Goal: Transaction & Acquisition: Book appointment/travel/reservation

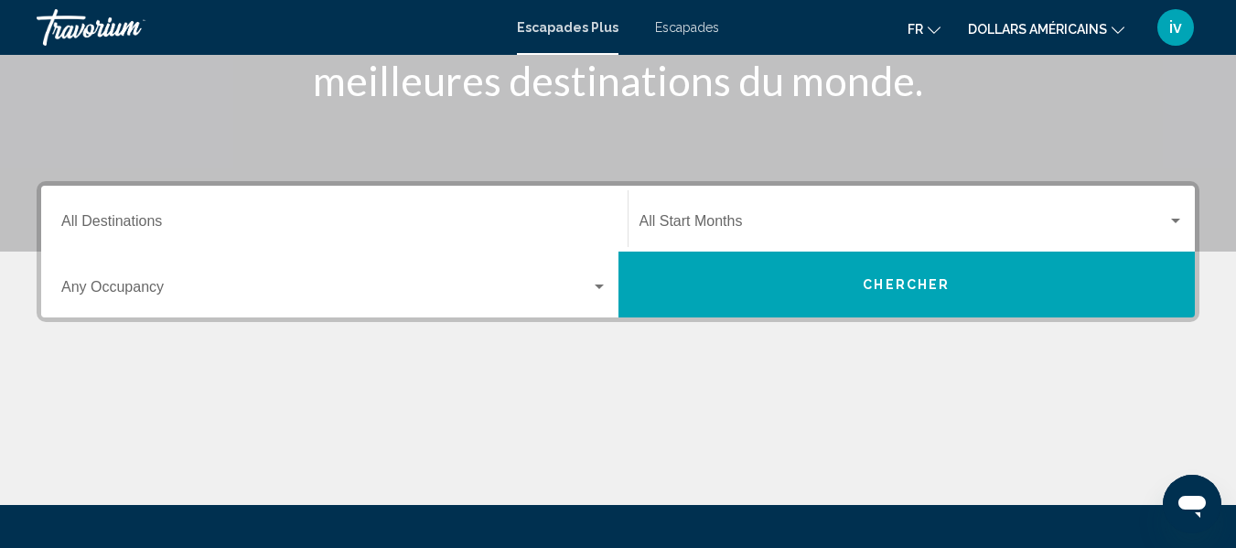
scroll to position [293, 0]
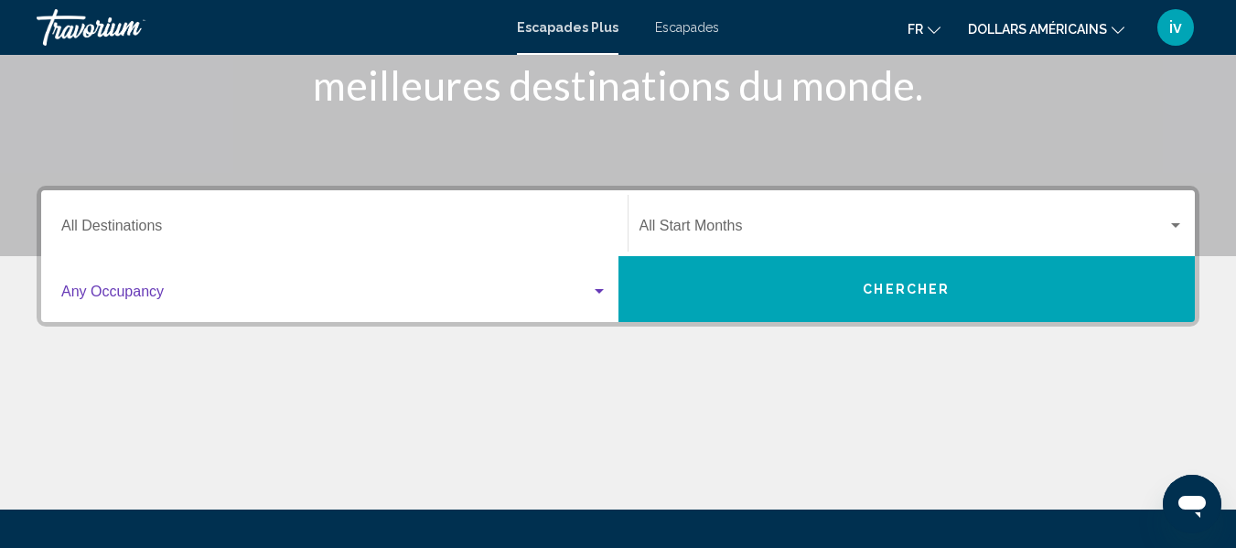
click at [600, 295] on div "Widget de recherche" at bounding box center [599, 292] width 16 height 15
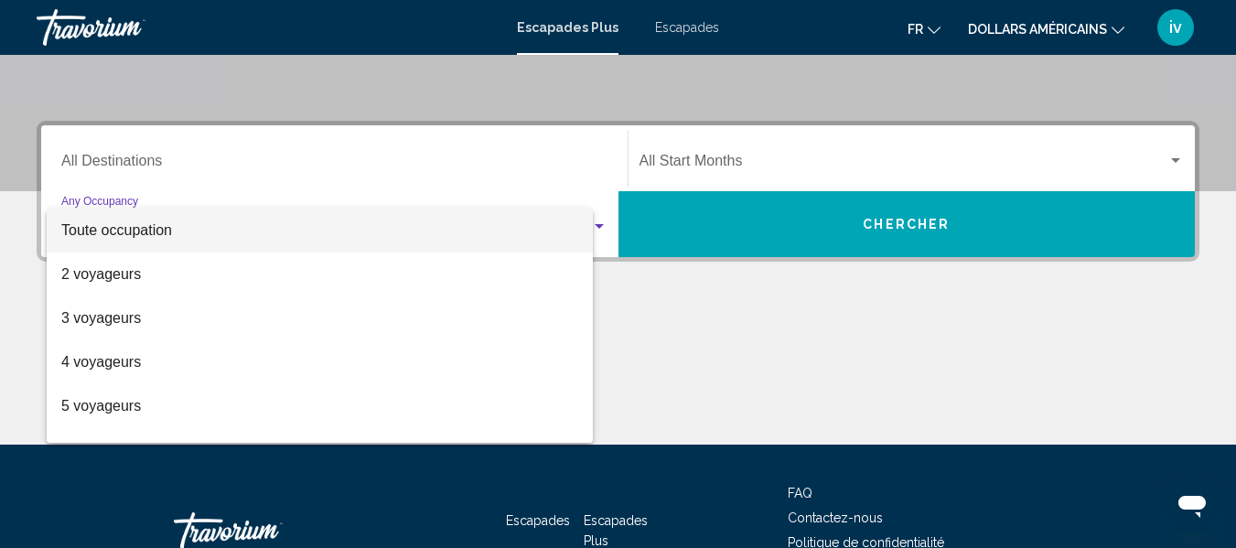
scroll to position [419, 0]
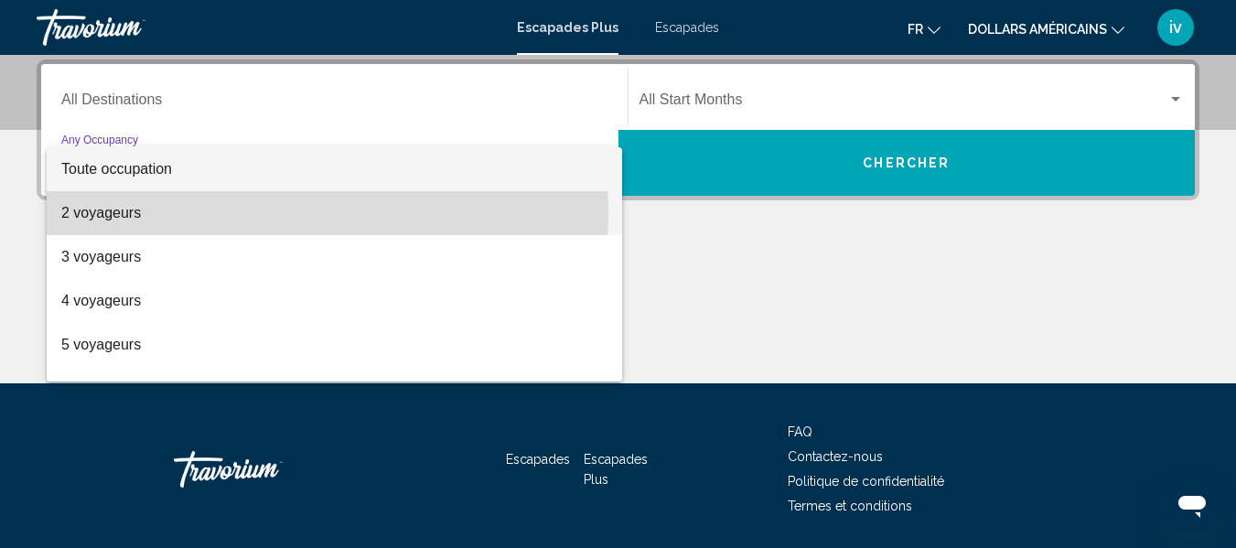
click at [178, 212] on span "2 voyageurs" at bounding box center [334, 213] width 546 height 44
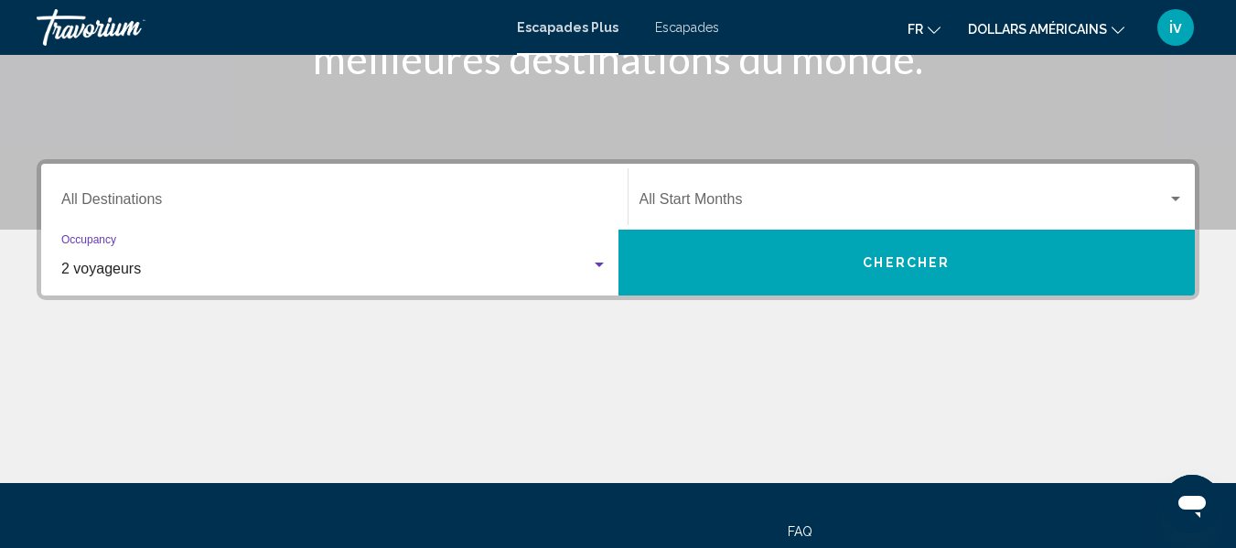
scroll to position [318, 0]
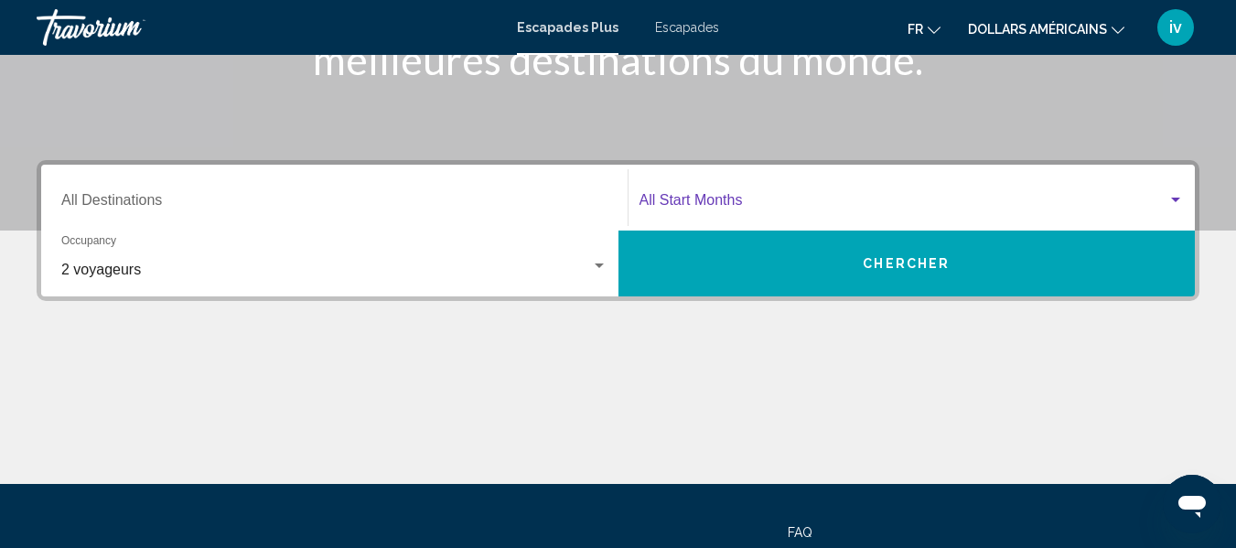
click at [1176, 193] on div "Widget de recherche" at bounding box center [1175, 200] width 16 height 15
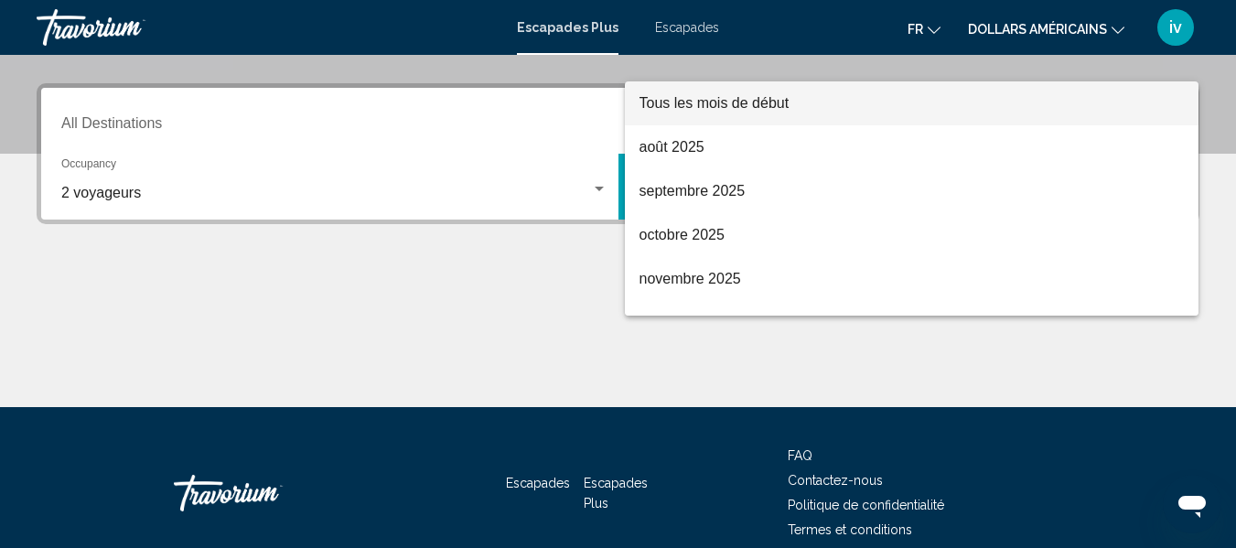
scroll to position [419, 0]
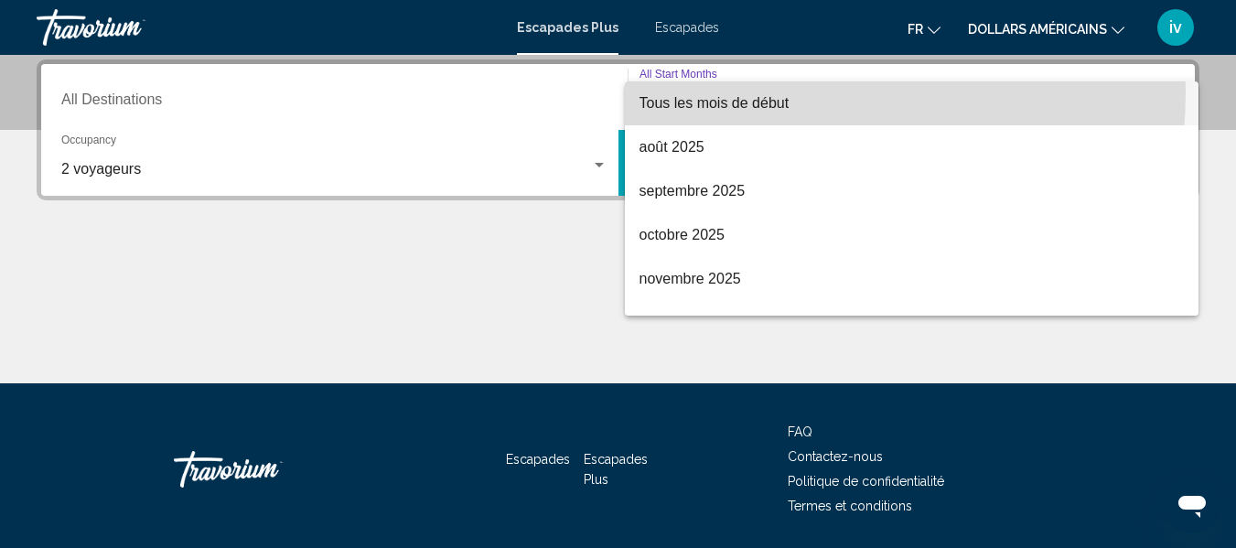
click at [767, 92] on span "Tous les mois de début" at bounding box center [911, 103] width 545 height 44
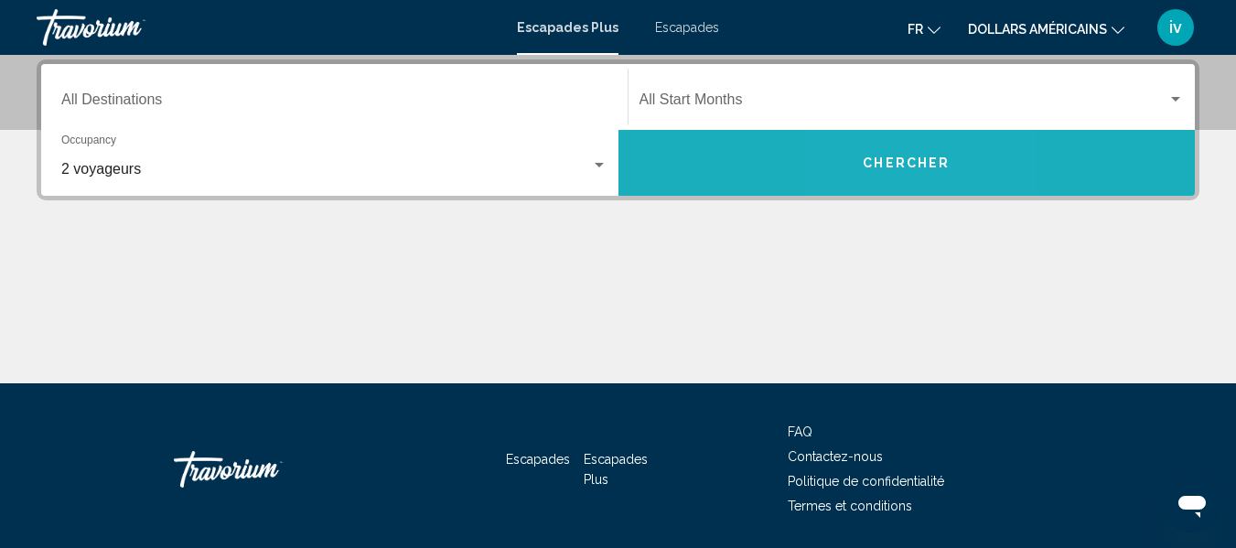
click at [886, 181] on button "Chercher" at bounding box center [906, 163] width 577 height 66
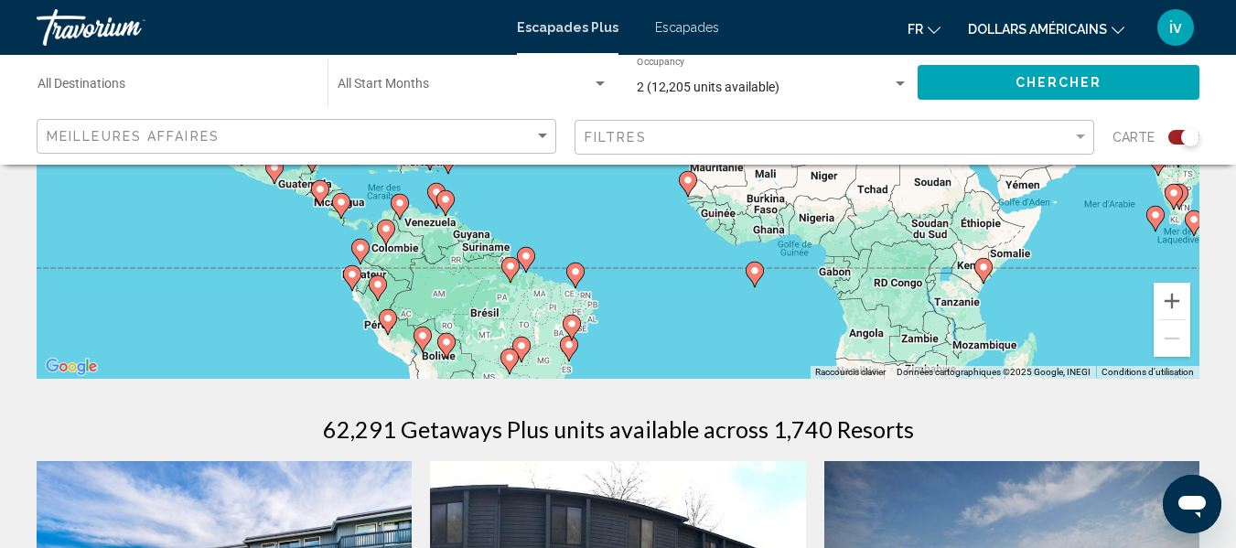
scroll to position [352, 0]
click at [534, 145] on div "Meilleures affaires" at bounding box center [299, 137] width 504 height 34
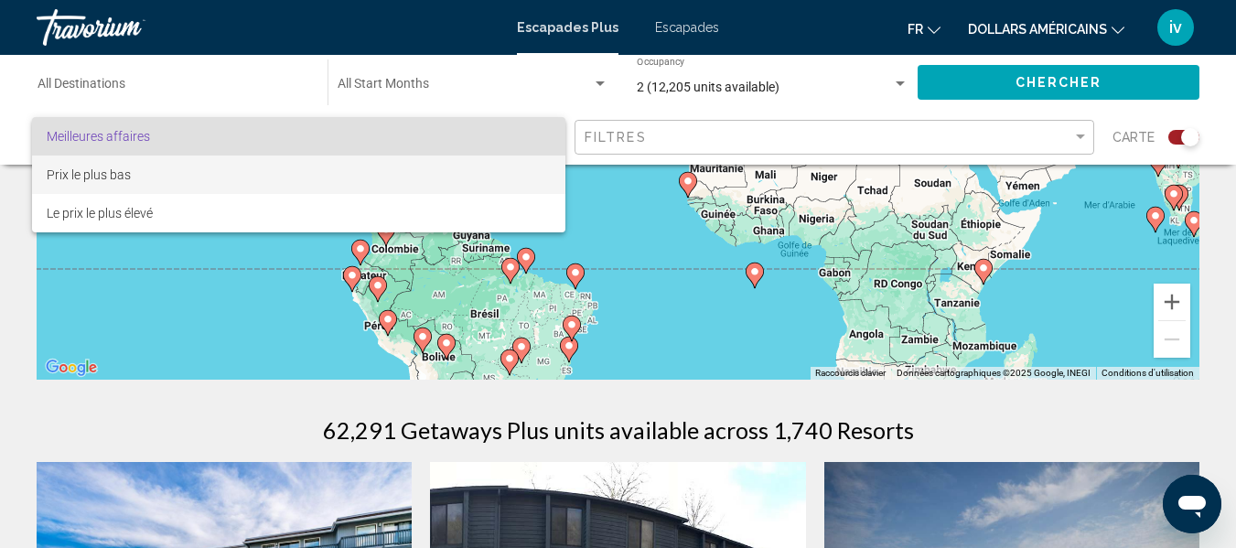
click at [77, 185] on span "Prix le plus bas" at bounding box center [299, 175] width 504 height 38
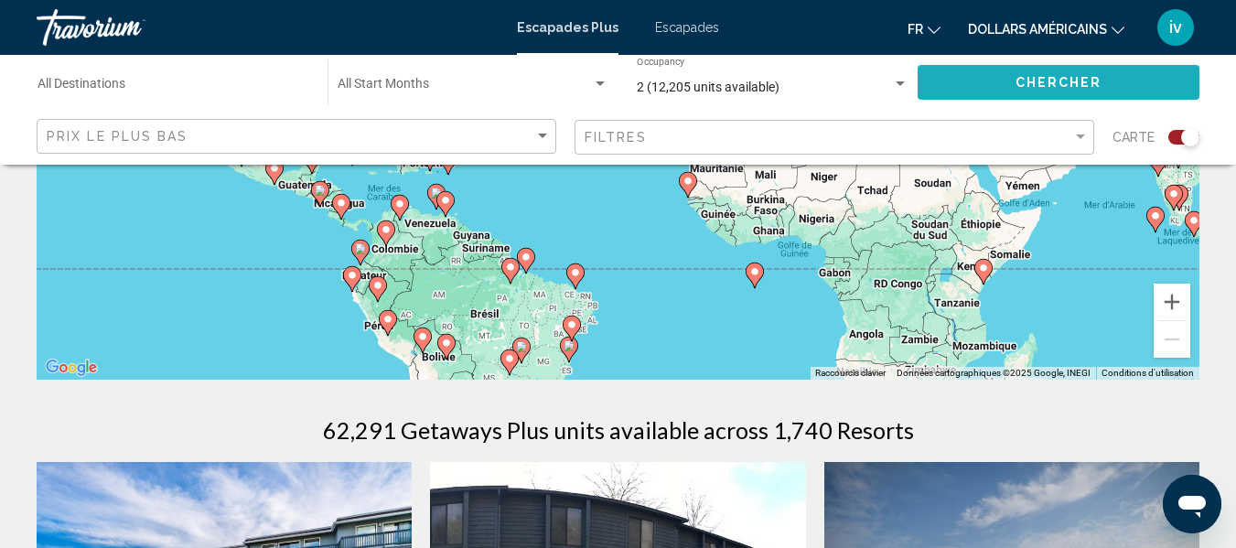
click at [1064, 80] on span "Chercher" at bounding box center [1058, 83] width 87 height 15
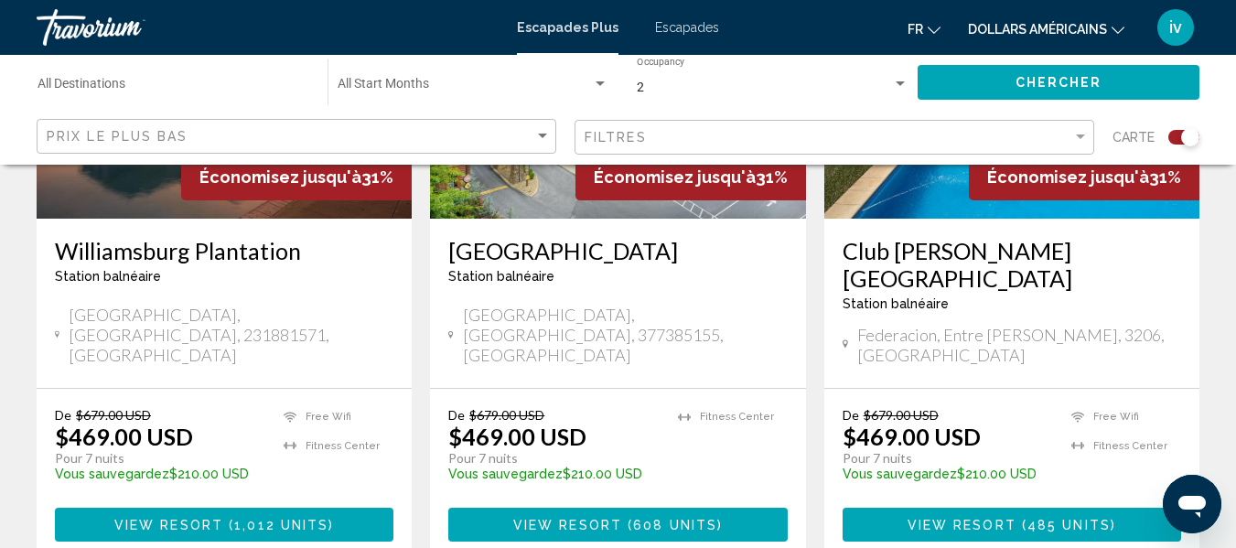
scroll to position [889, 0]
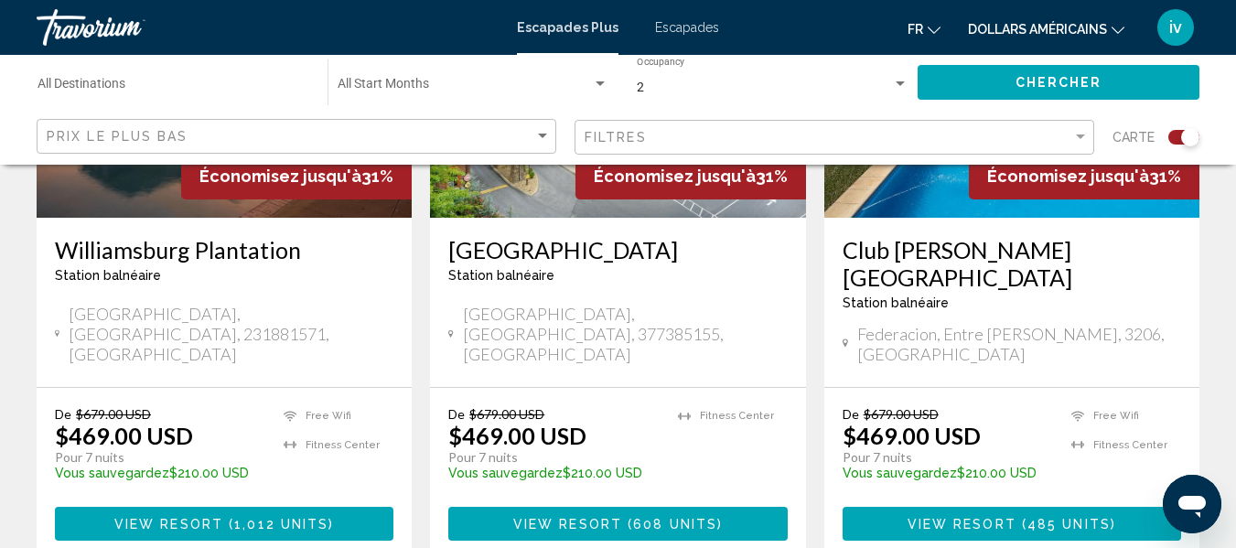
click at [227, 520] on button "View Resort ( 1,012 units )" at bounding box center [224, 524] width 338 height 34
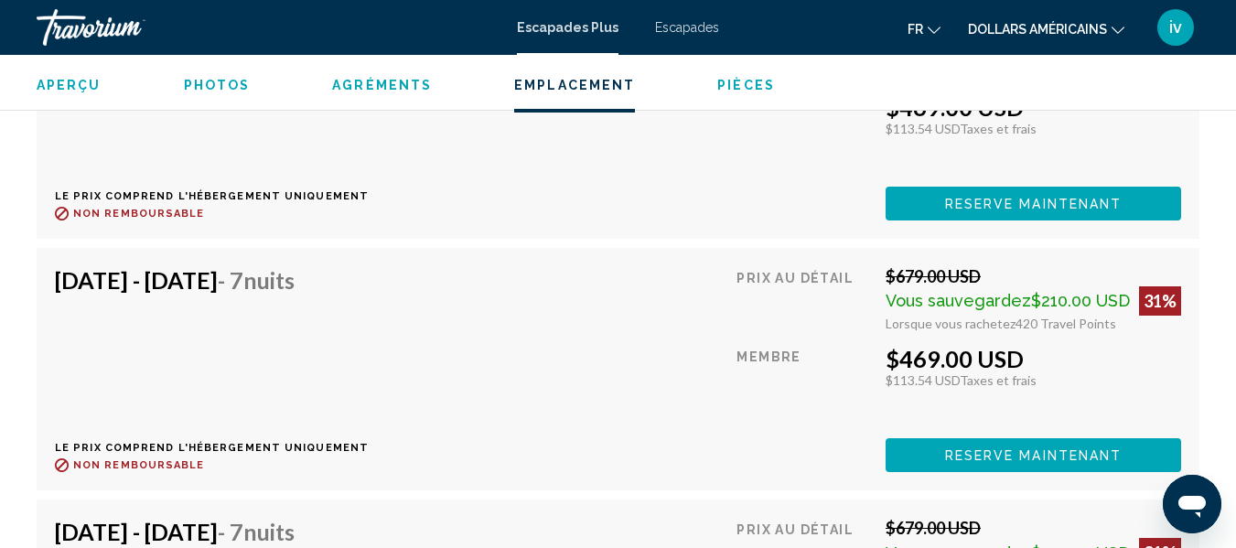
scroll to position [16654, 0]
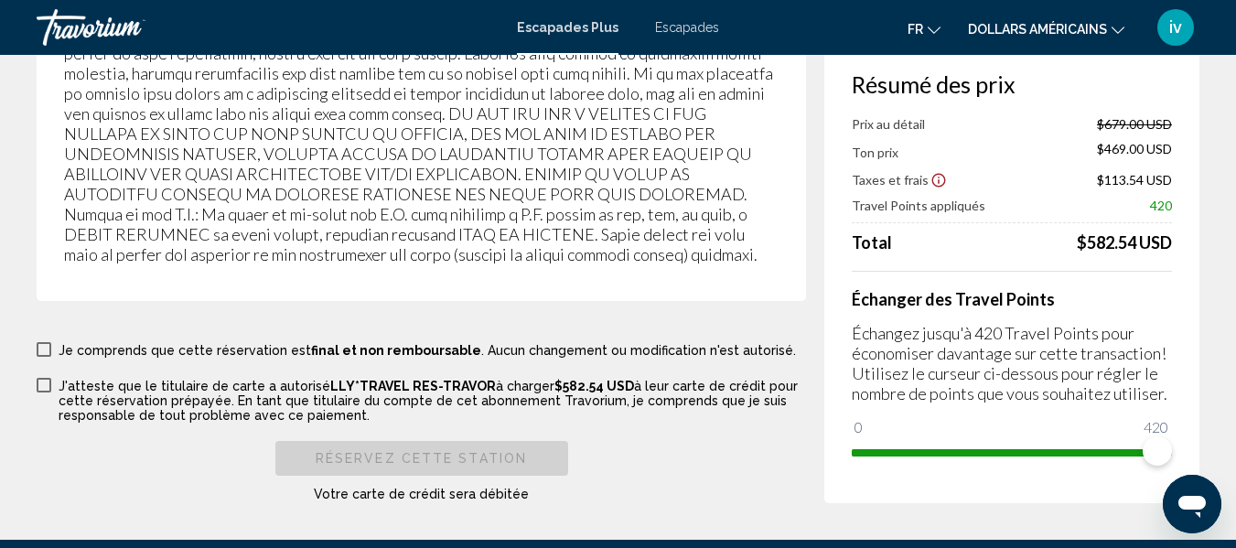
scroll to position [3483, 0]
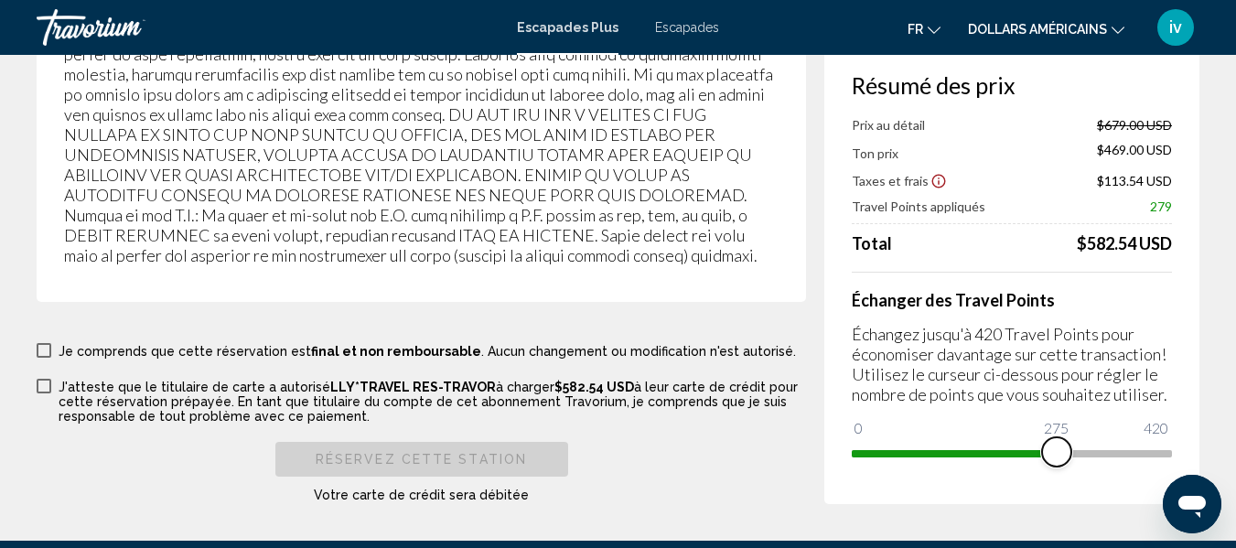
drag, startPoint x: 1156, startPoint y: 400, endPoint x: 1036, endPoint y: 418, distance: 121.2
click at [1042, 437] on span "Contenu principal" at bounding box center [1056, 451] width 29 height 29
drag, startPoint x: 1028, startPoint y: 420, endPoint x: 1209, endPoint y: 382, distance: 185.0
drag, startPoint x: 1036, startPoint y: 408, endPoint x: 1208, endPoint y: 376, distance: 174.9
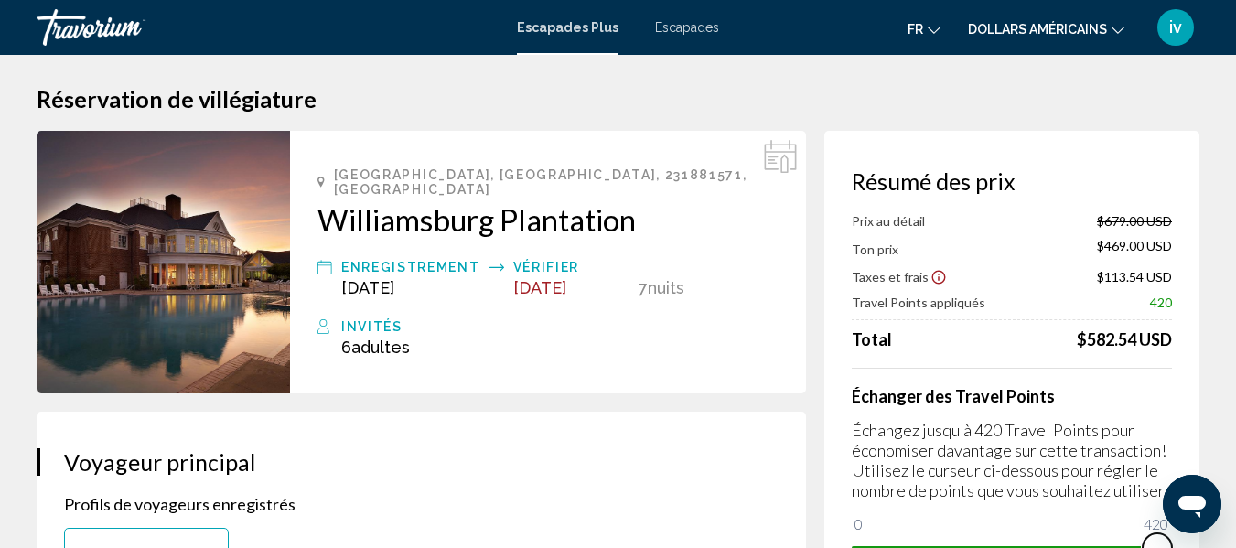
scroll to position [0, 0]
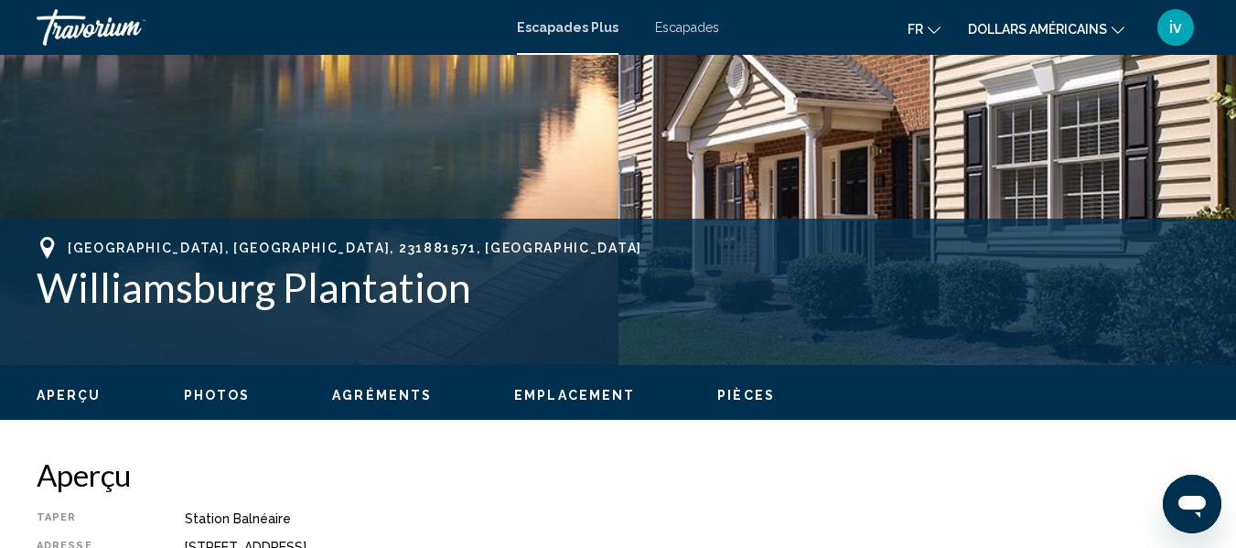
scroll to position [566, 0]
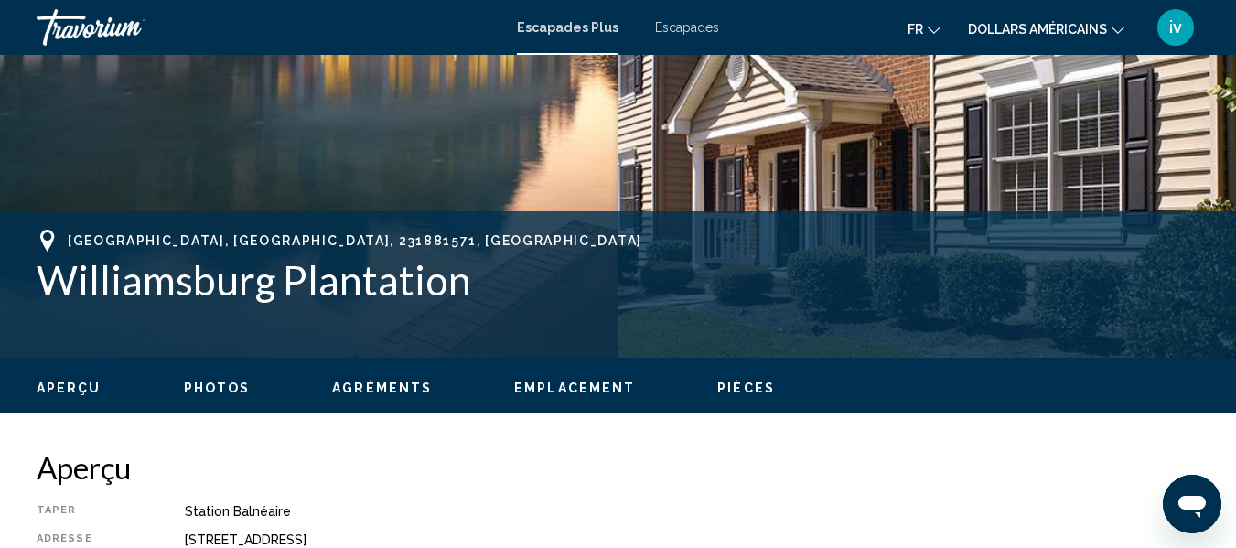
click at [718, 391] on span "Pièces" at bounding box center [746, 388] width 58 height 15
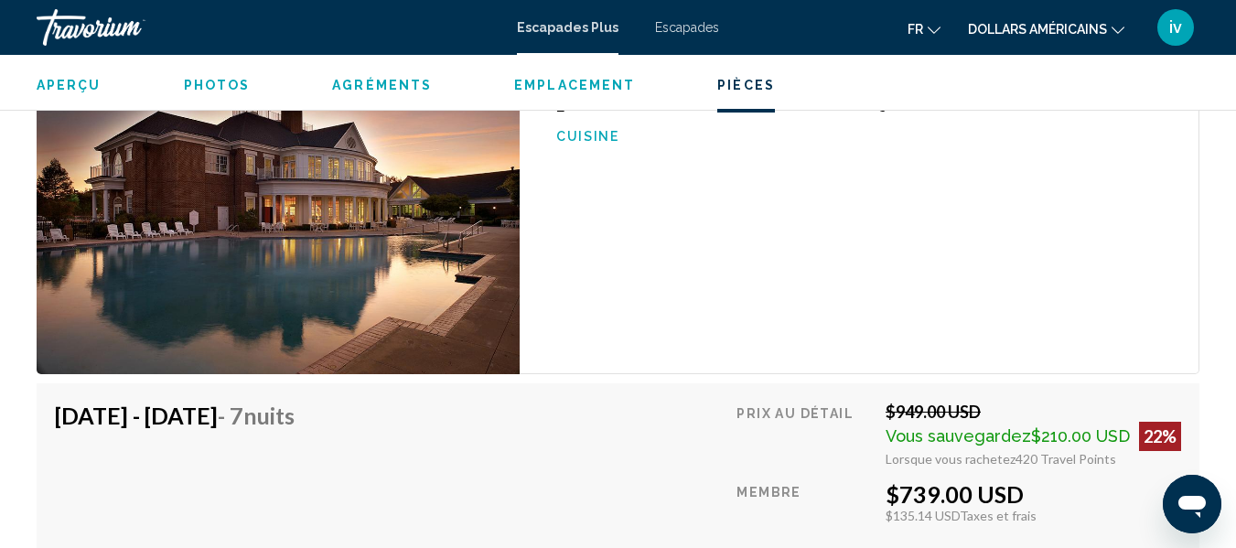
scroll to position [3669, 0]
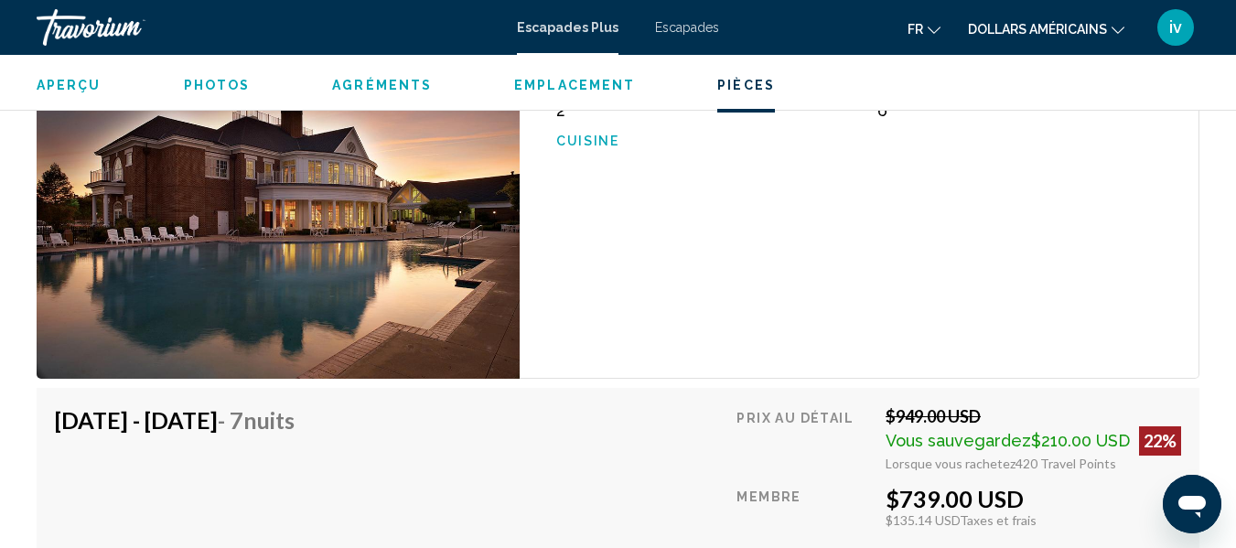
click at [219, 91] on span "Photos" at bounding box center [217, 85] width 67 height 15
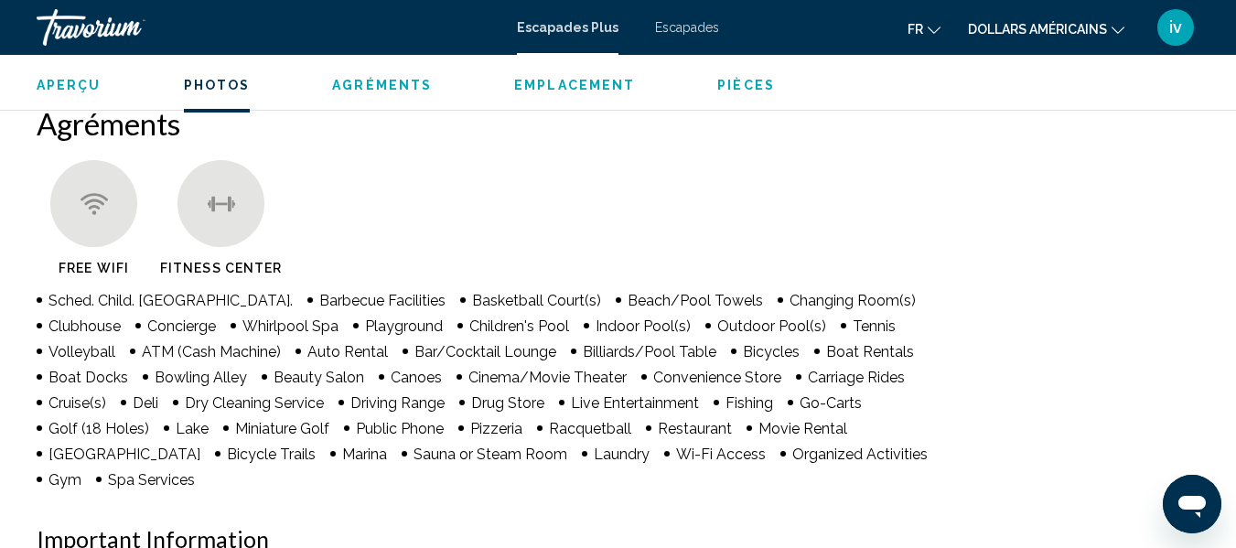
scroll to position [1151, 0]
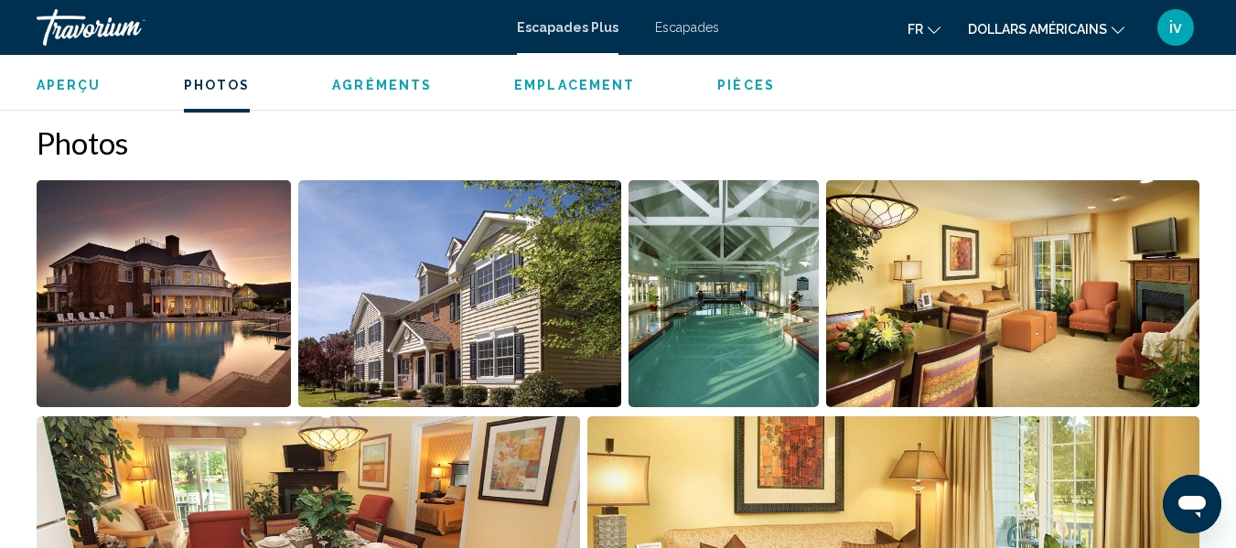
click at [200, 282] on img "Open full-screen image slider" at bounding box center [164, 293] width 254 height 227
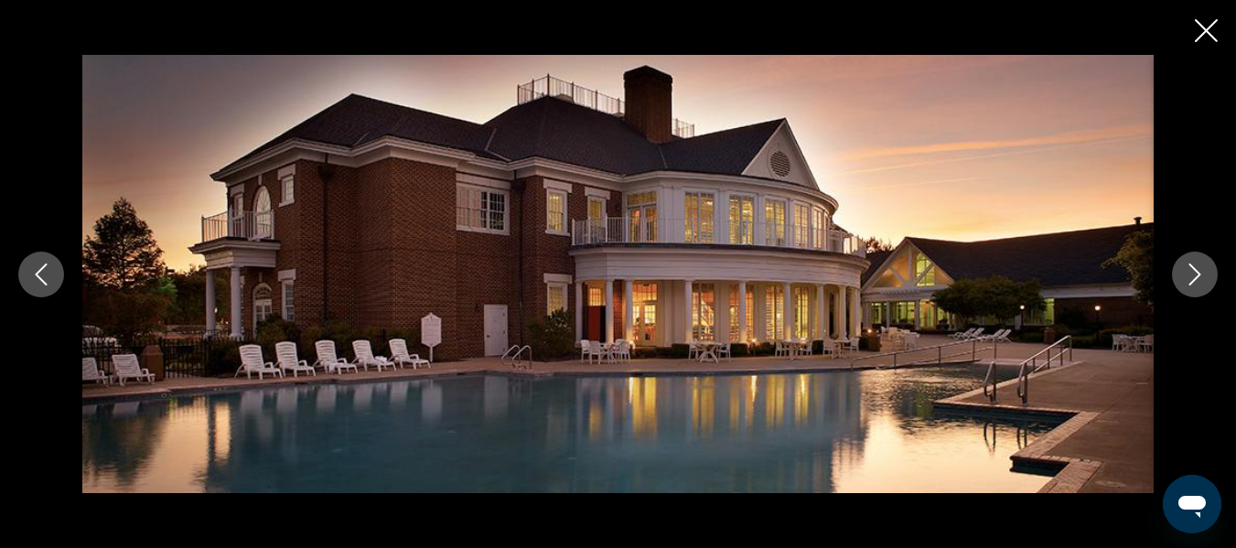
click at [1189, 281] on icon "Next image" at bounding box center [1195, 274] width 22 height 22
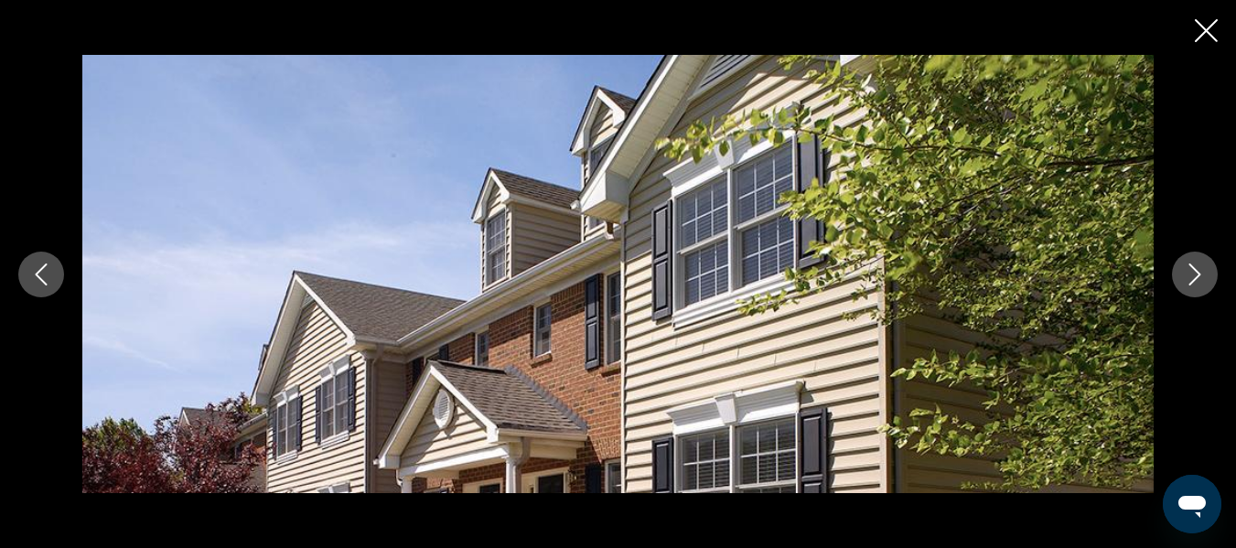
click at [1189, 281] on icon "Next image" at bounding box center [1195, 274] width 22 height 22
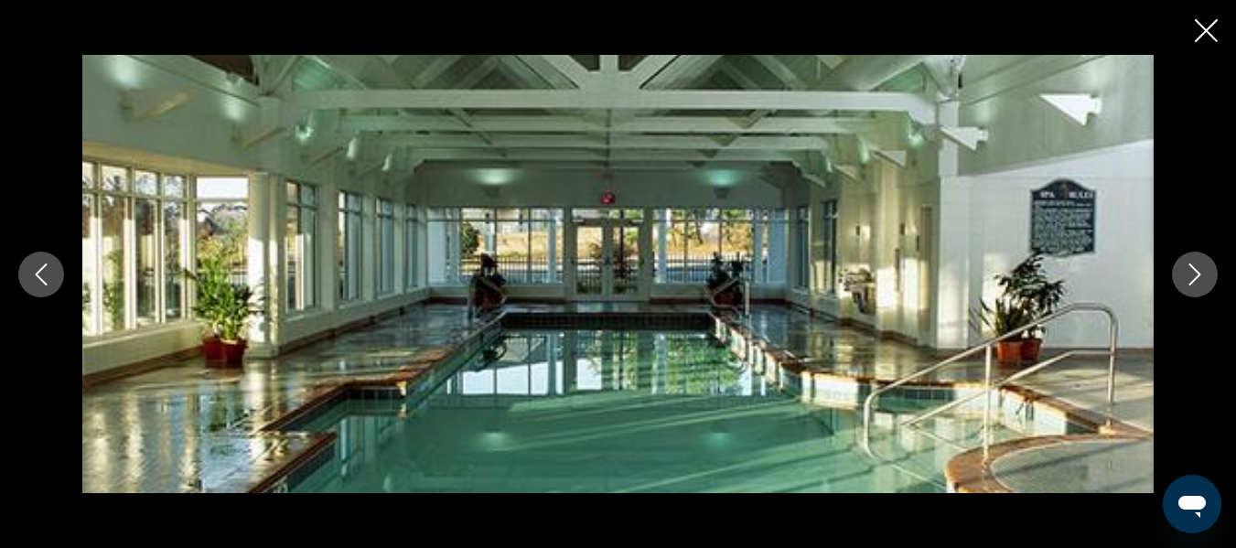
click at [1189, 281] on icon "Next image" at bounding box center [1195, 274] width 22 height 22
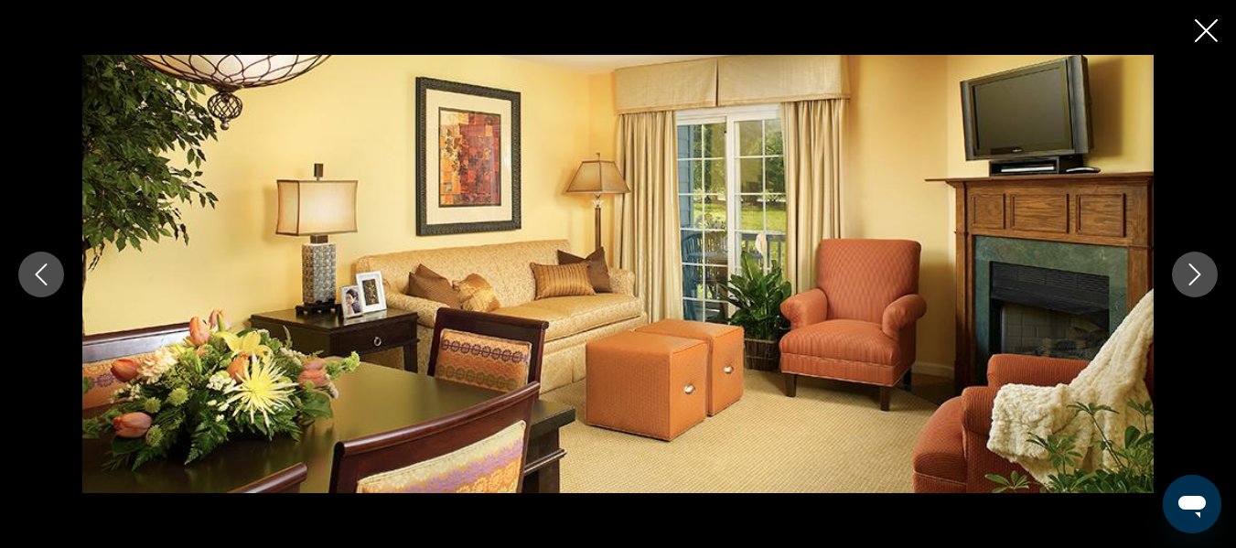
click at [1189, 281] on icon "Next image" at bounding box center [1195, 274] width 22 height 22
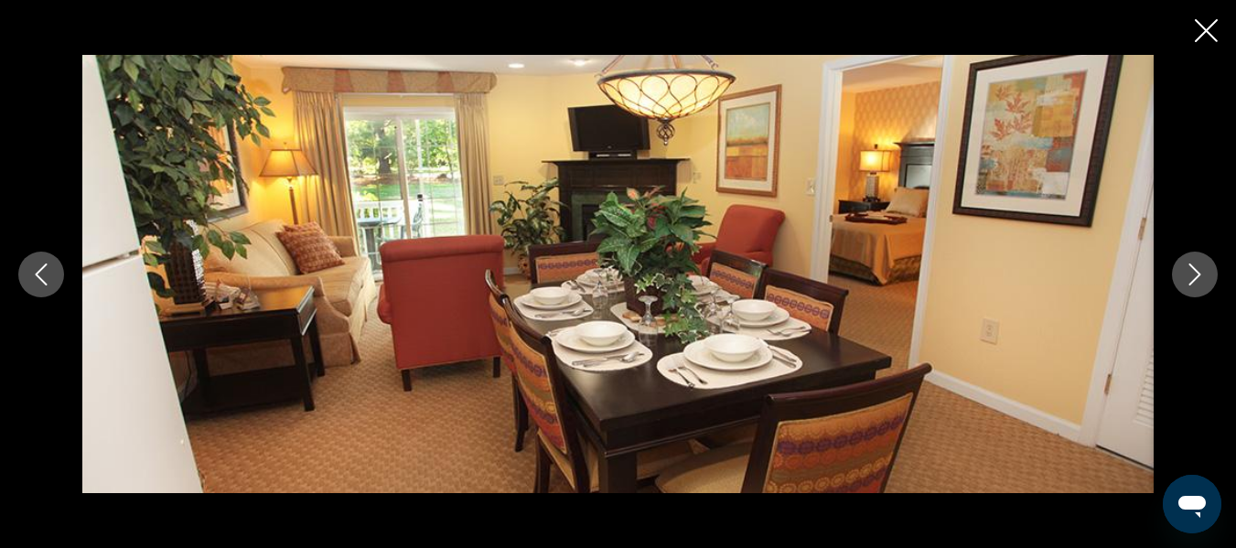
click at [1189, 281] on icon "Next image" at bounding box center [1195, 274] width 22 height 22
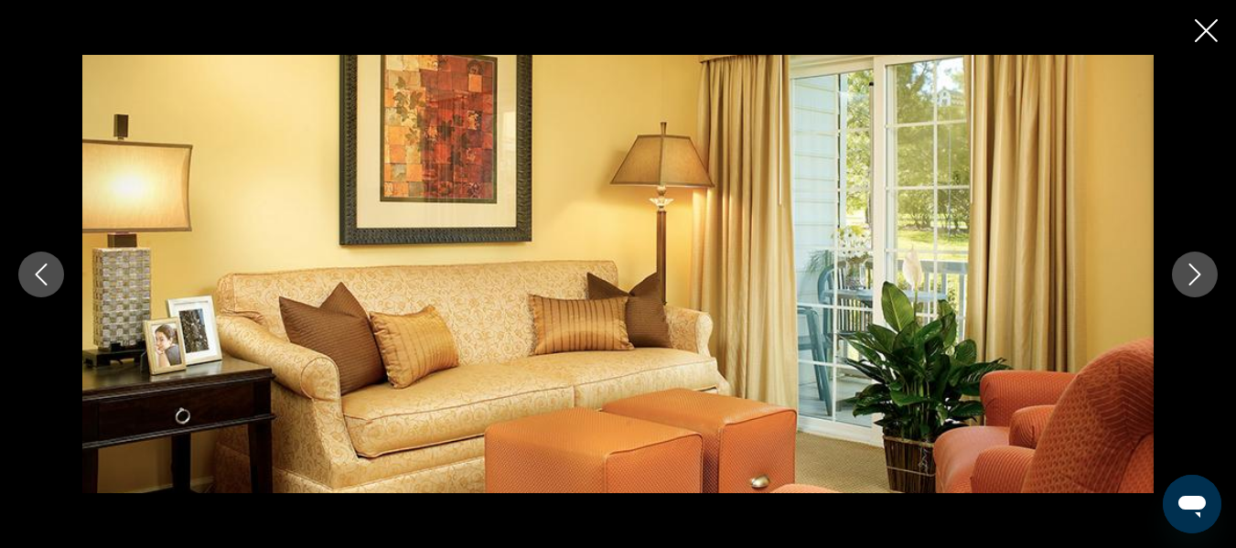
click at [1189, 281] on icon "Next image" at bounding box center [1195, 274] width 22 height 22
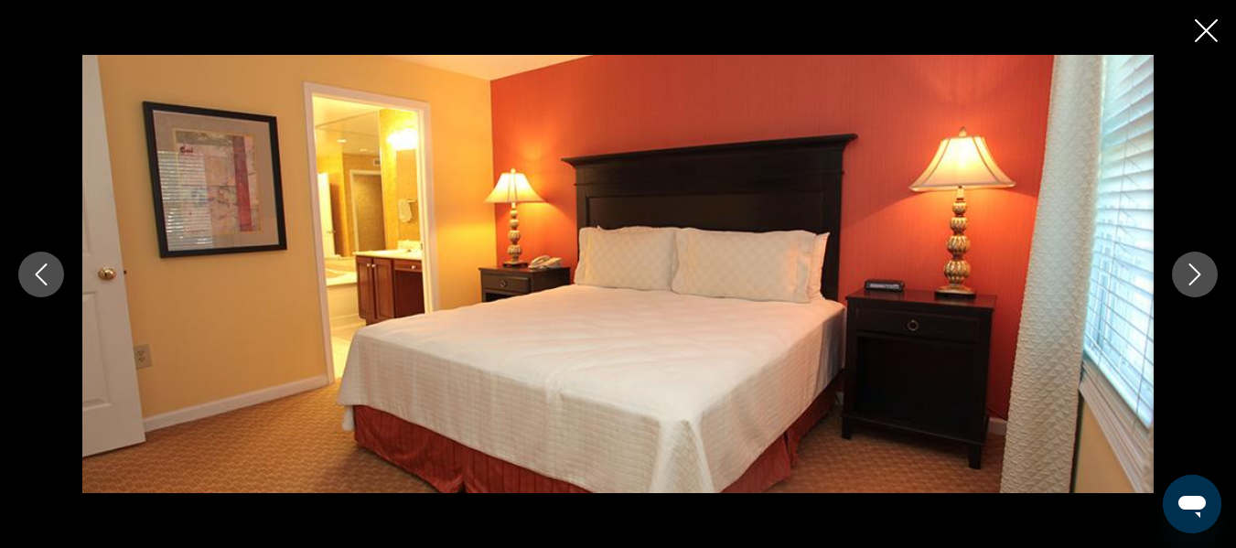
click at [1189, 281] on icon "Next image" at bounding box center [1195, 274] width 22 height 22
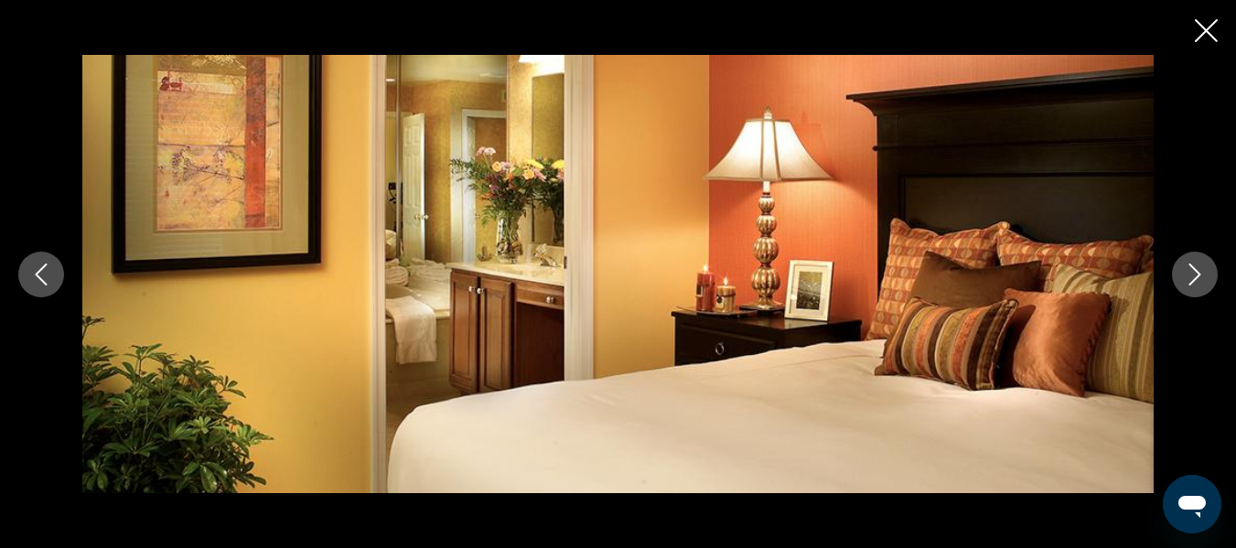
click at [1189, 281] on icon "Next image" at bounding box center [1195, 274] width 22 height 22
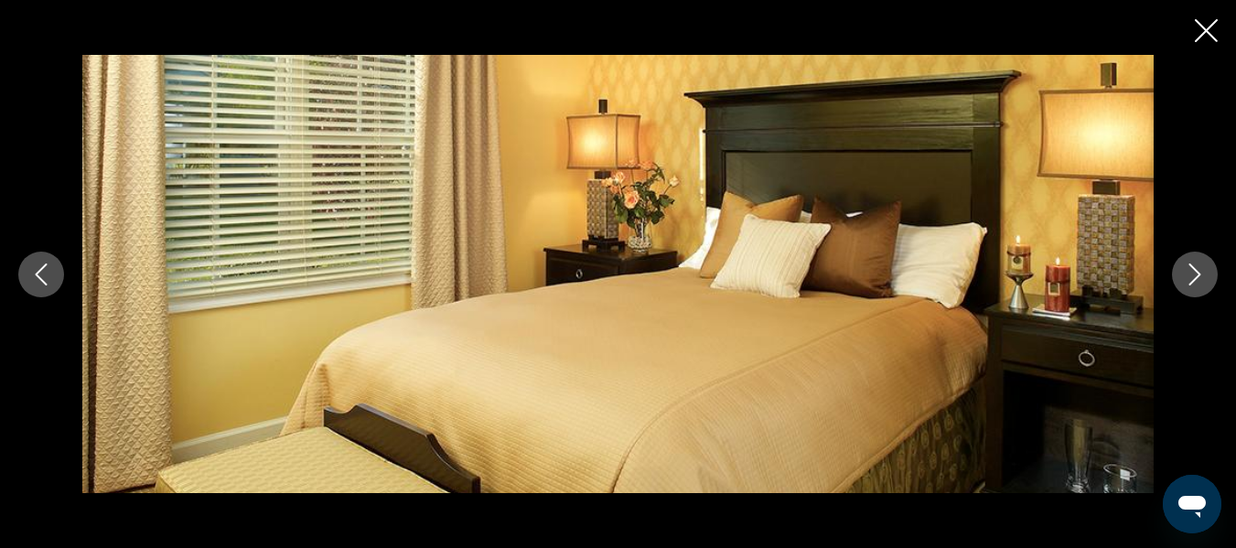
click at [1189, 281] on icon "Next image" at bounding box center [1195, 274] width 22 height 22
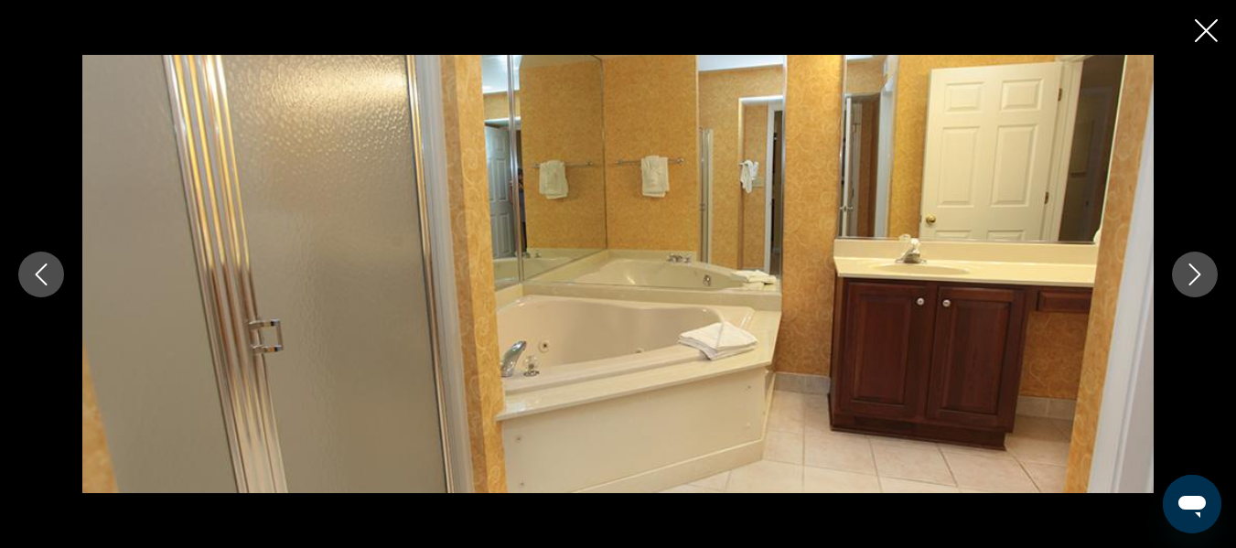
click at [1189, 281] on icon "Next image" at bounding box center [1195, 274] width 22 height 22
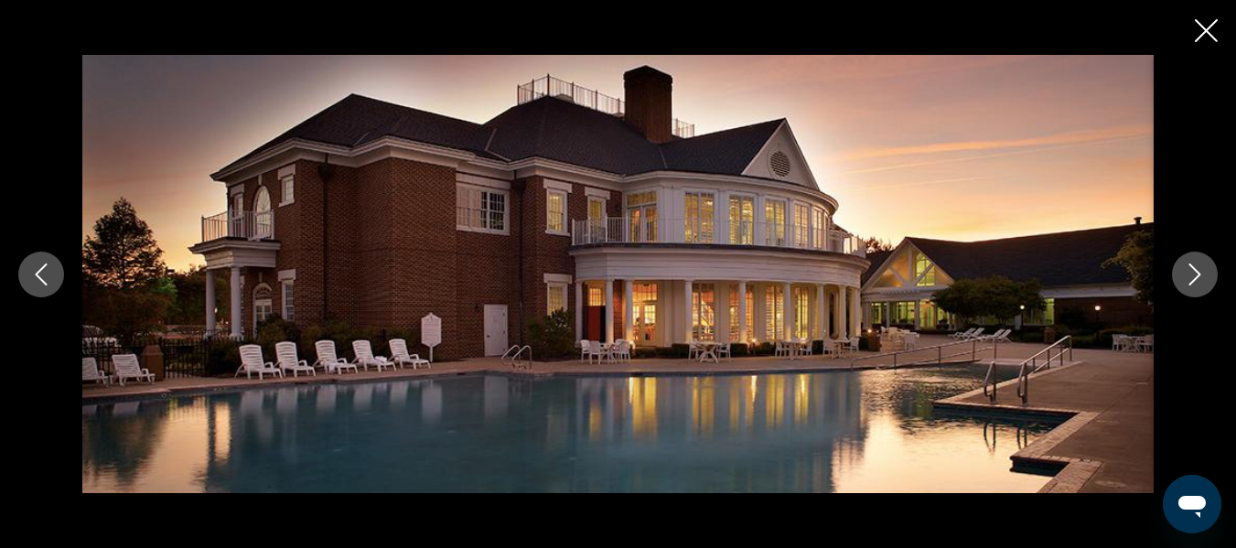
click at [1189, 281] on icon "Next image" at bounding box center [1195, 274] width 22 height 22
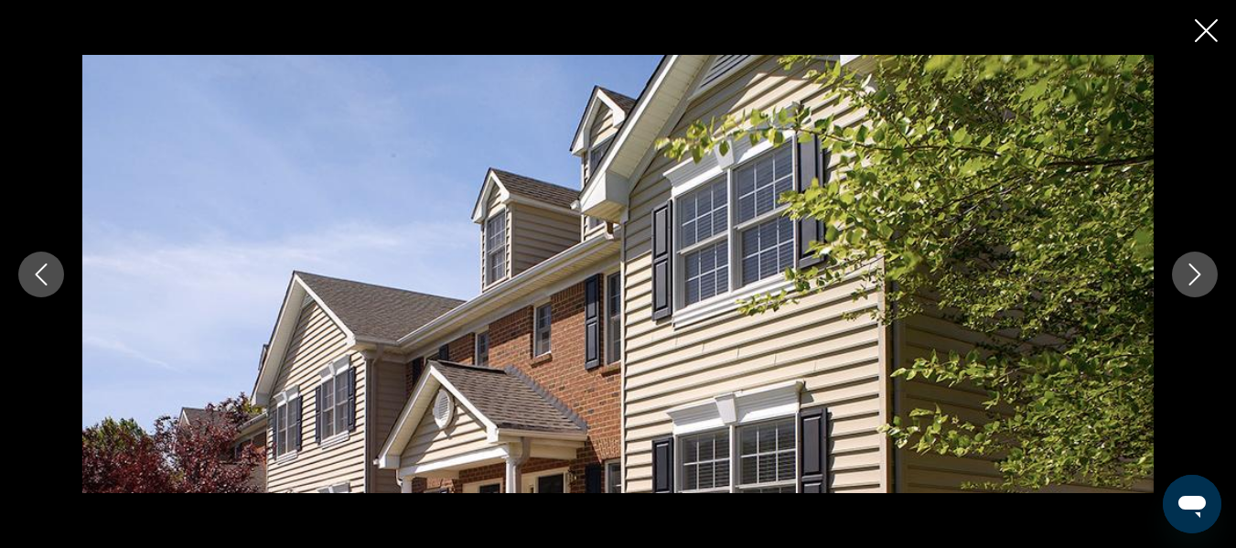
click at [1189, 281] on icon "Next image" at bounding box center [1195, 274] width 22 height 22
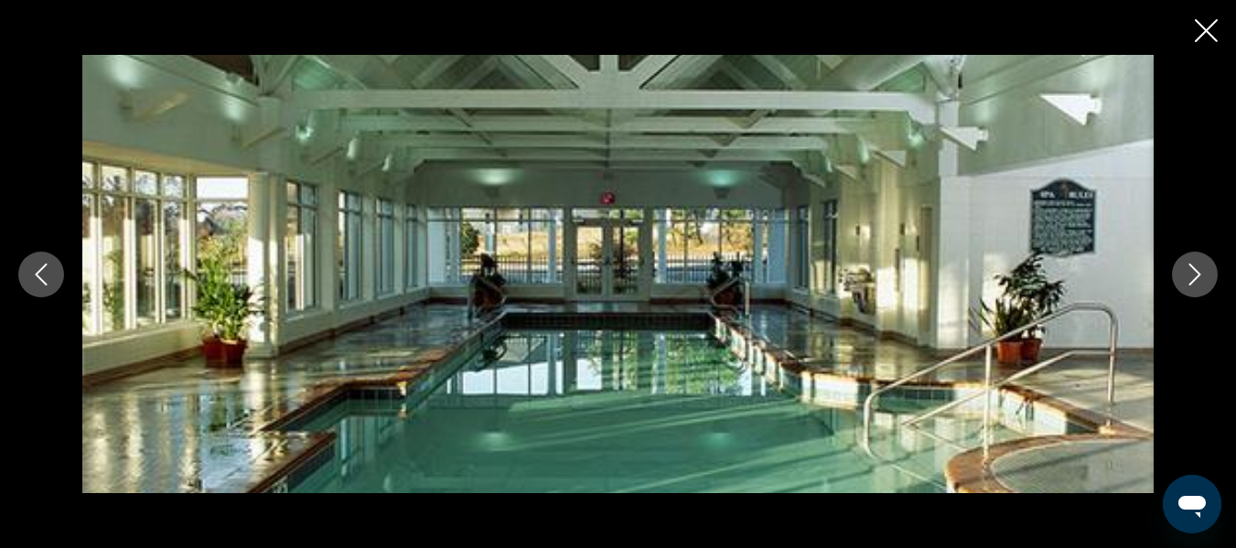
click at [1189, 281] on icon "Next image" at bounding box center [1195, 274] width 22 height 22
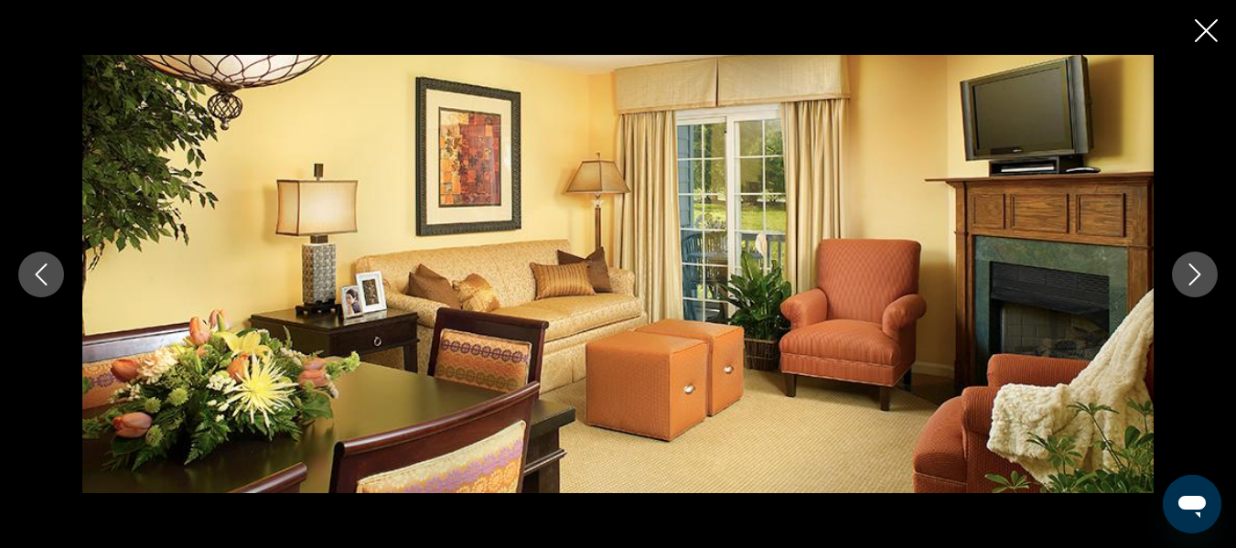
click at [1189, 281] on icon "Next image" at bounding box center [1195, 274] width 22 height 22
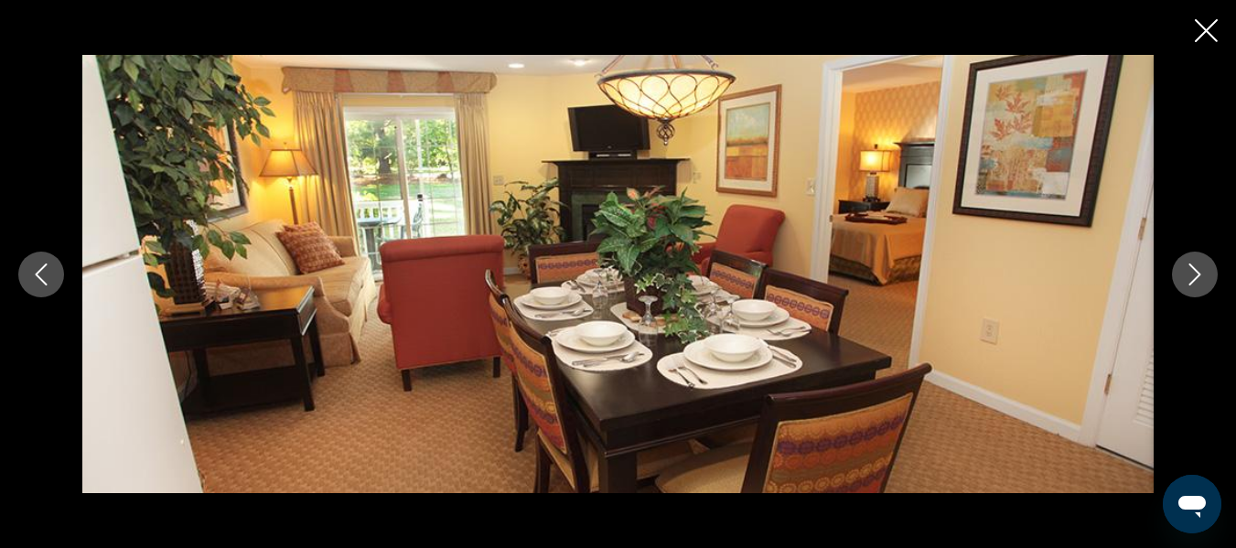
click at [54, 269] on button "Previous image" at bounding box center [41, 275] width 46 height 46
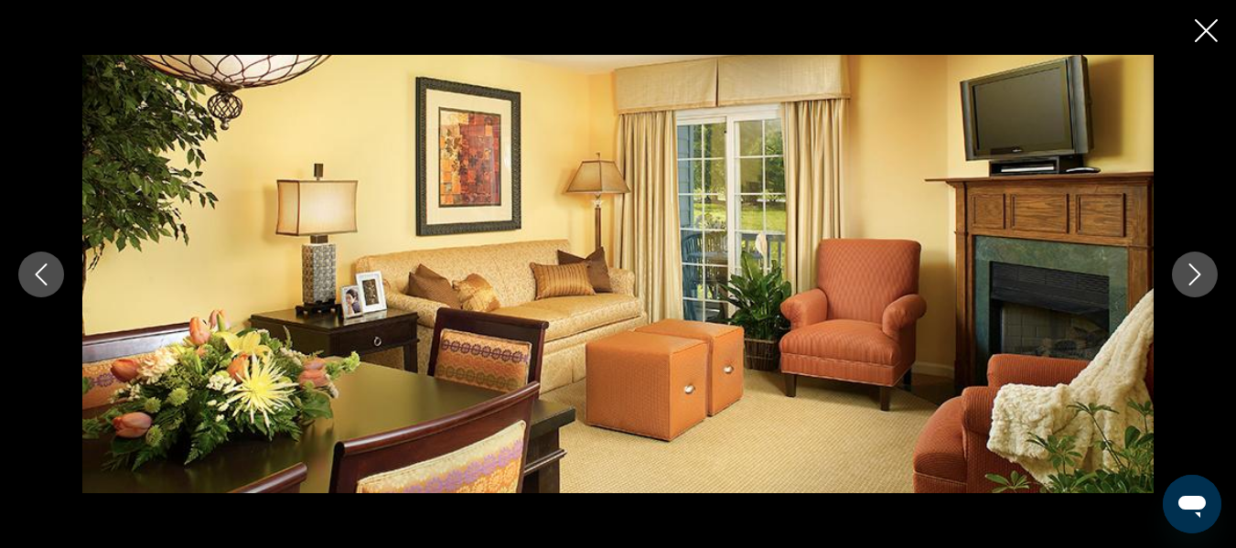
click at [54, 269] on button "Previous image" at bounding box center [41, 275] width 46 height 46
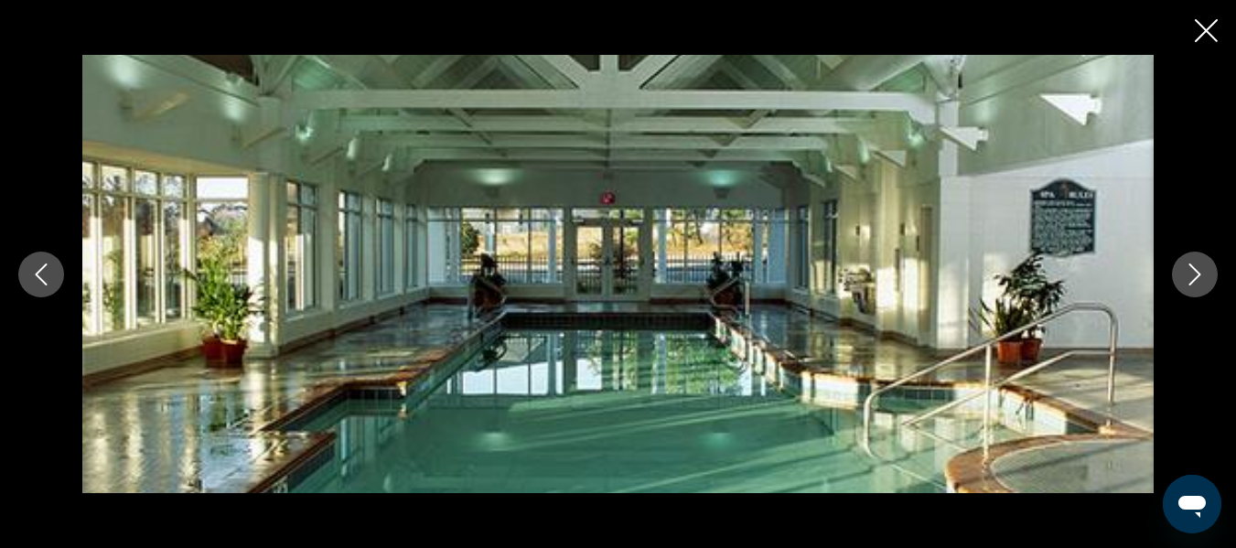
click at [1203, 273] on icon "Next image" at bounding box center [1195, 274] width 22 height 22
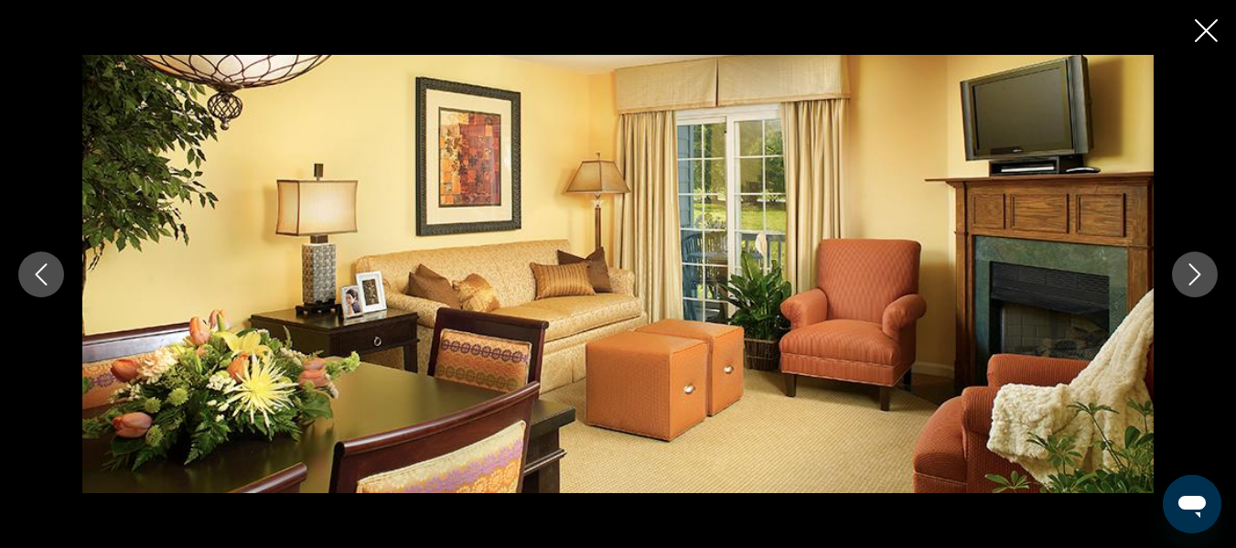
click at [1203, 273] on icon "Next image" at bounding box center [1195, 274] width 22 height 22
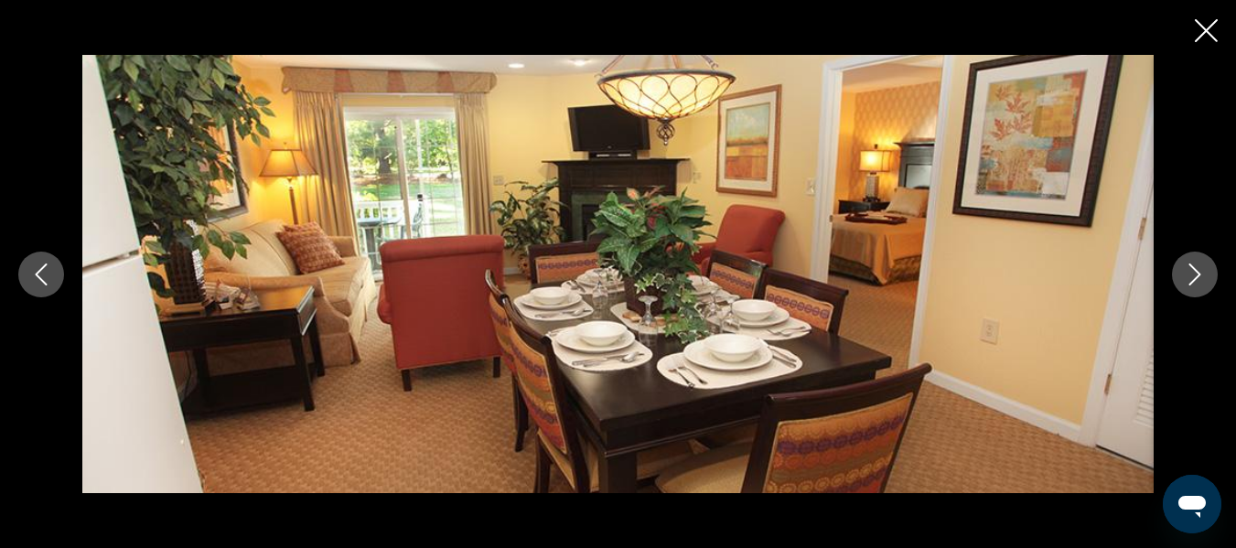
click at [1203, 273] on icon "Next image" at bounding box center [1195, 274] width 22 height 22
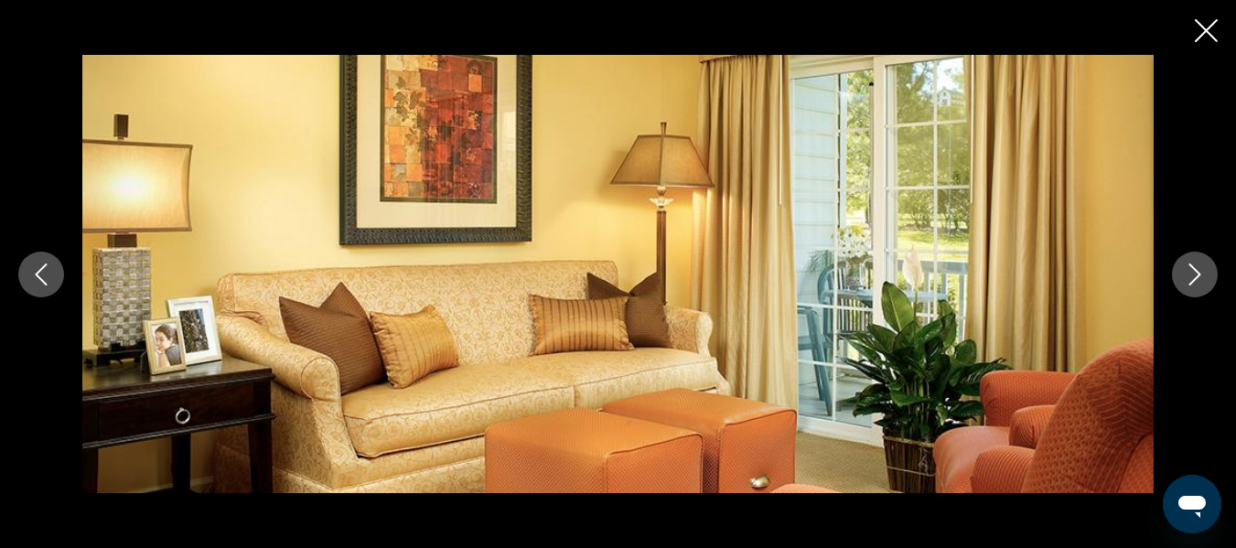
click at [1203, 273] on icon "Next image" at bounding box center [1195, 274] width 22 height 22
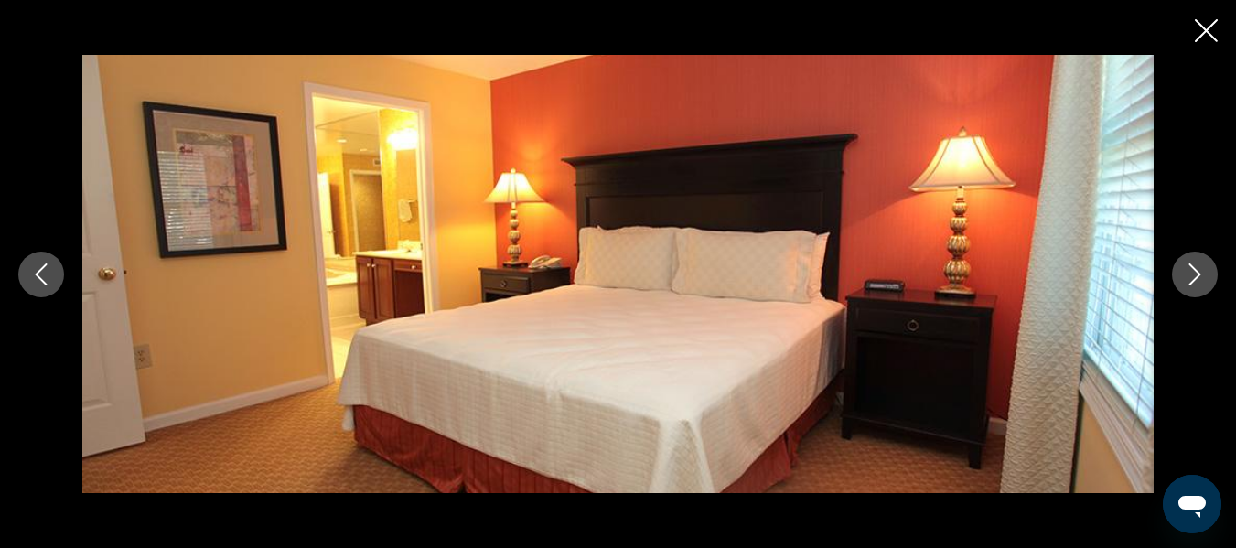
click at [1203, 273] on icon "Next image" at bounding box center [1195, 274] width 22 height 22
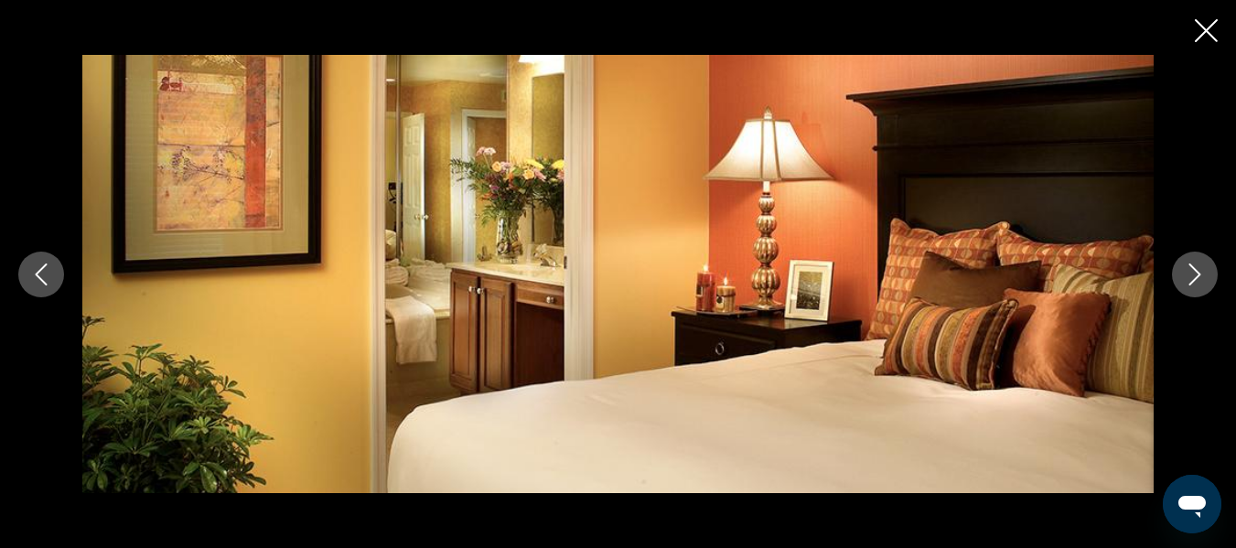
click at [1203, 273] on icon "Next image" at bounding box center [1195, 274] width 22 height 22
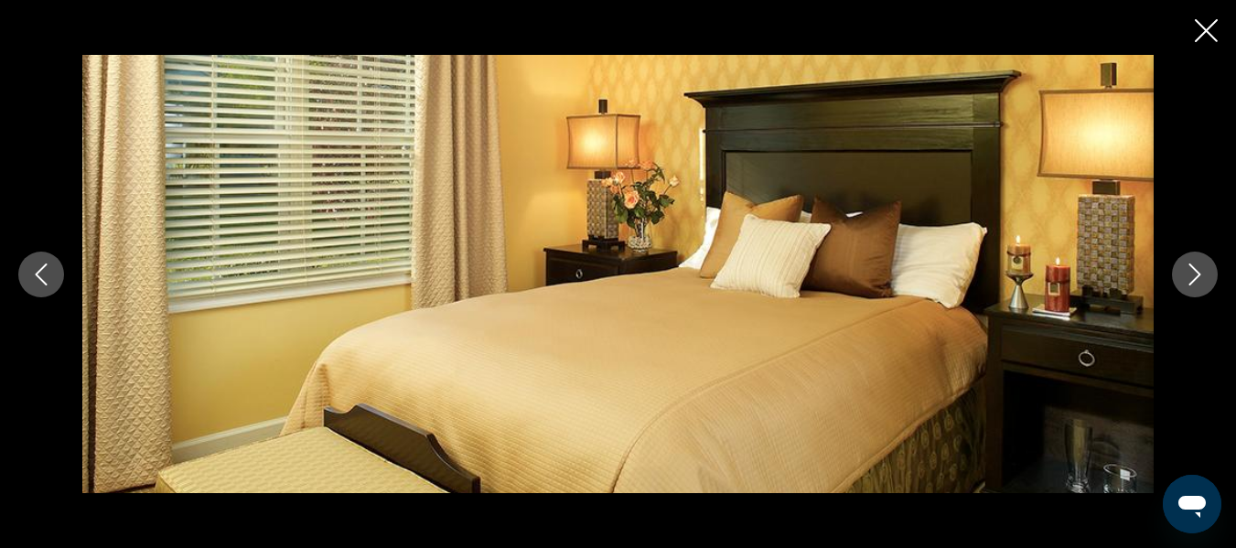
click at [1203, 273] on icon "Next image" at bounding box center [1195, 274] width 22 height 22
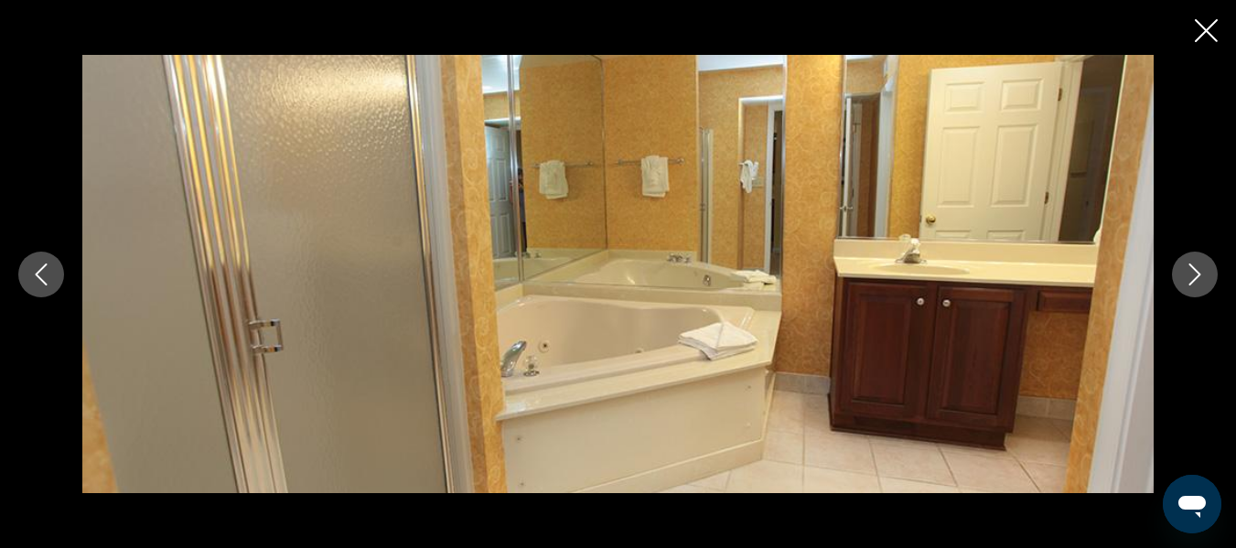
click at [1203, 273] on icon "Next image" at bounding box center [1195, 274] width 22 height 22
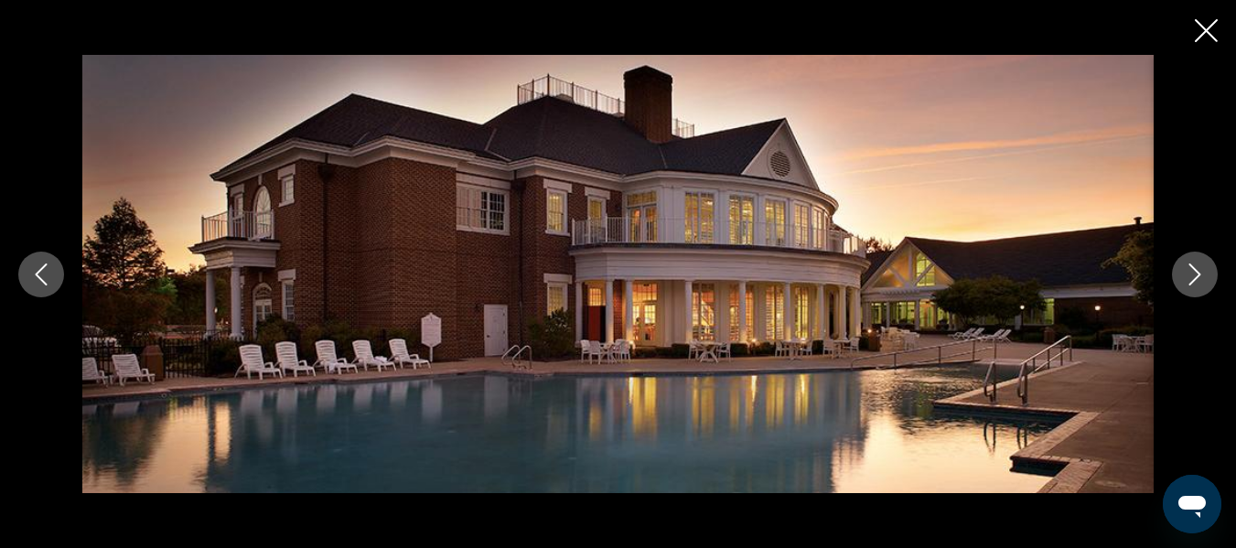
click at [1209, 32] on icon "Close slideshow" at bounding box center [1206, 30] width 23 height 23
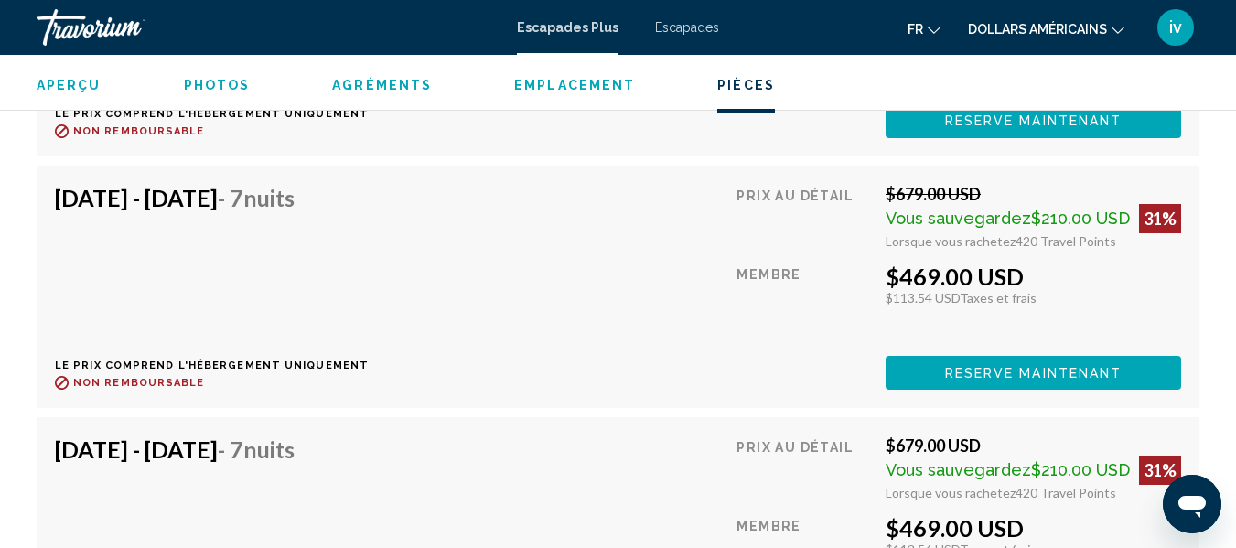
scroll to position [13717, 0]
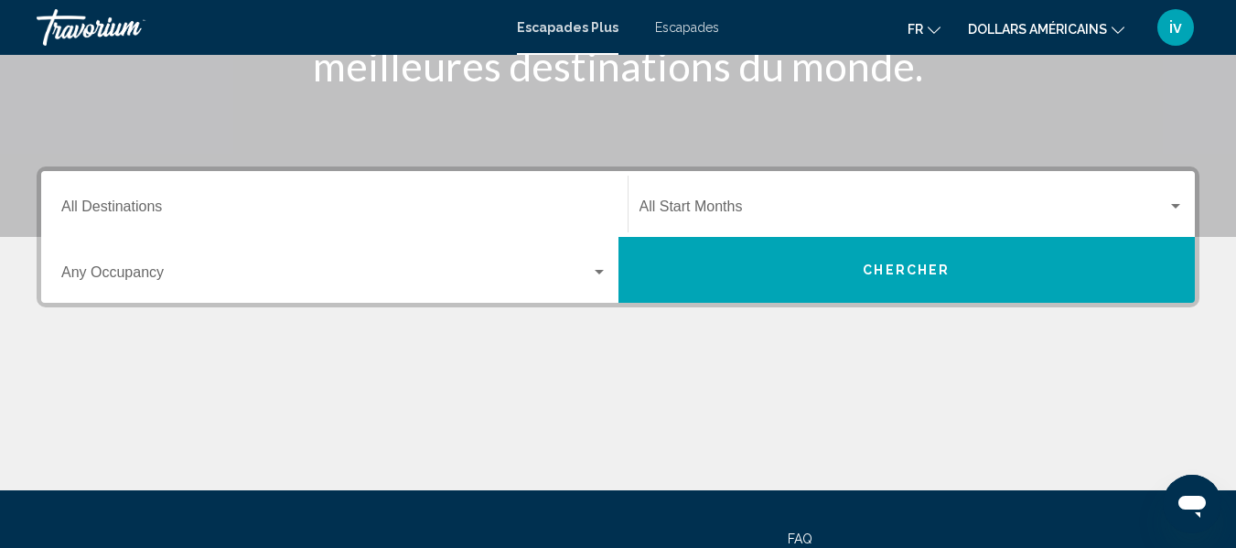
scroll to position [313, 0]
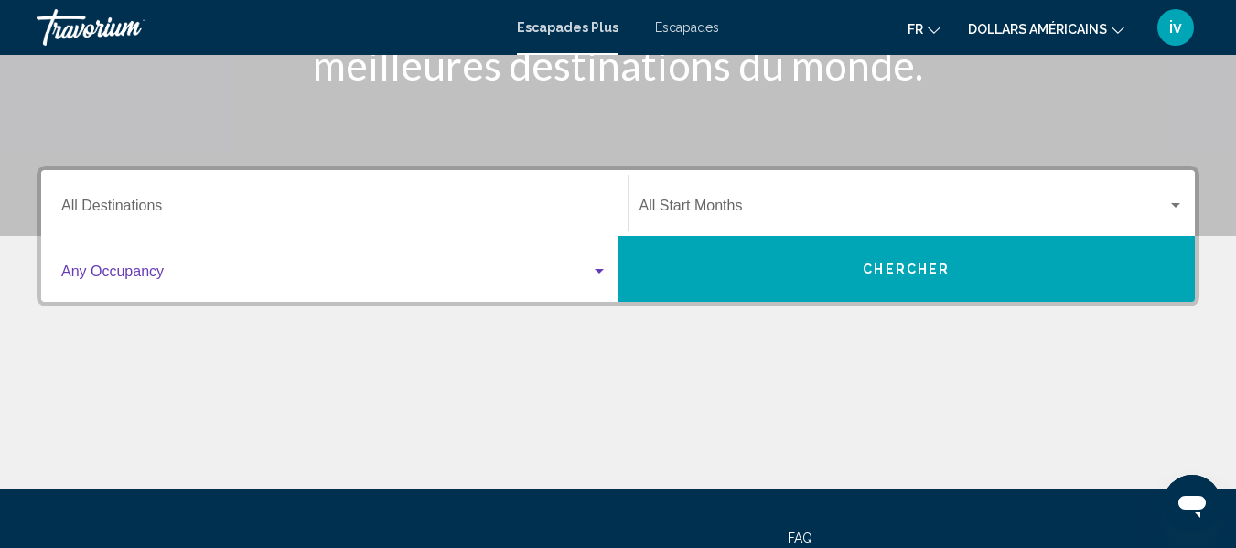
click at [607, 264] on div "Widget de recherche" at bounding box center [599, 271] width 16 height 15
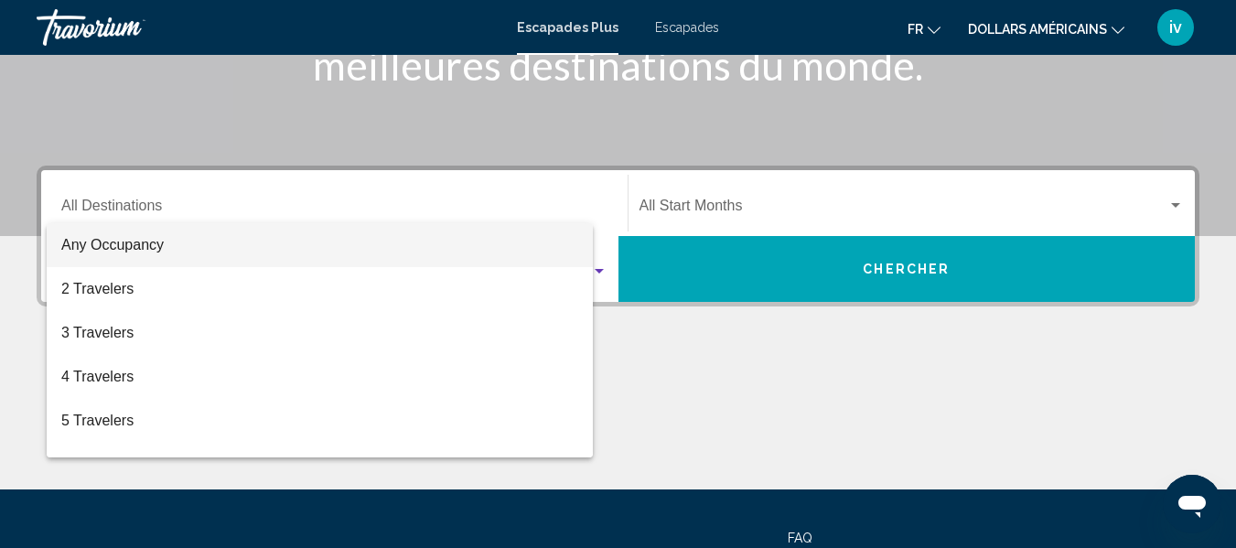
scroll to position [419, 0]
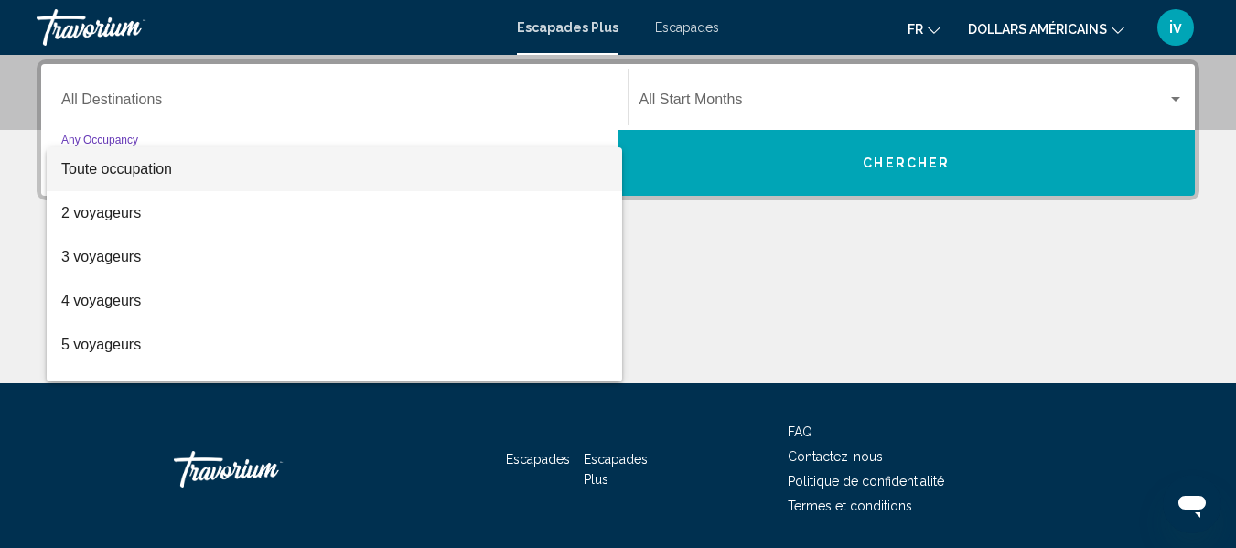
click at [602, 96] on div at bounding box center [618, 274] width 1236 height 548
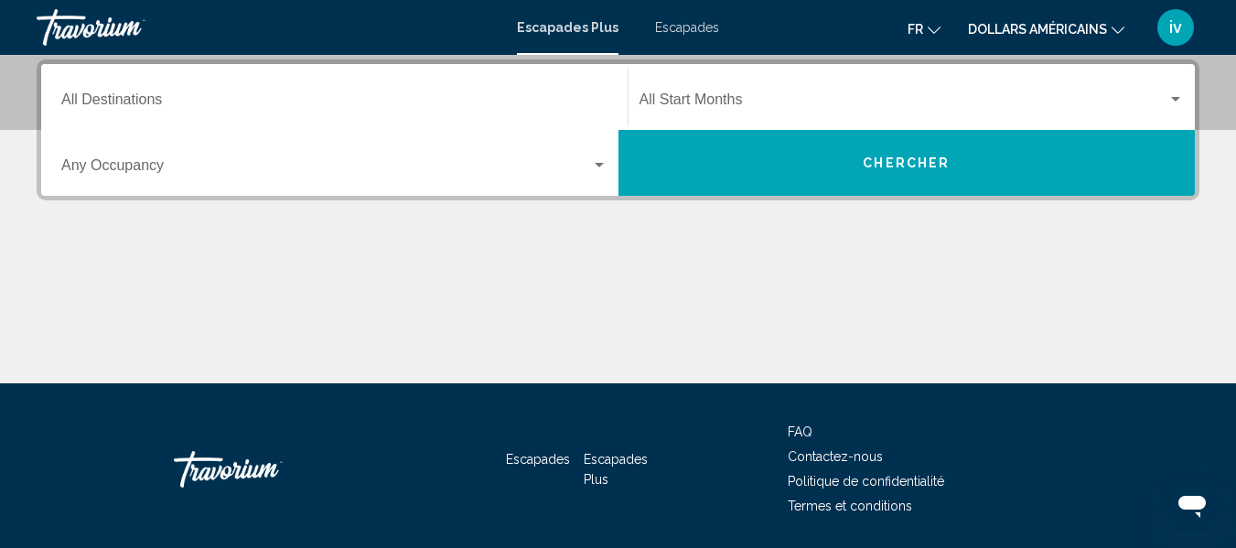
click at [1170, 97] on div "Widget de recherche" at bounding box center [1175, 99] width 16 height 15
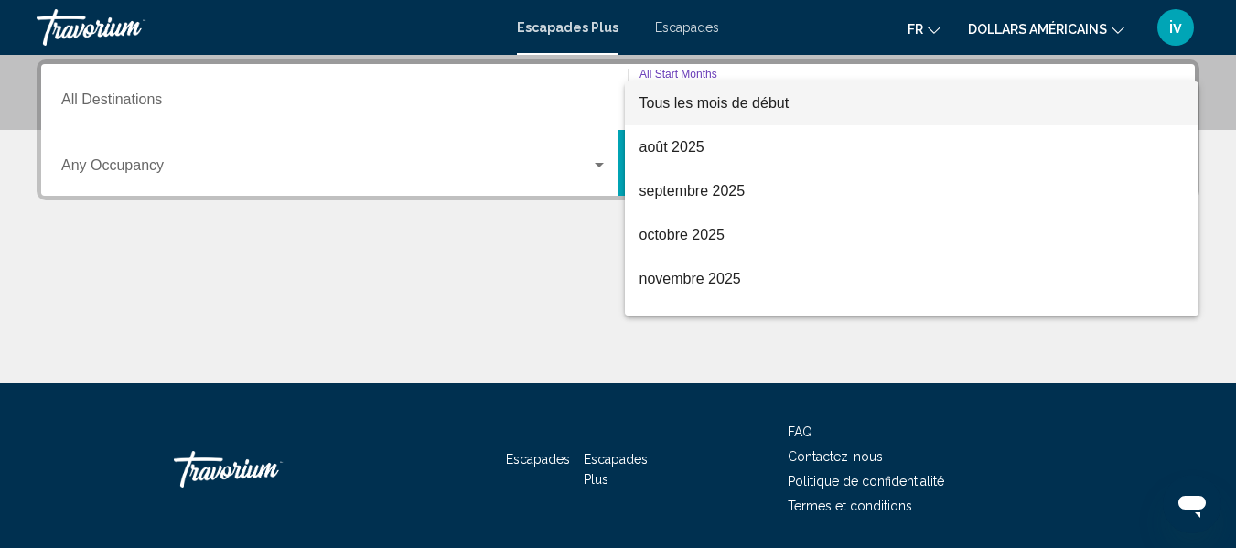
click at [736, 101] on font "Tous les mois de début" at bounding box center [714, 103] width 150 height 16
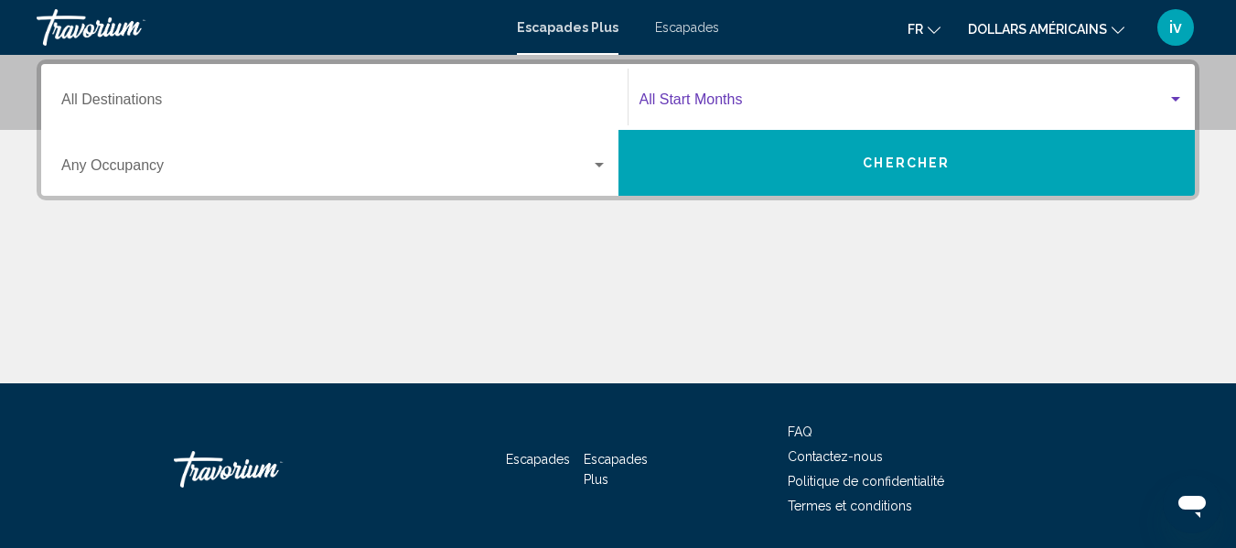
click at [944, 169] on span "Chercher" at bounding box center [906, 163] width 87 height 15
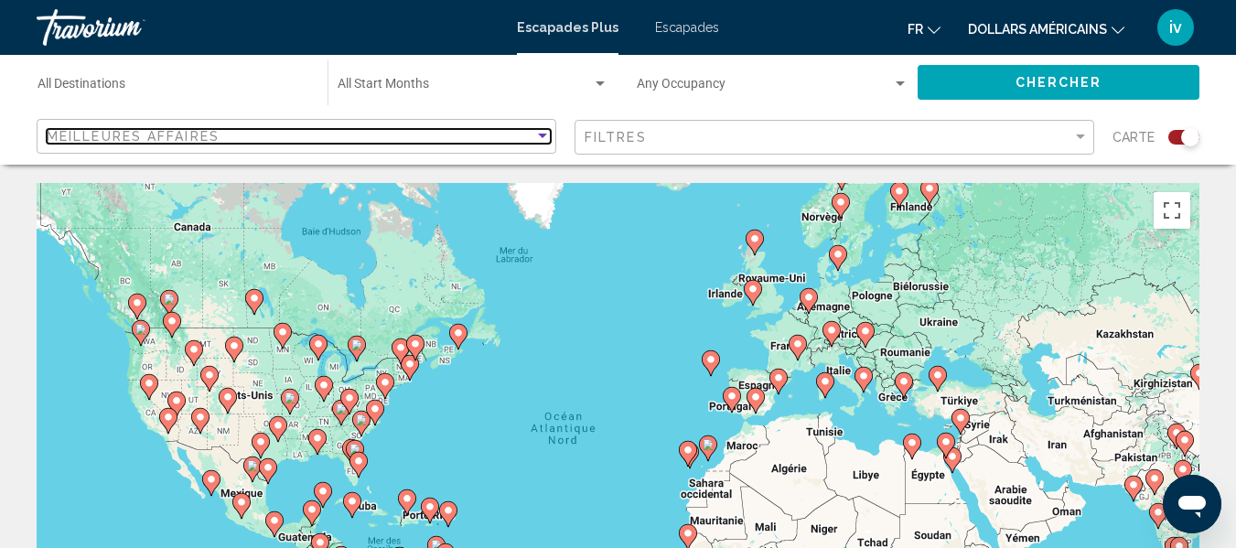
click at [545, 133] on div "Sort by" at bounding box center [542, 136] width 16 height 15
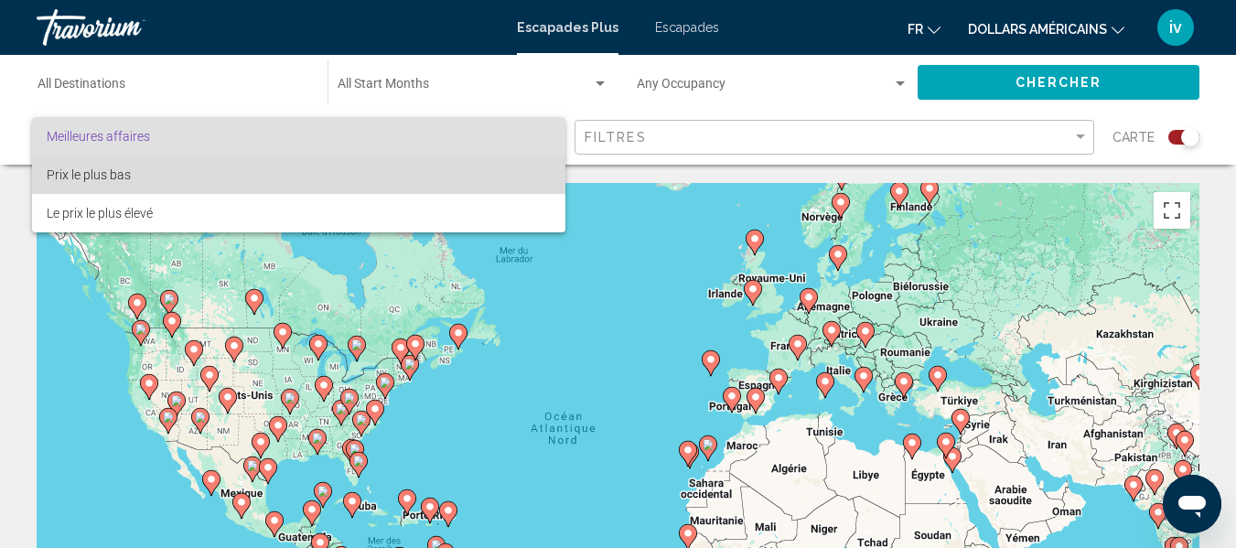
click at [297, 181] on span "Prix le plus bas" at bounding box center [299, 175] width 504 height 38
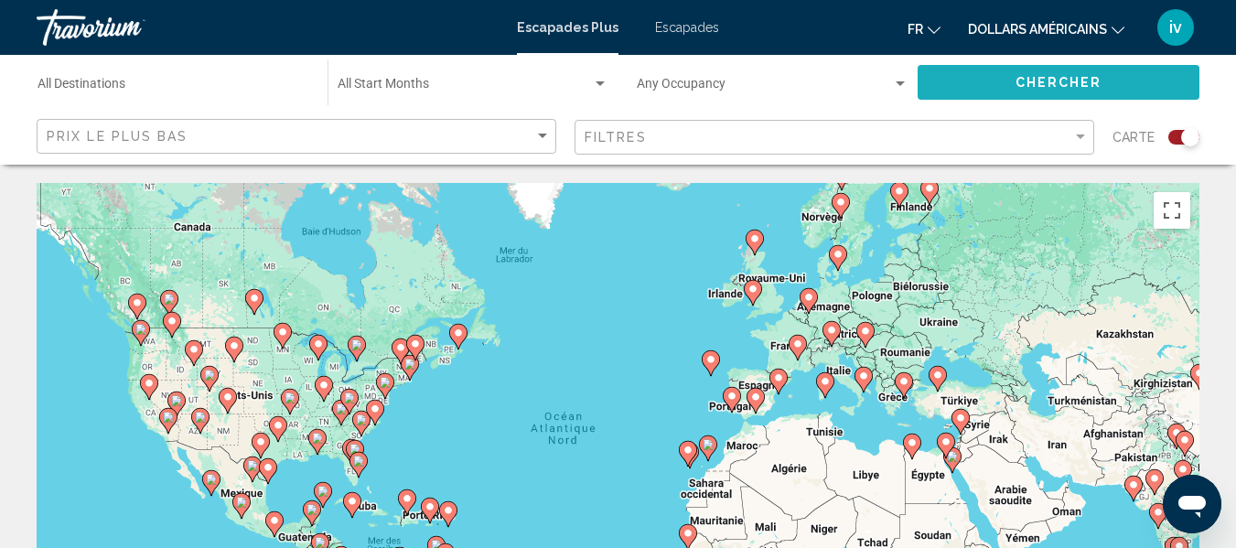
click at [1046, 80] on span "Chercher" at bounding box center [1058, 83] width 87 height 15
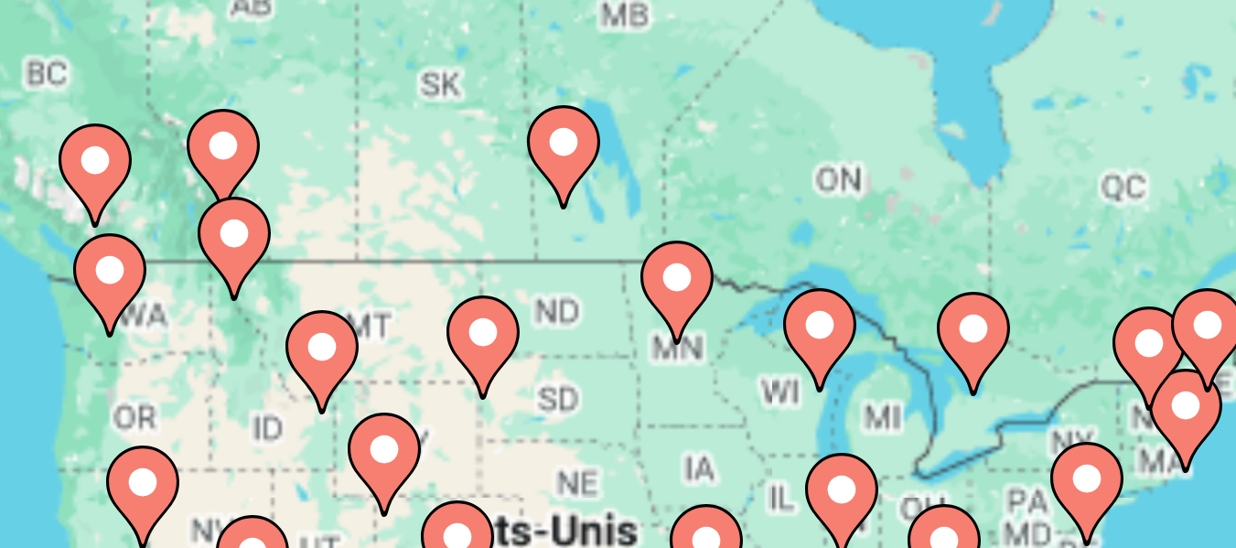
click at [137, 305] on image "Contenu principal" at bounding box center [137, 302] width 11 height 11
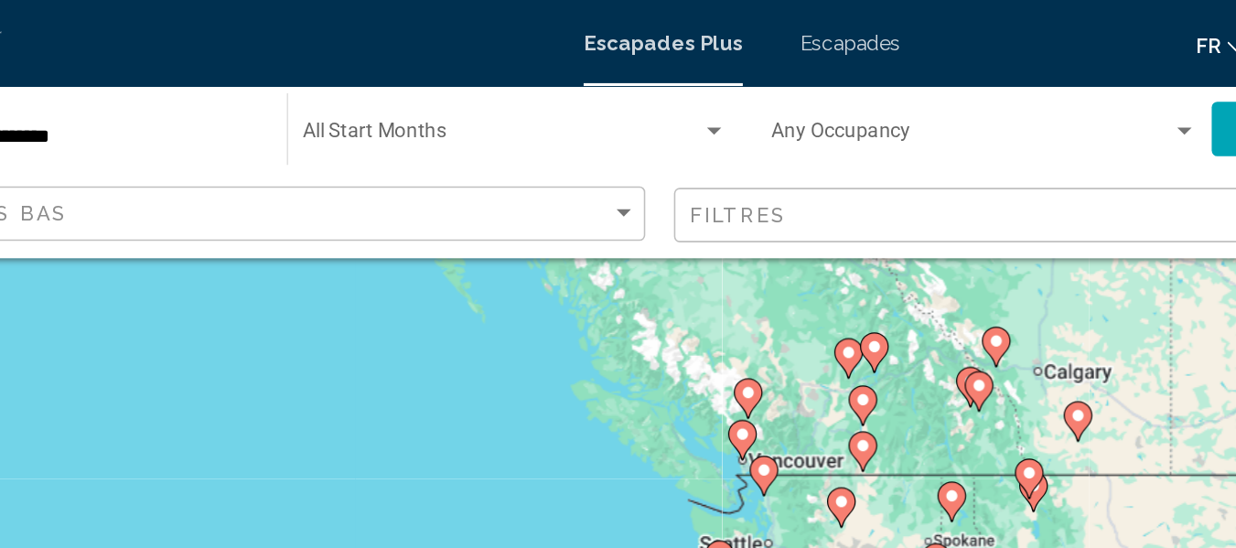
scroll to position [161, 0]
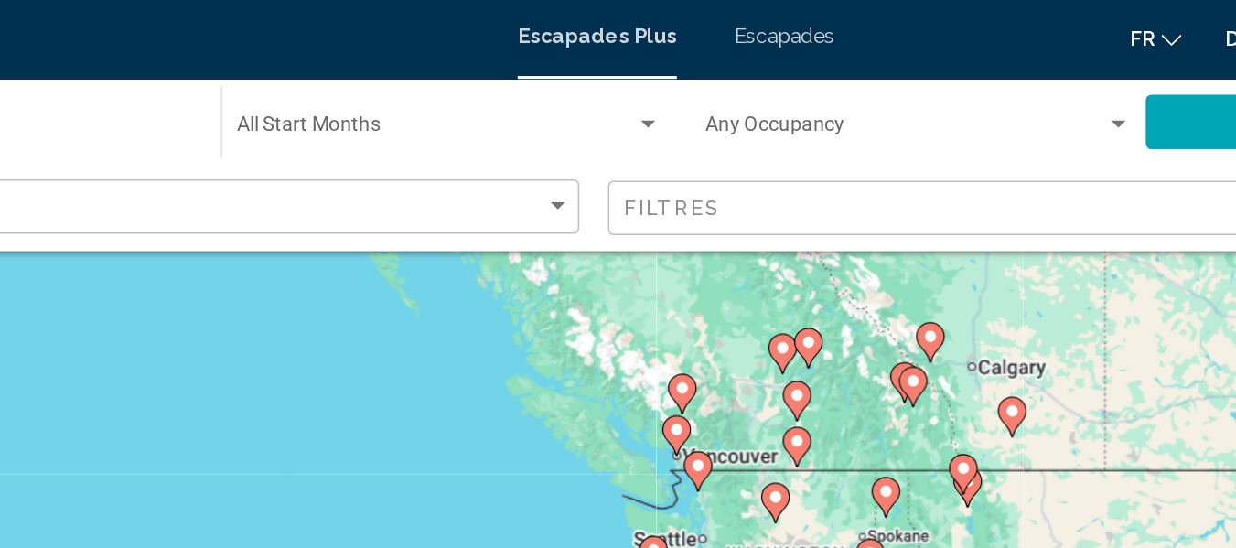
click at [617, 255] on icon "Contenu principal" at bounding box center [621, 256] width 16 height 24
type input "**********"
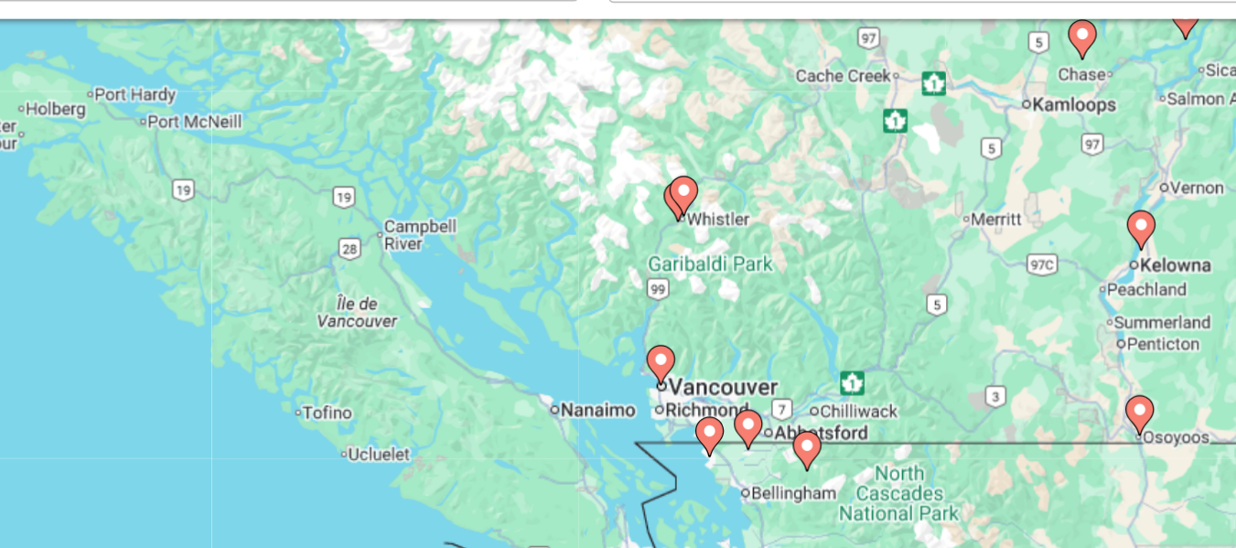
click at [606, 390] on icon "Contenu principal" at bounding box center [607, 386] width 16 height 24
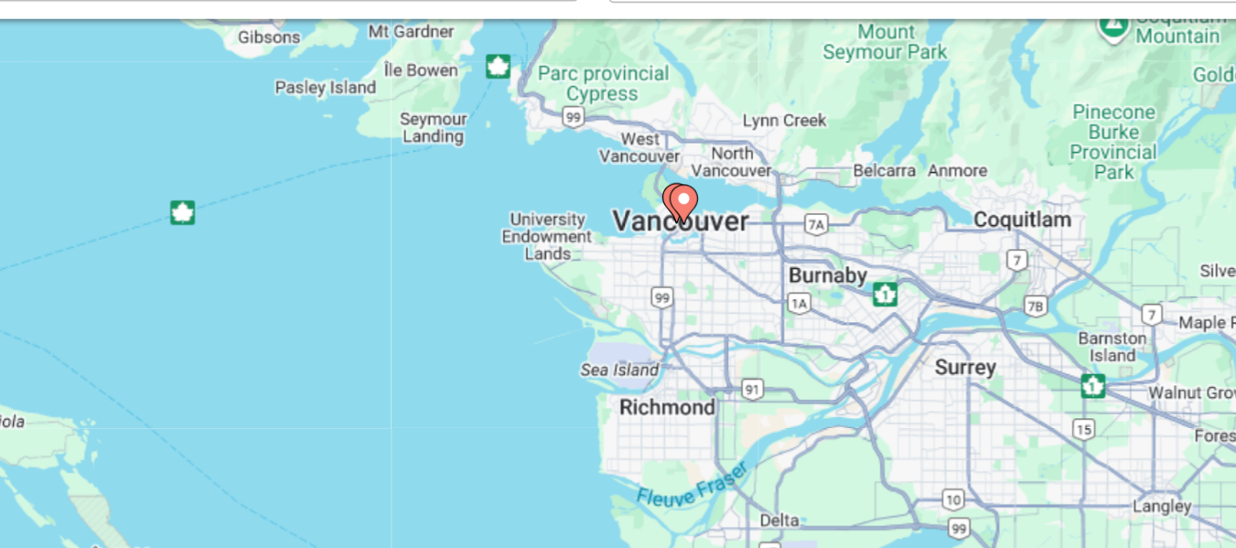
click at [622, 287] on icon "Contenu principal" at bounding box center [622, 284] width 16 height 24
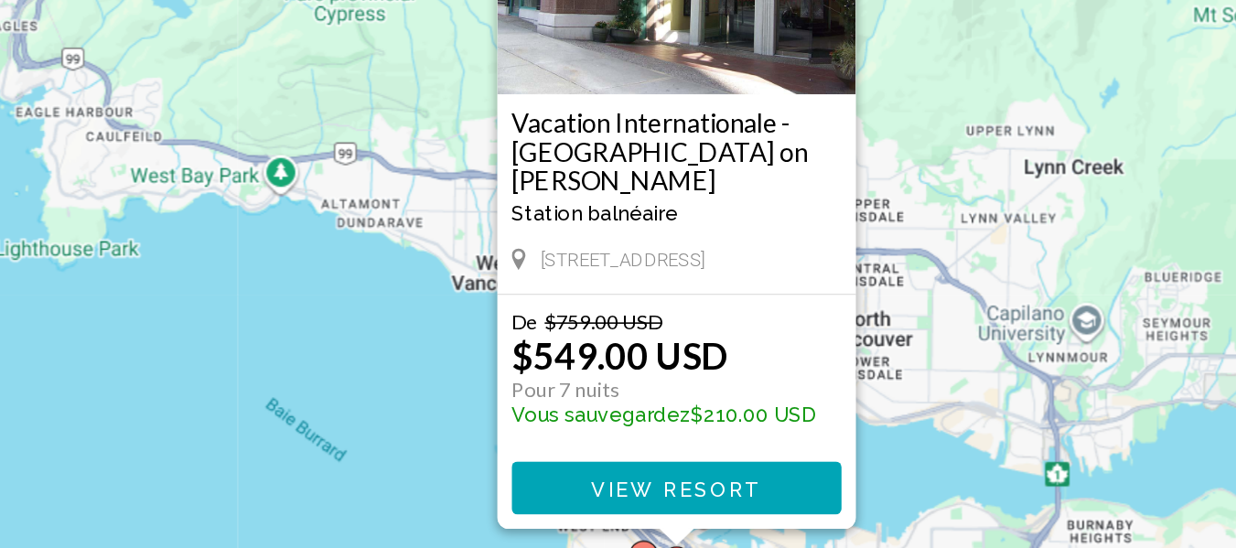
scroll to position [139, 0]
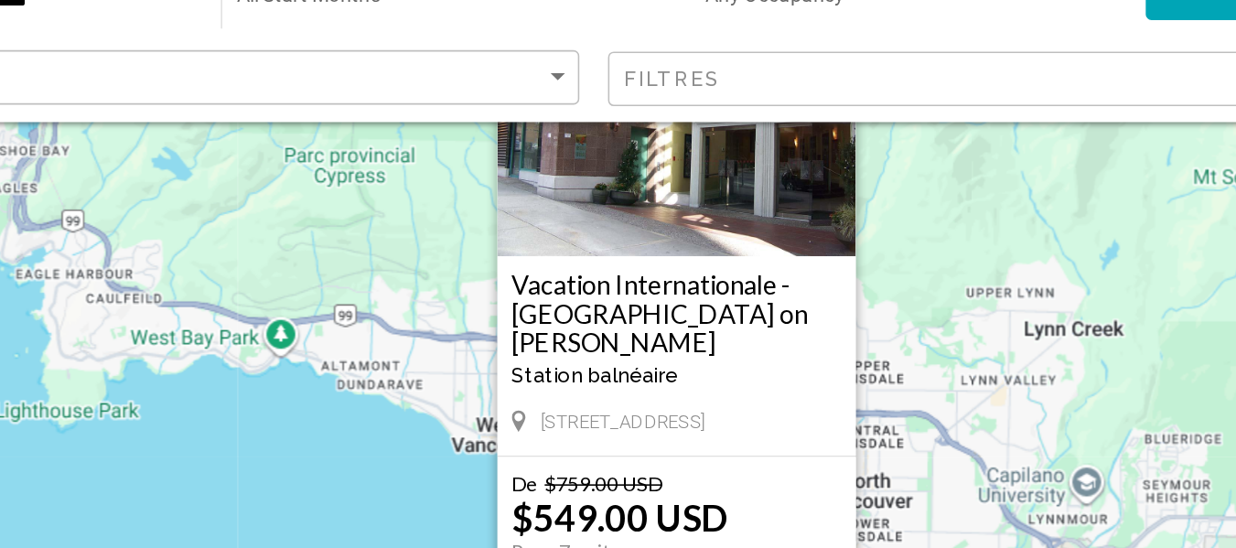
click at [638, 225] on img "Contenu principal" at bounding box center [618, 159] width 229 height 183
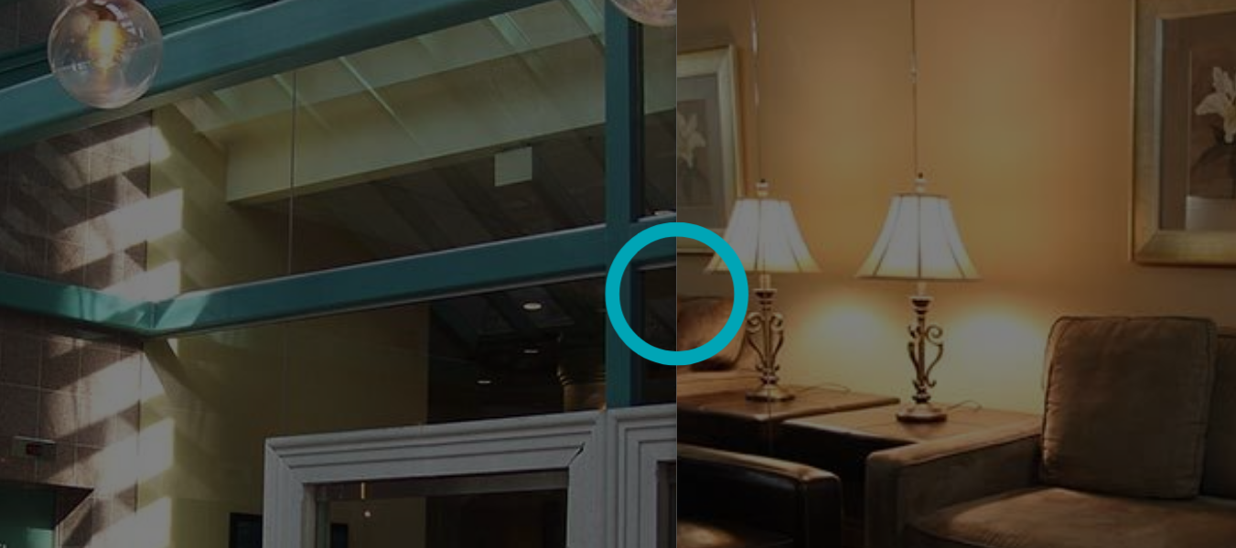
scroll to position [117, 0]
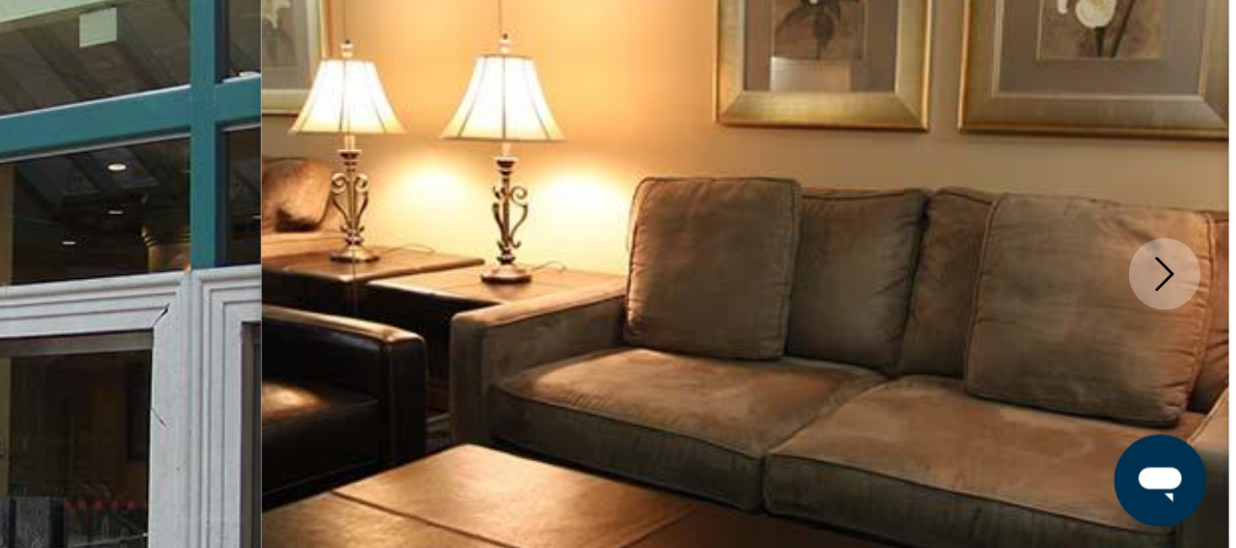
click at [1193, 363] on icon "Next image" at bounding box center [1195, 372] width 22 height 22
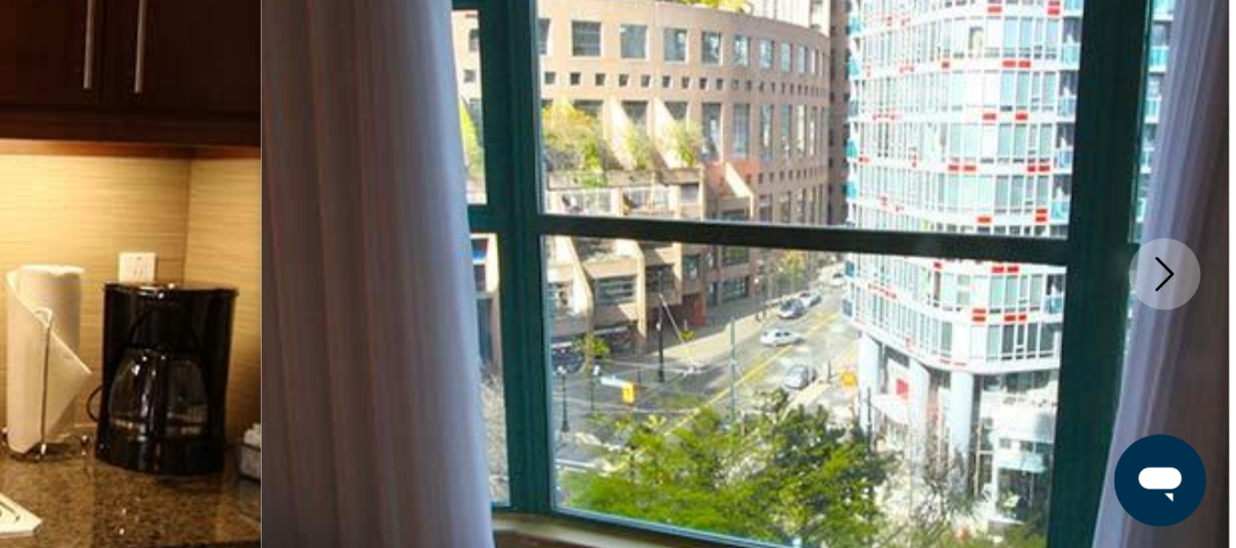
click at [1193, 363] on icon "Next image" at bounding box center [1195, 372] width 22 height 22
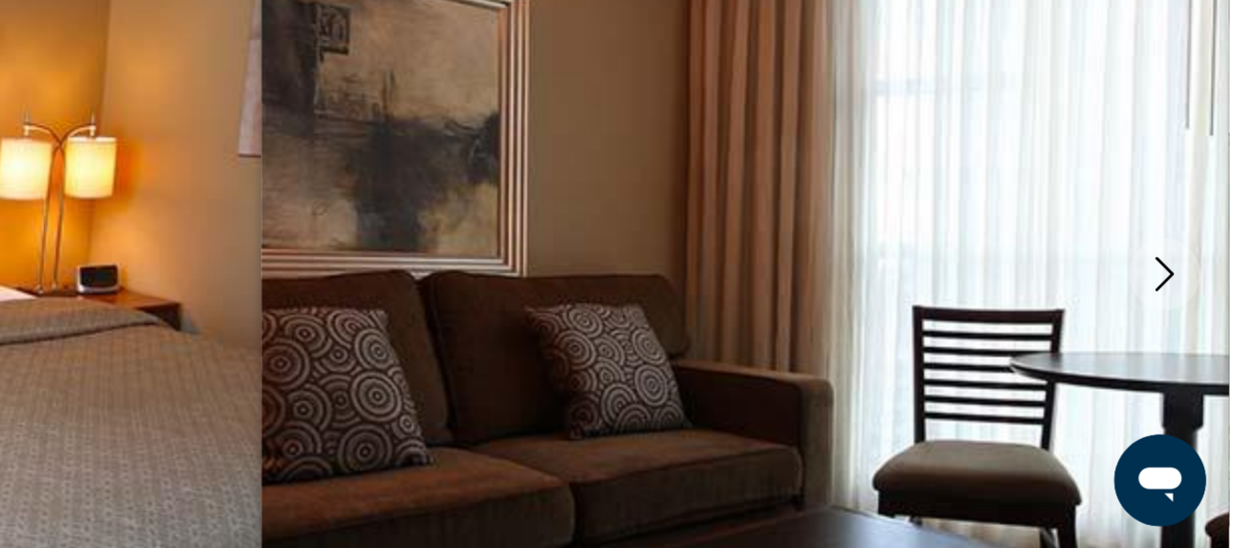
click at [1193, 363] on icon "Next image" at bounding box center [1195, 372] width 22 height 22
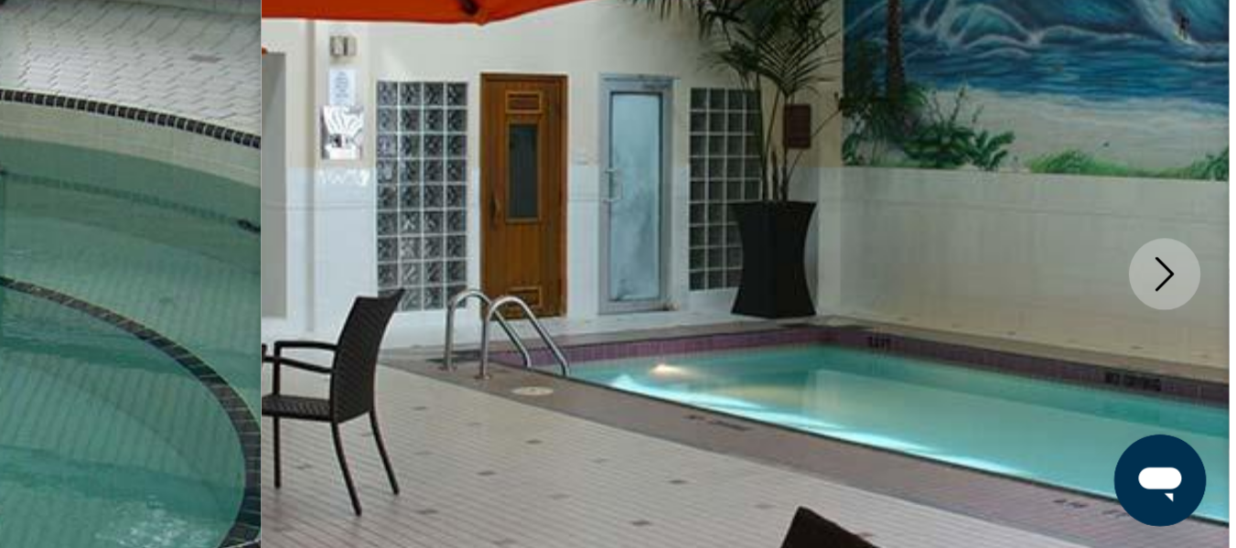
scroll to position [132, 0]
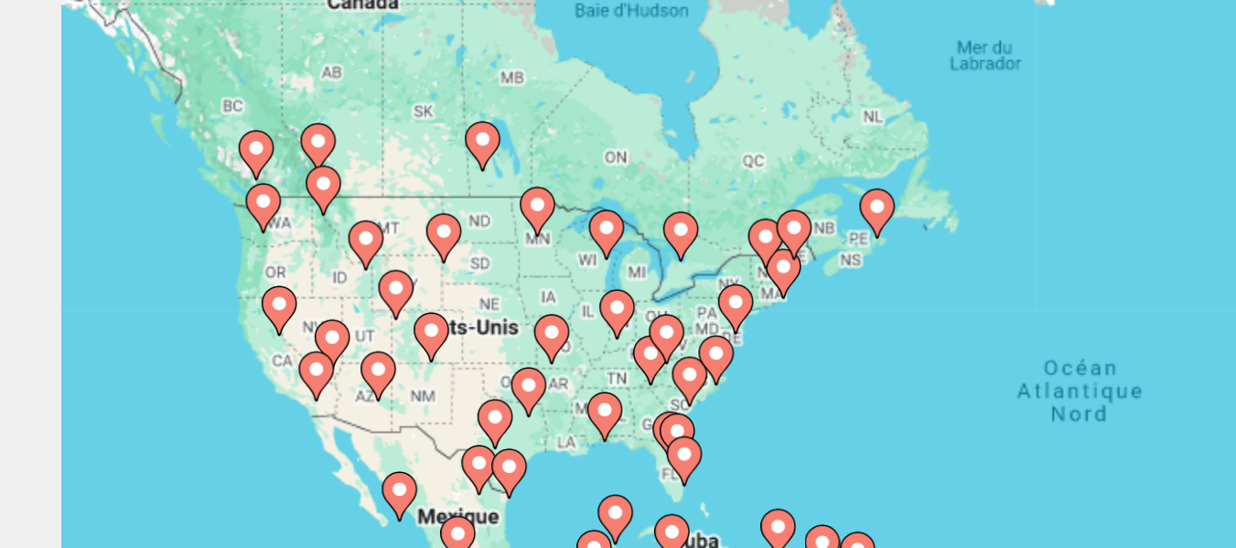
scroll to position [36, 0]
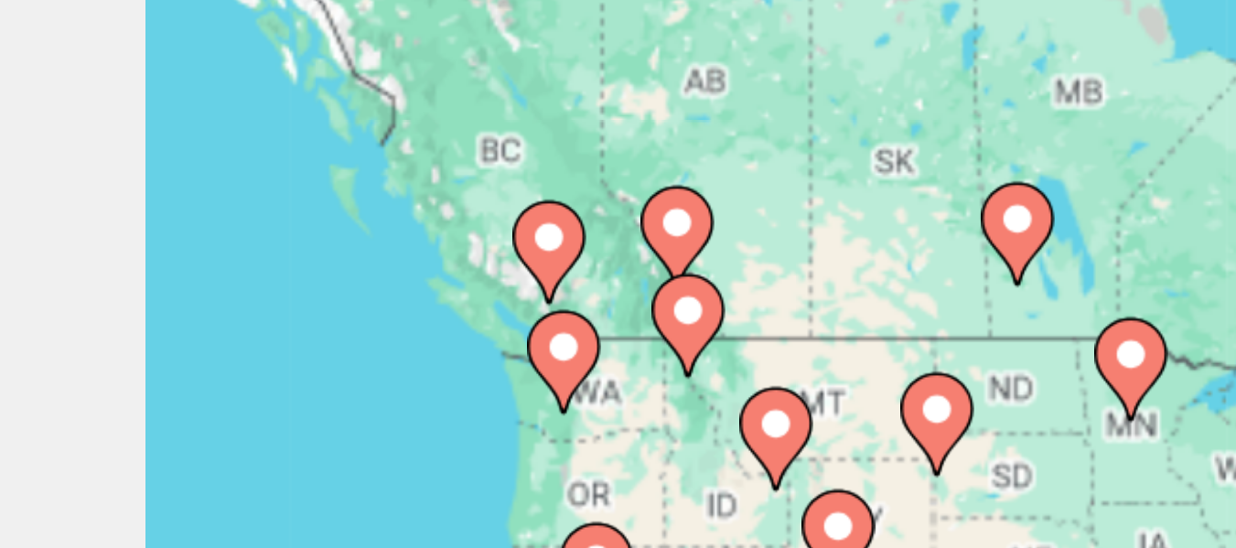
click at [135, 266] on image "Contenu principal" at bounding box center [137, 267] width 11 height 11
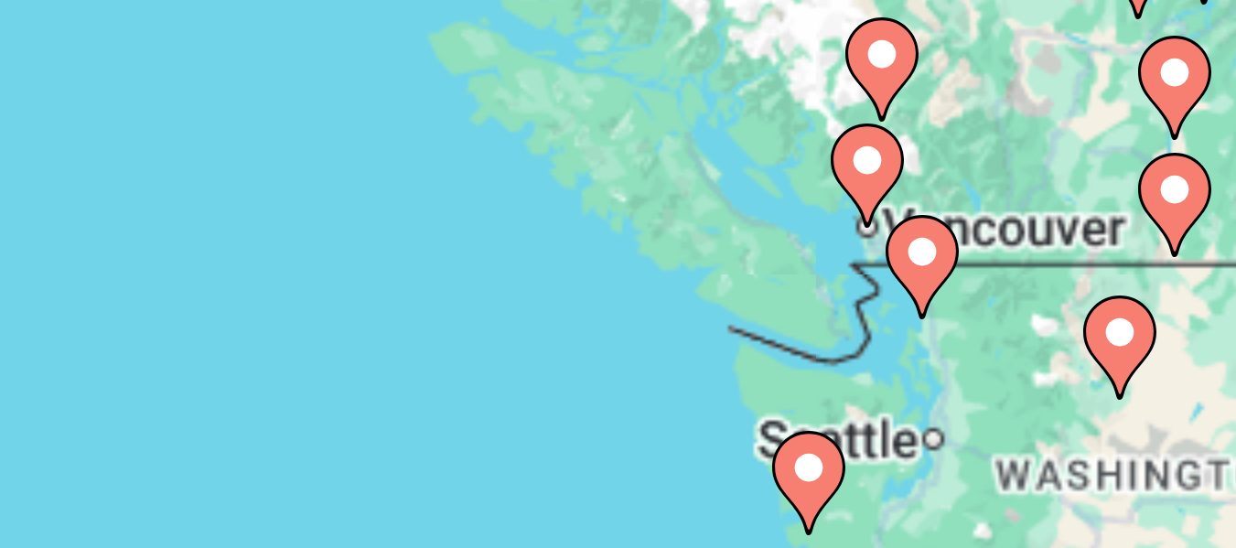
click at [619, 405] on image "Contenu principal" at bounding box center [618, 404] width 11 height 11
type input "**********"
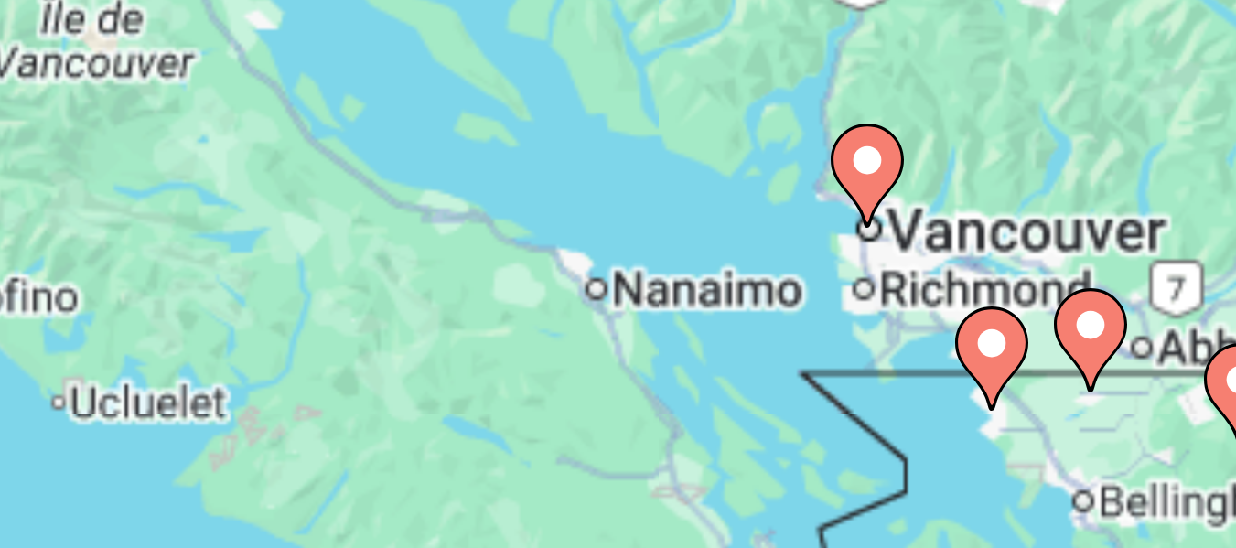
click at [619, 405] on image "Contenu principal" at bounding box center [618, 404] width 11 height 11
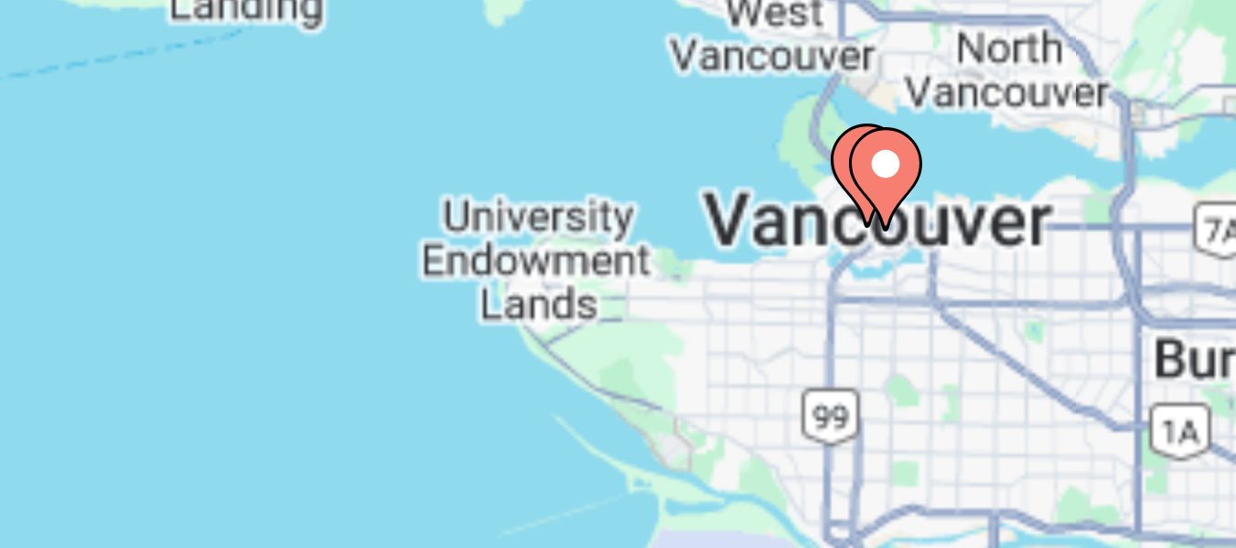
click at [619, 405] on image "Contenu principal" at bounding box center [622, 405] width 11 height 11
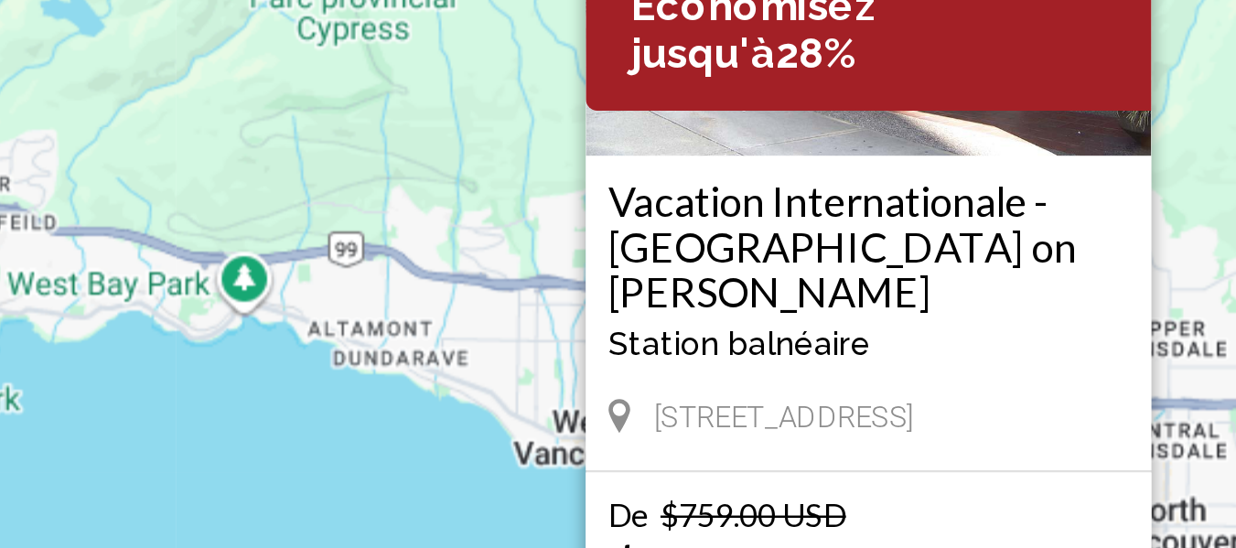
scroll to position [0, 0]
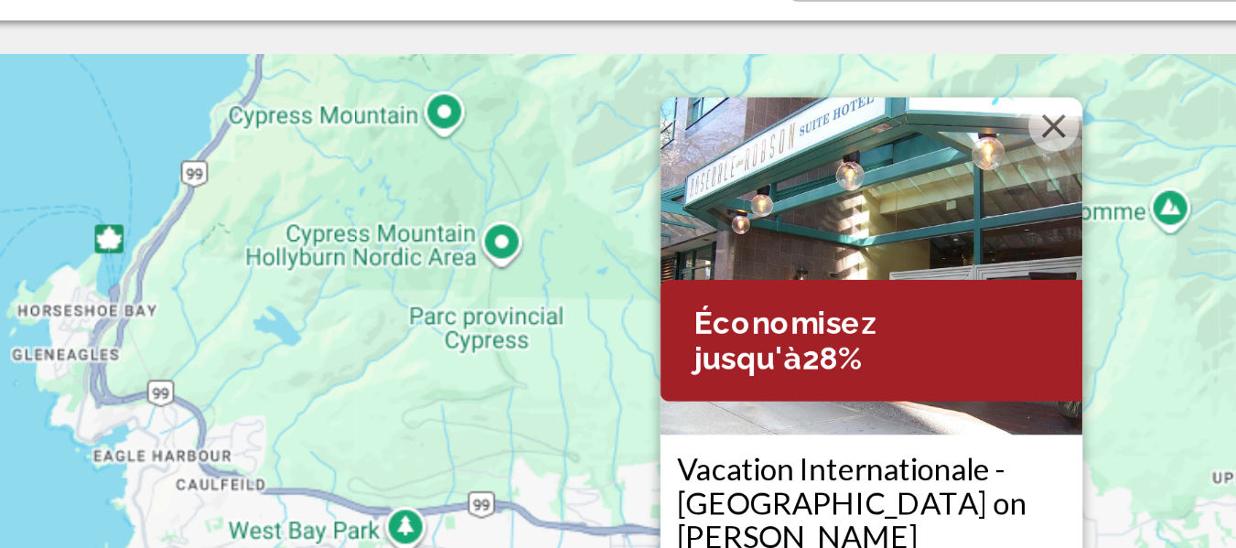
click at [713, 218] on button "Fermer" at bounding box center [716, 222] width 27 height 27
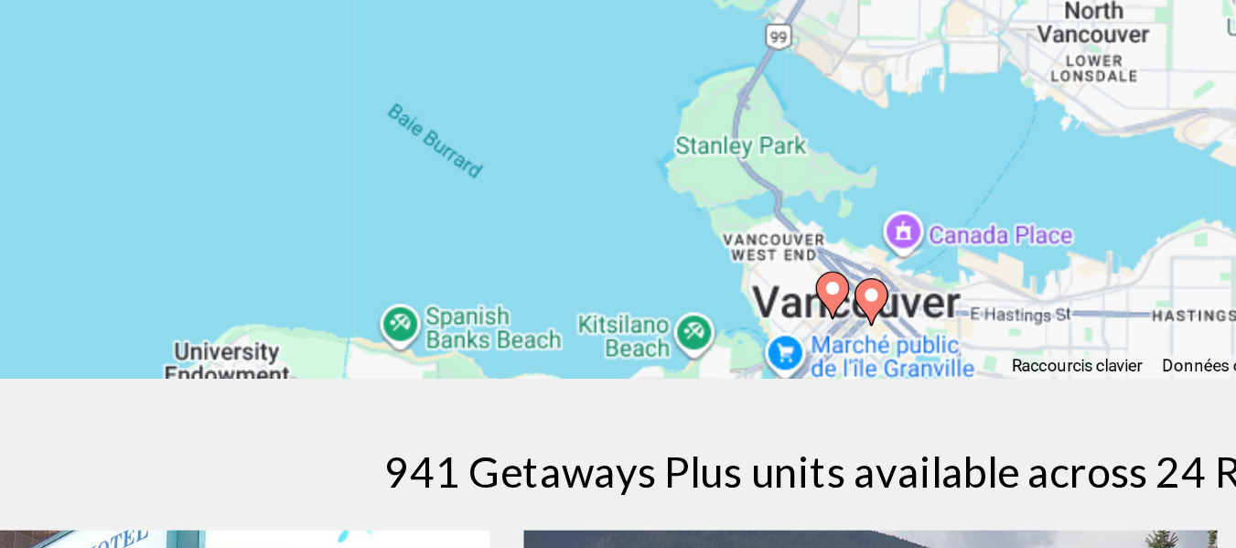
scroll to position [295, 0]
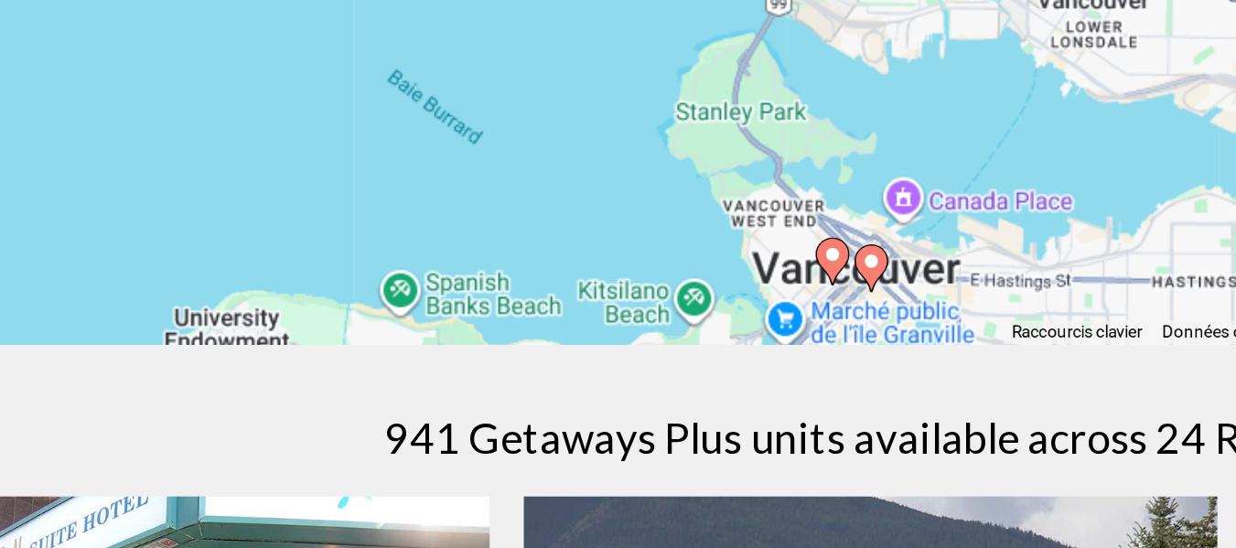
click at [595, 391] on image "Contenu principal" at bounding box center [597, 388] width 11 height 11
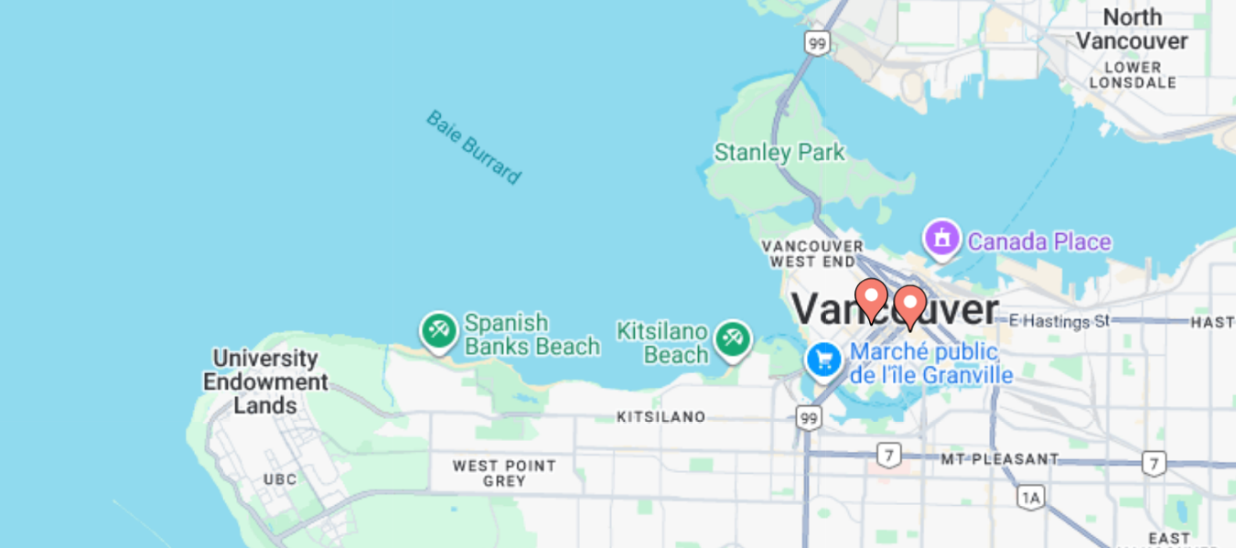
scroll to position [0, 0]
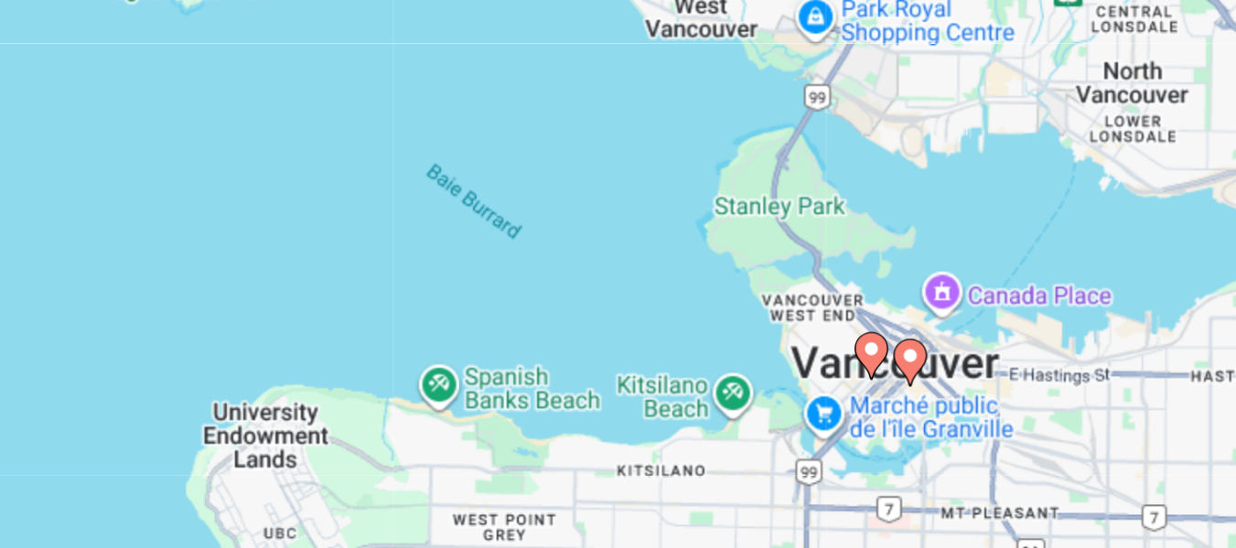
click at [621, 436] on image "Contenu principal" at bounding box center [618, 440] width 11 height 11
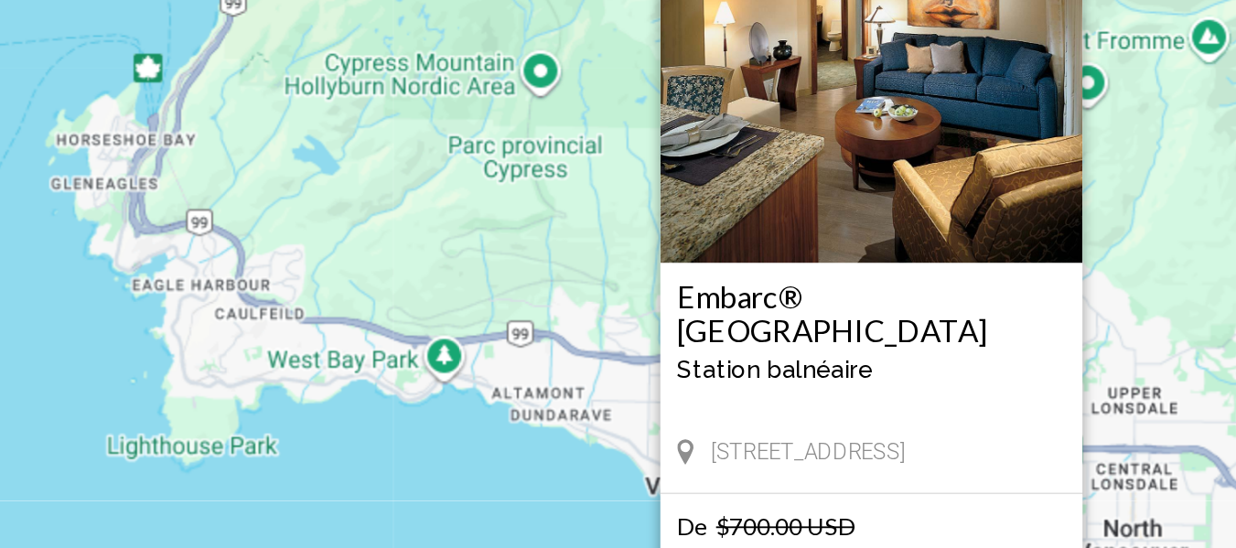
scroll to position [87, 0]
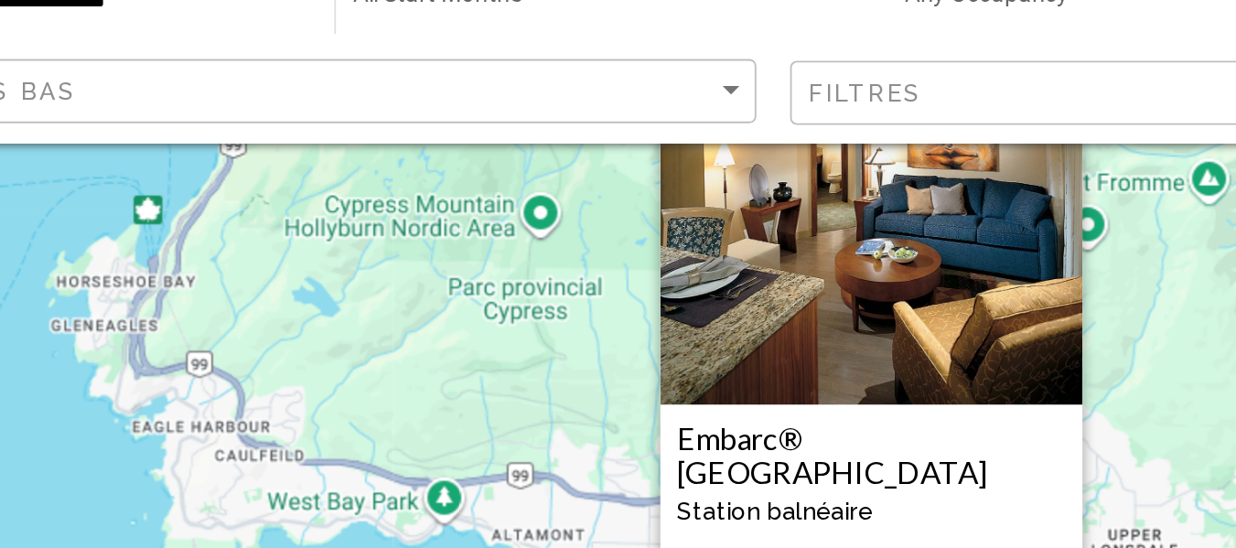
click at [655, 238] on img "Contenu principal" at bounding box center [618, 214] width 229 height 183
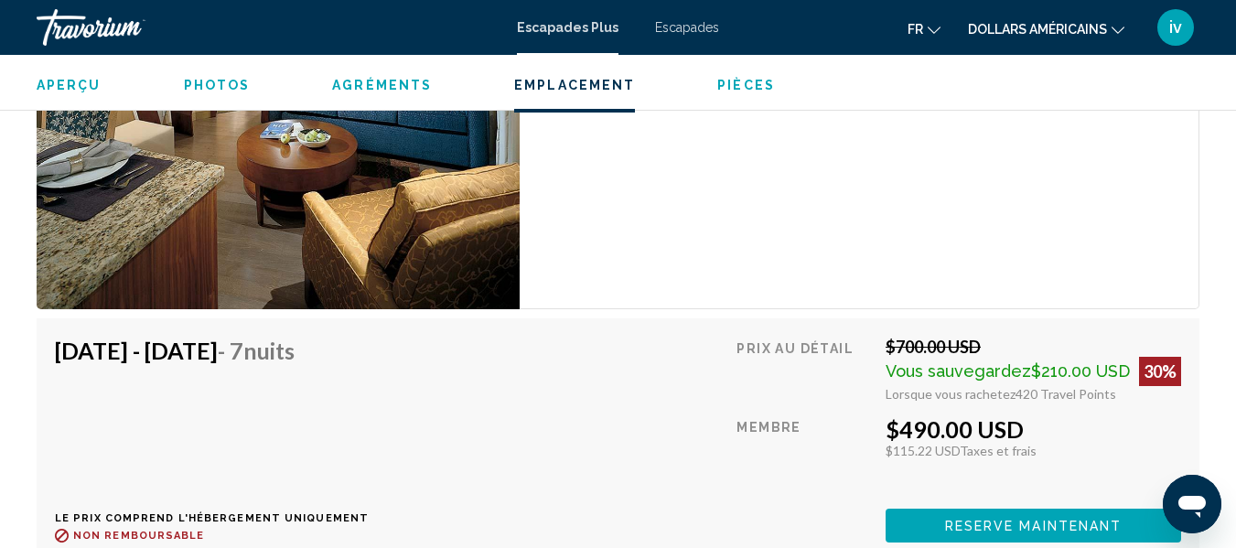
scroll to position [3560, 0]
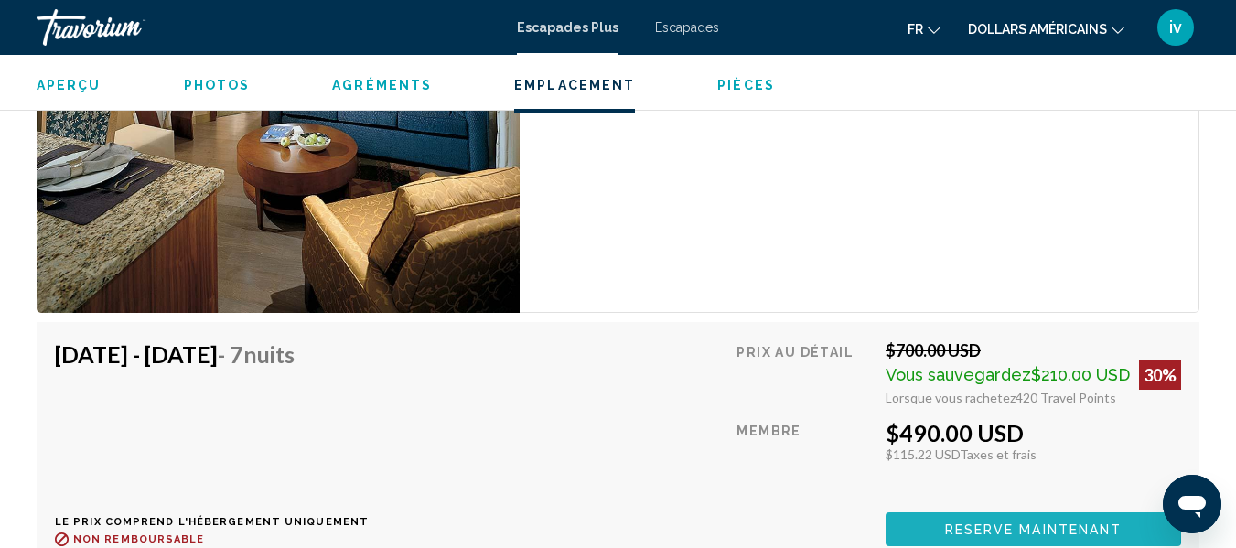
click at [966, 522] on span "Reserve maintenant" at bounding box center [1033, 529] width 177 height 15
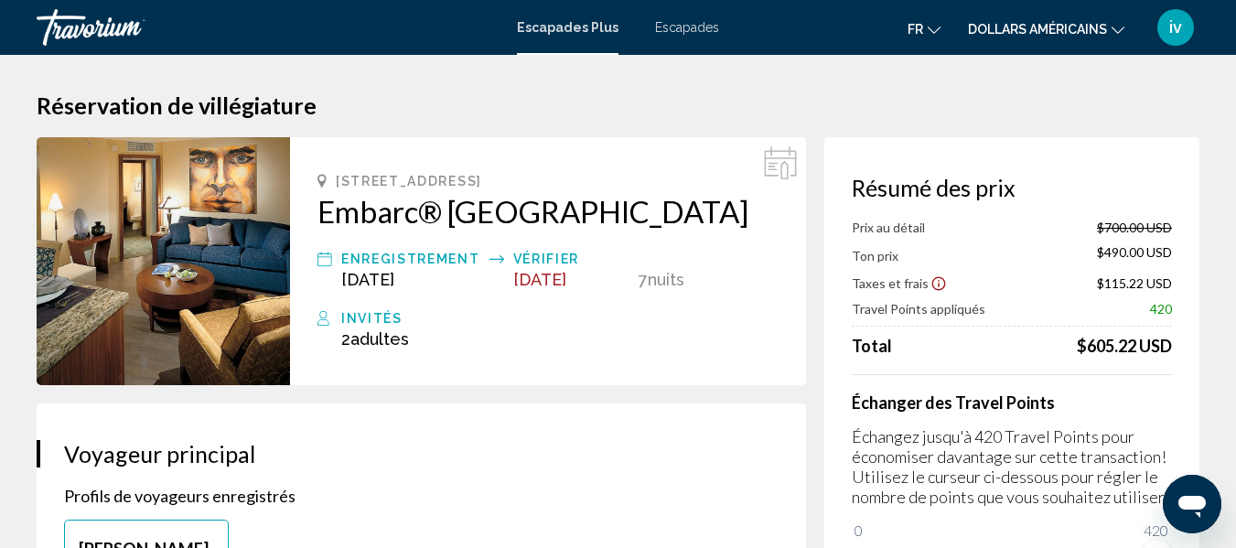
click at [363, 317] on div "Invités" at bounding box center [559, 318] width 437 height 22
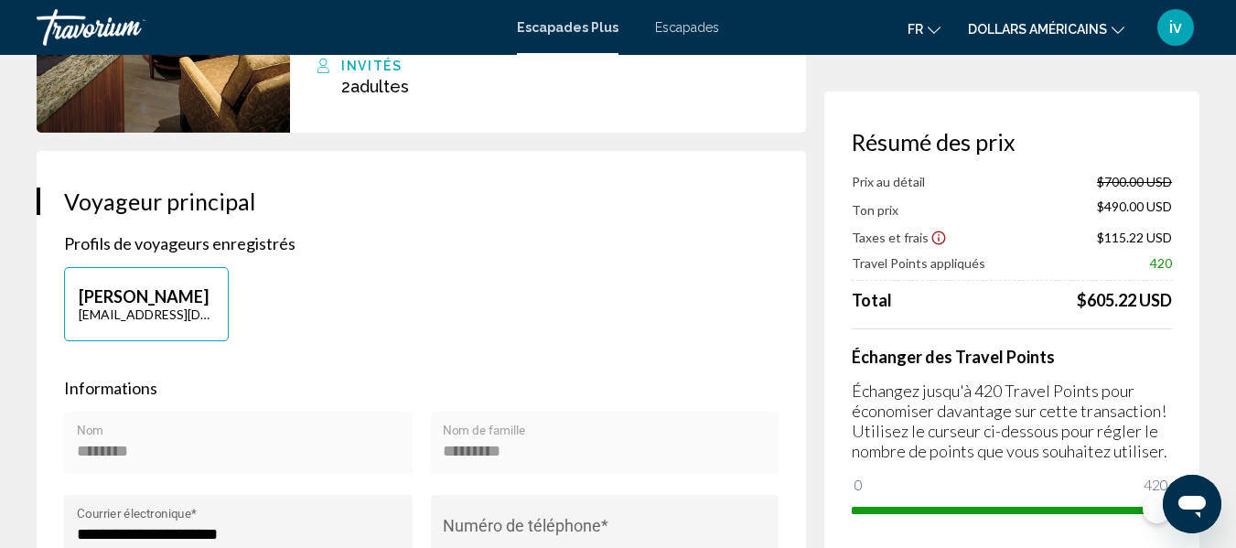
scroll to position [253, 0]
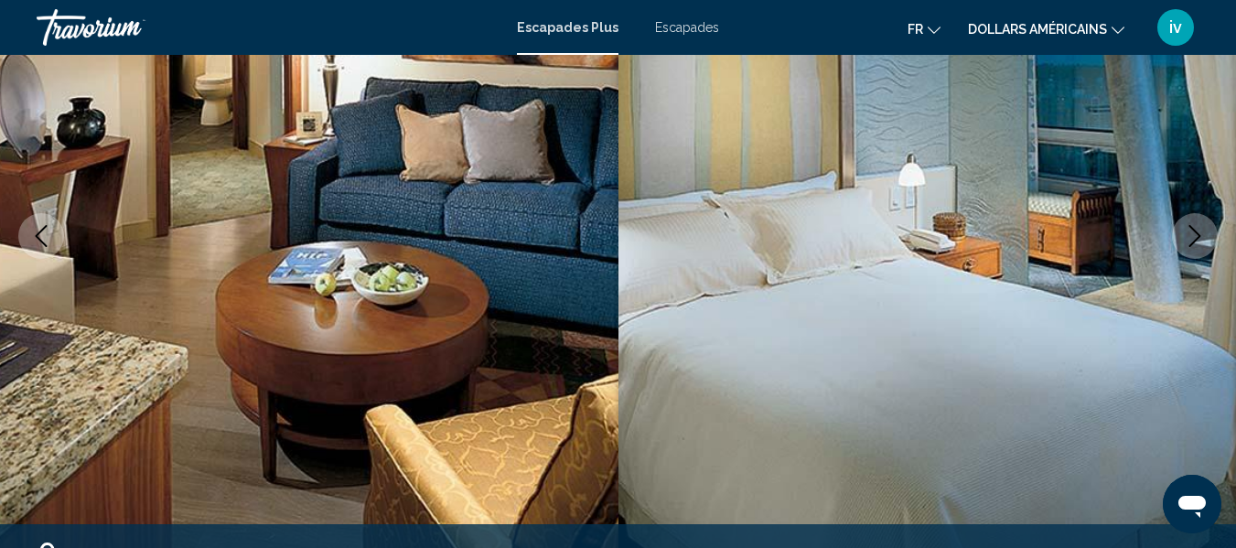
scroll to position [215, 0]
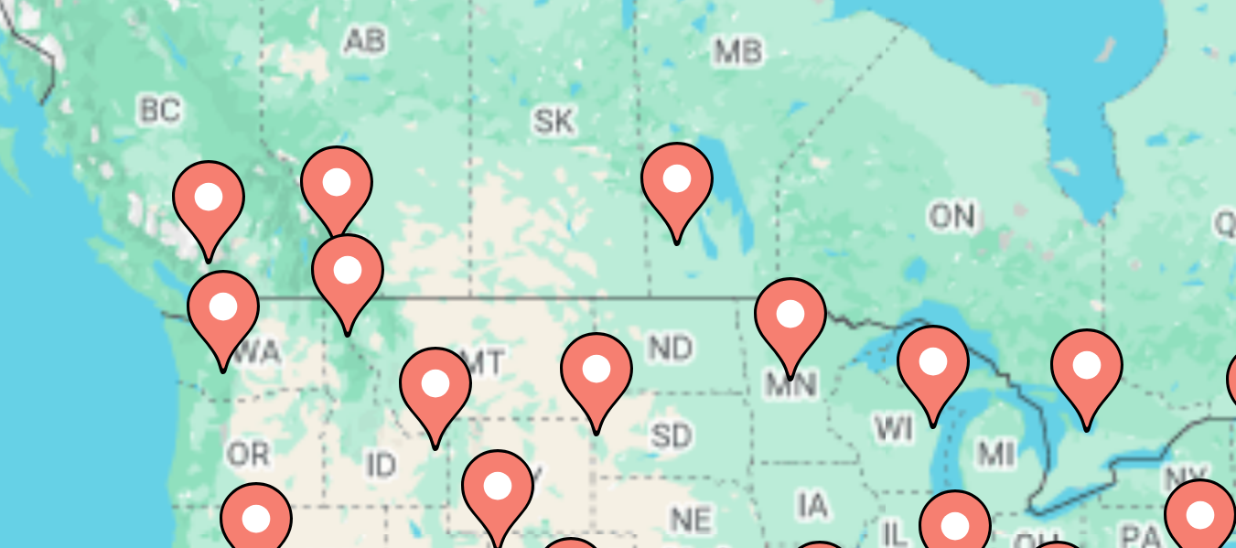
click at [133, 330] on icon "Contenu principal" at bounding box center [140, 334] width 16 height 24
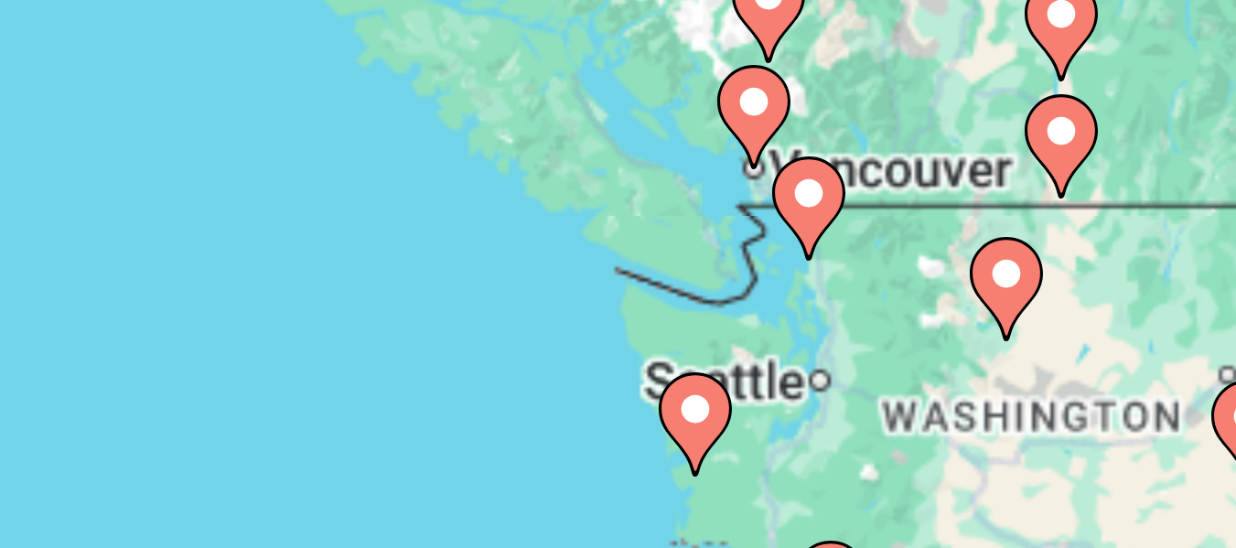
click at [622, 455] on image "Contenu principal" at bounding box center [623, 451] width 11 height 11
type input "**********"
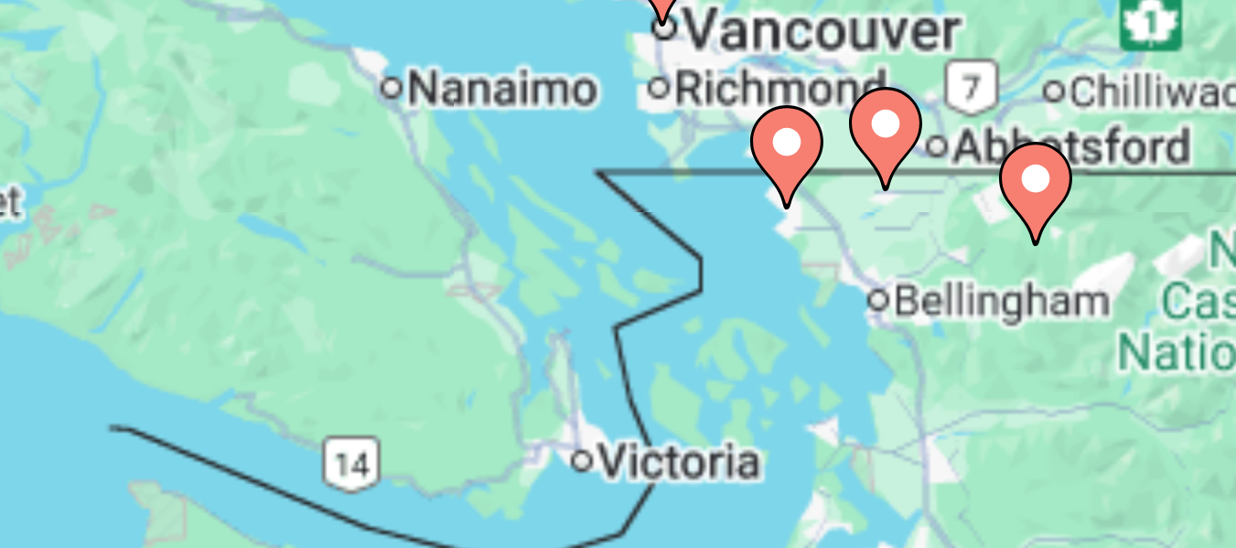
click at [642, 438] on image "Contenu principal" at bounding box center [643, 434] width 11 height 11
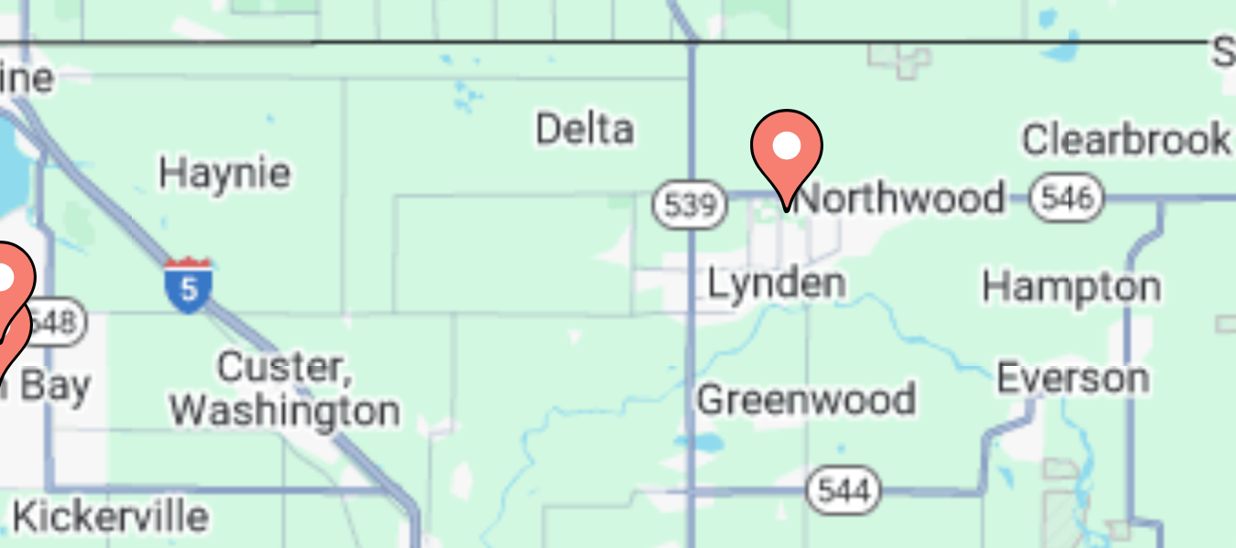
click at [617, 439] on image "Contenu principal" at bounding box center [618, 440] width 11 height 11
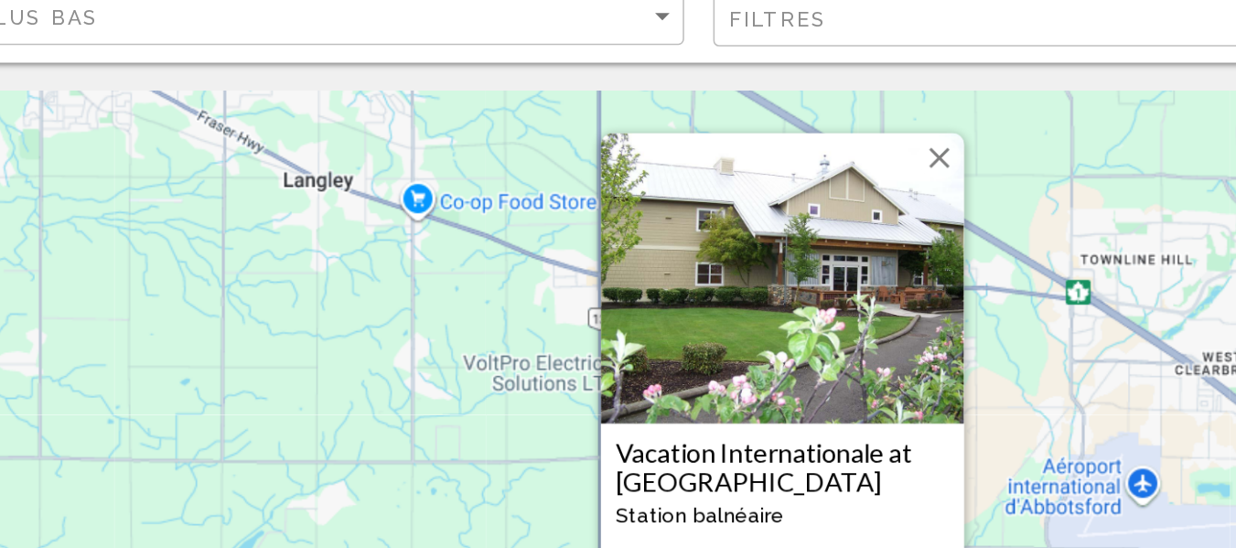
click at [710, 222] on button "Fermer" at bounding box center [716, 224] width 27 height 27
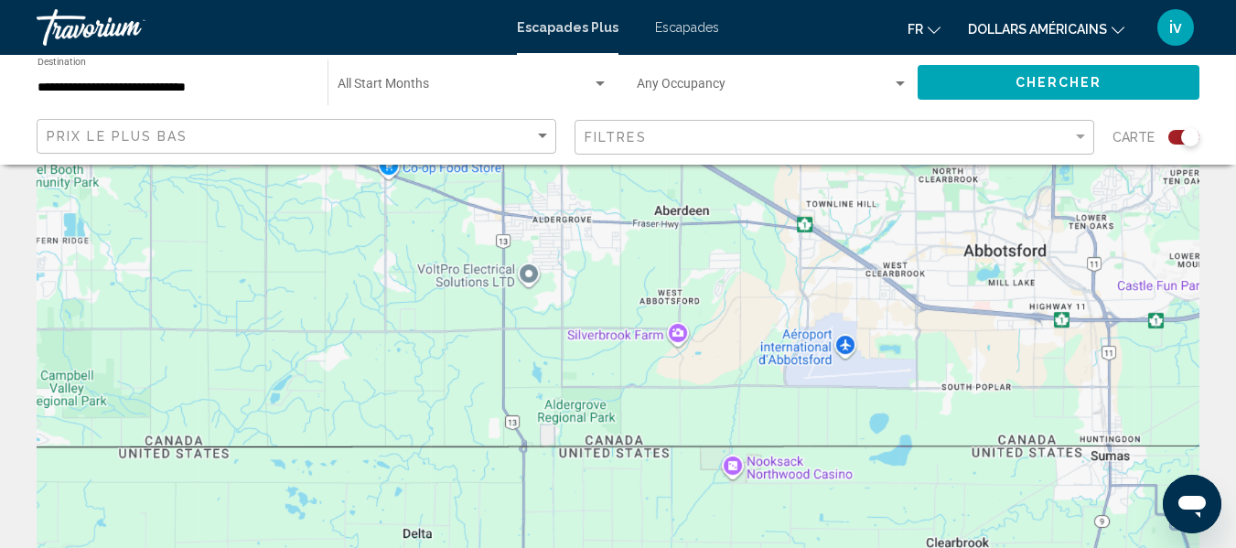
scroll to position [84, 0]
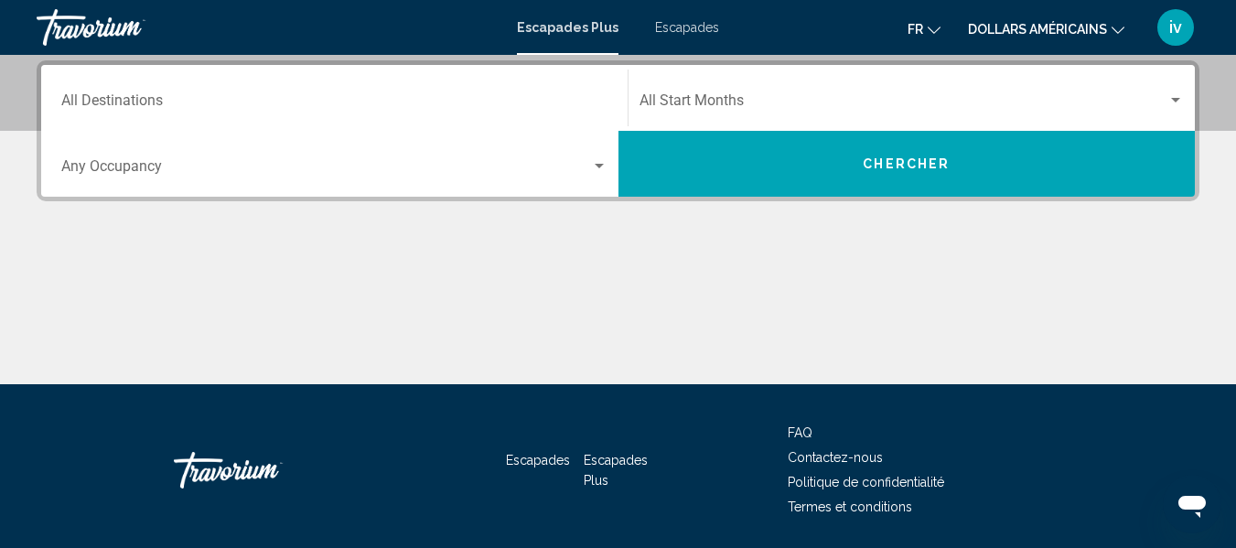
scroll to position [409, 0]
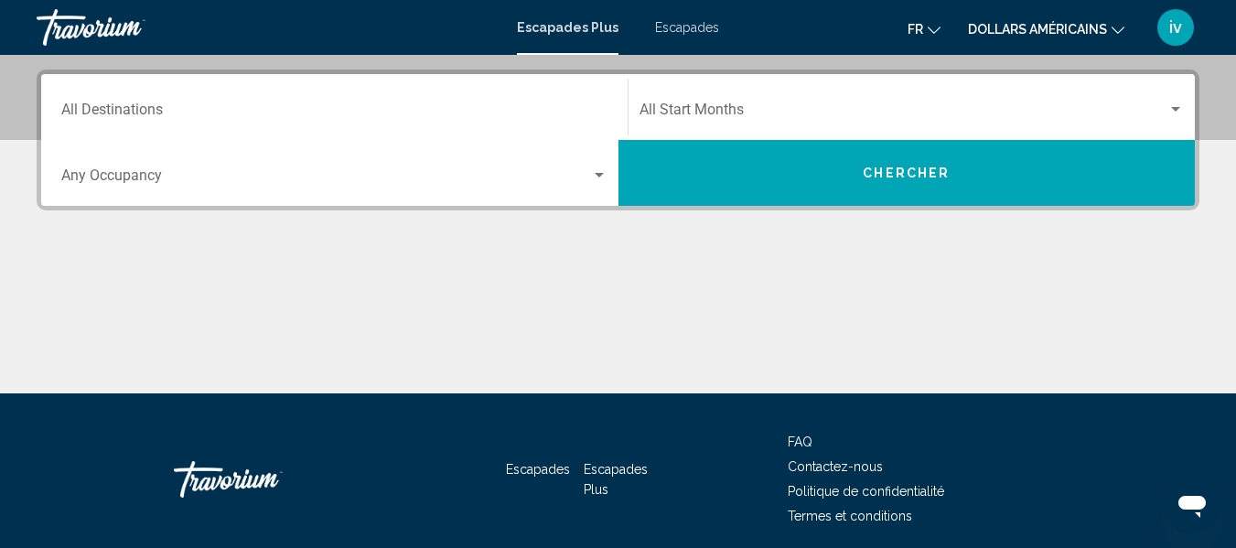
click at [777, 191] on button "Chercher" at bounding box center [906, 173] width 577 height 66
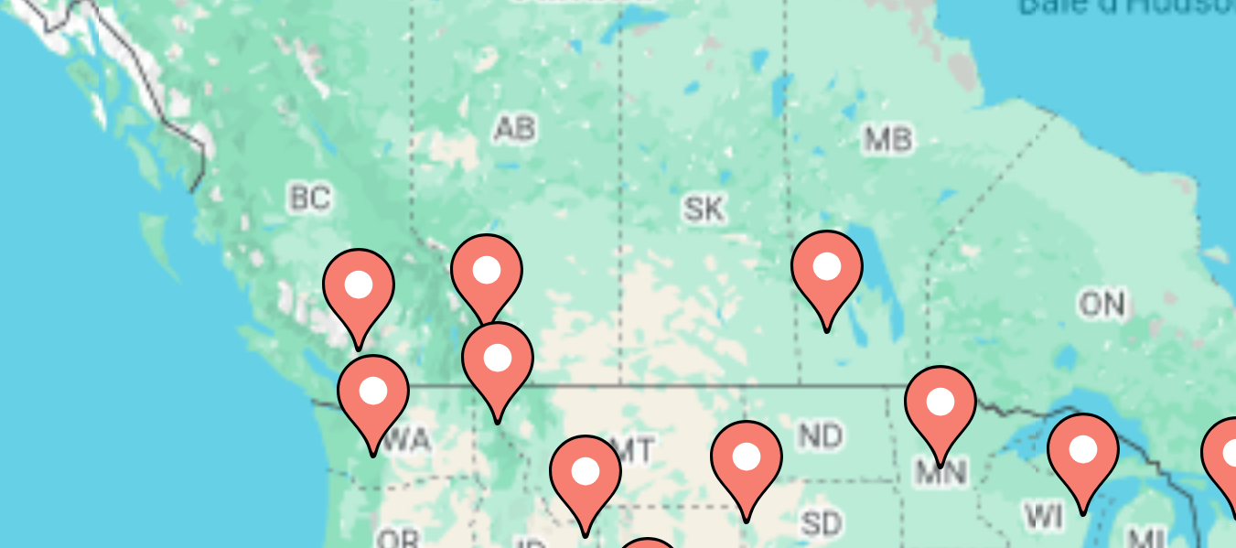
click at [173, 301] on image "Contenu principal" at bounding box center [169, 299] width 11 height 11
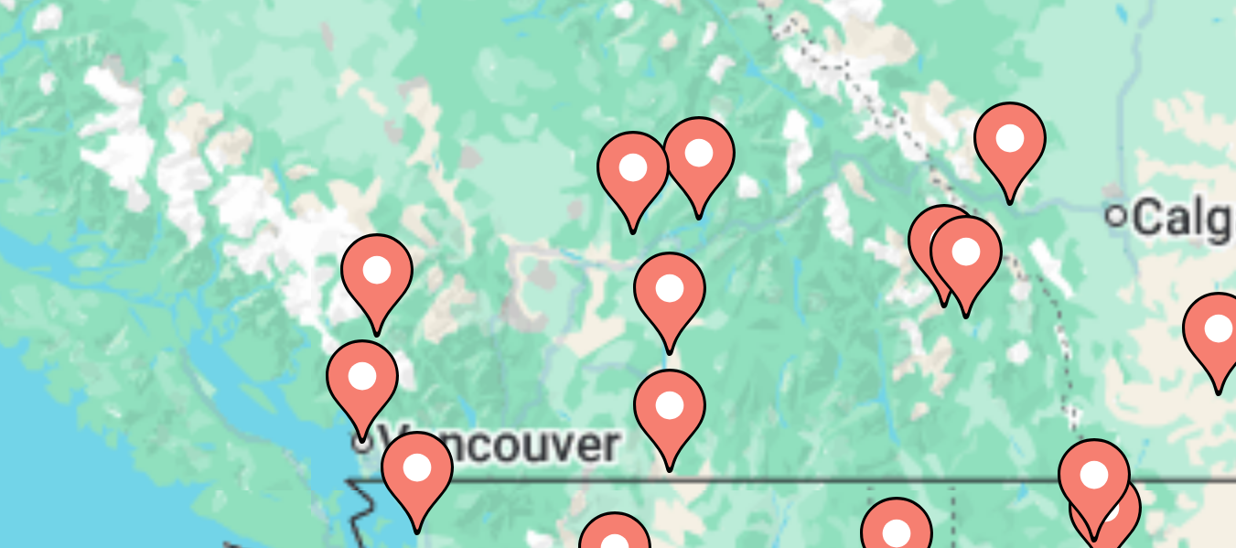
click at [538, 428] on image "Contenu principal" at bounding box center [538, 431] width 11 height 11
type input "**********"
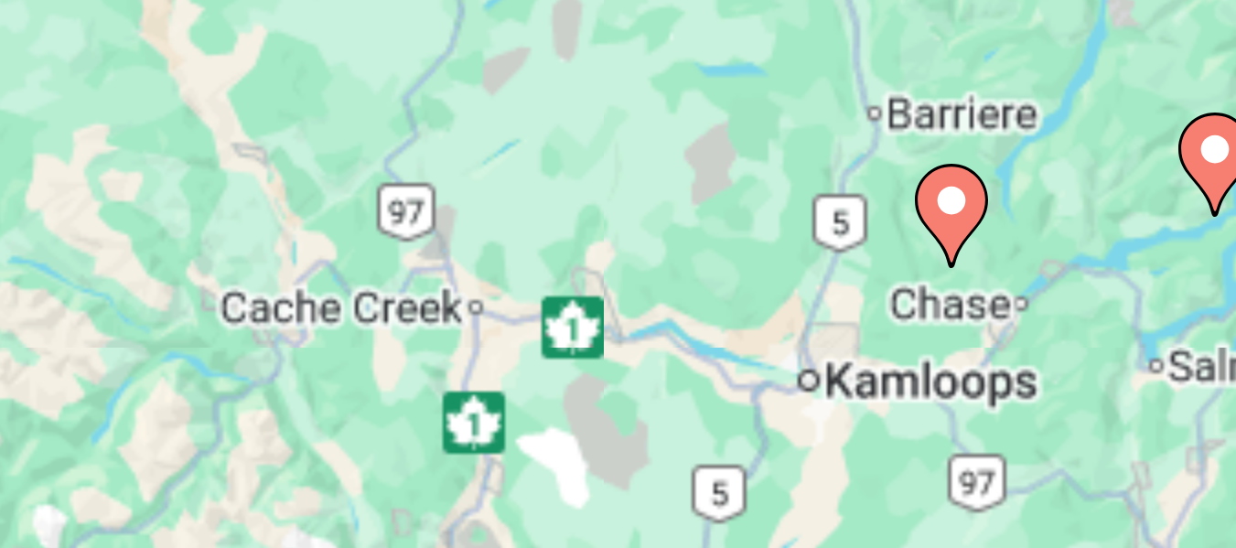
click at [618, 441] on image "Contenu principal" at bounding box center [618, 440] width 11 height 11
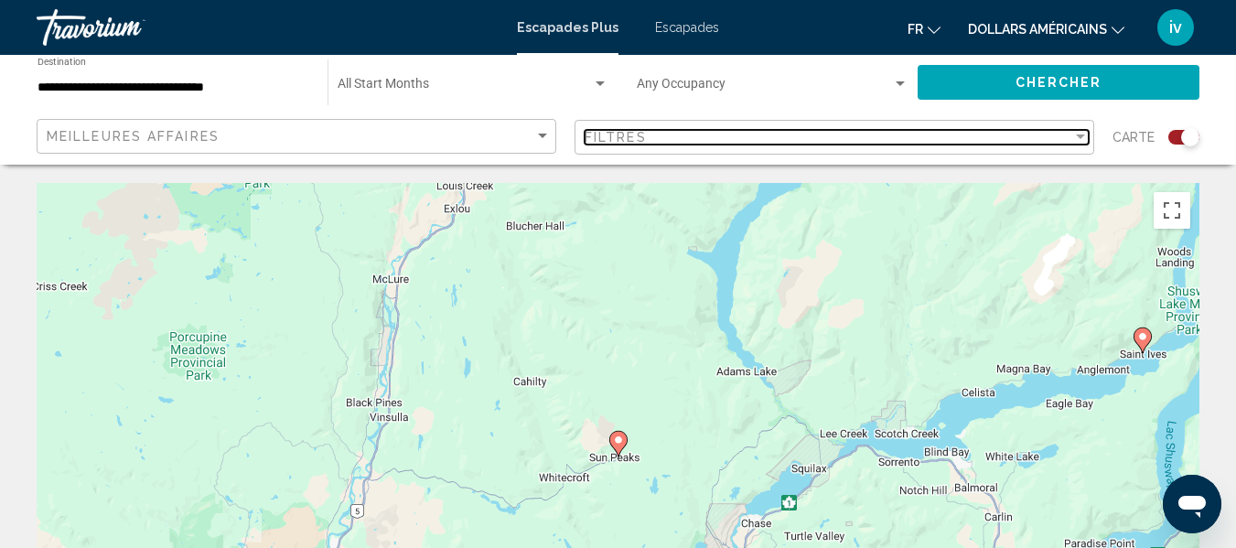
click at [1073, 136] on div "Filter" at bounding box center [1080, 137] width 16 height 15
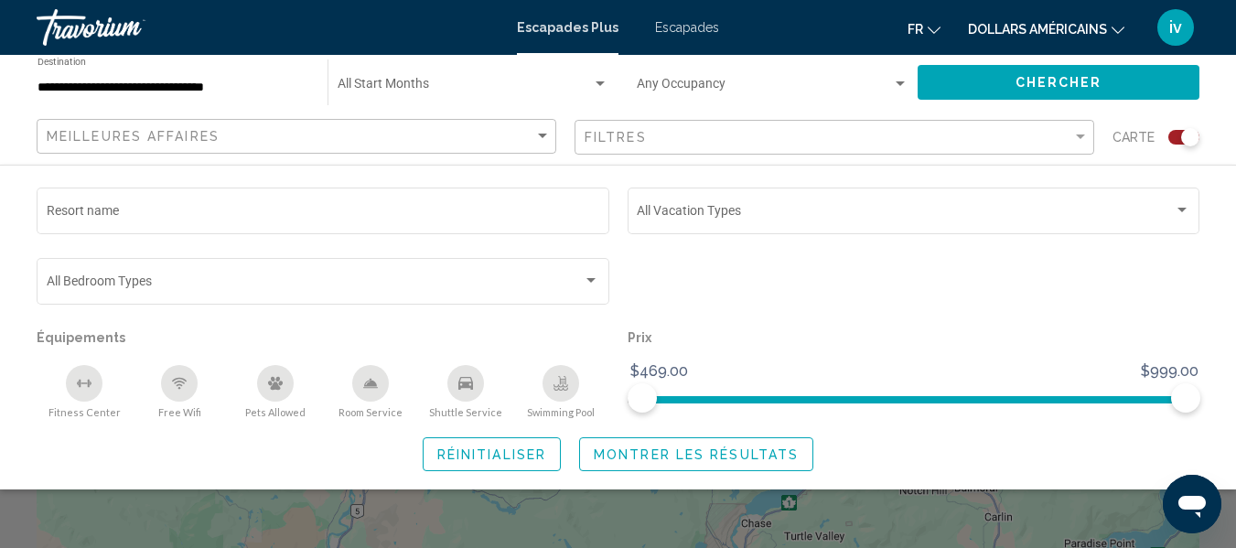
click at [957, 81] on button "Chercher" at bounding box center [1059, 82] width 282 height 34
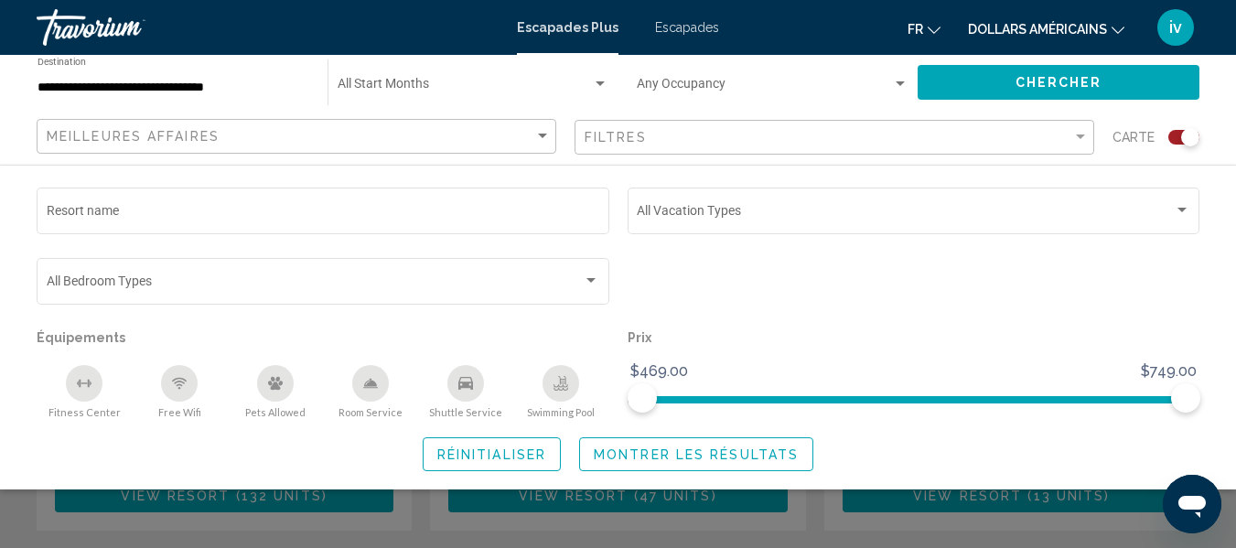
scroll to position [917, 0]
click at [757, 452] on span "Montrer les résultats" at bounding box center [696, 454] width 205 height 15
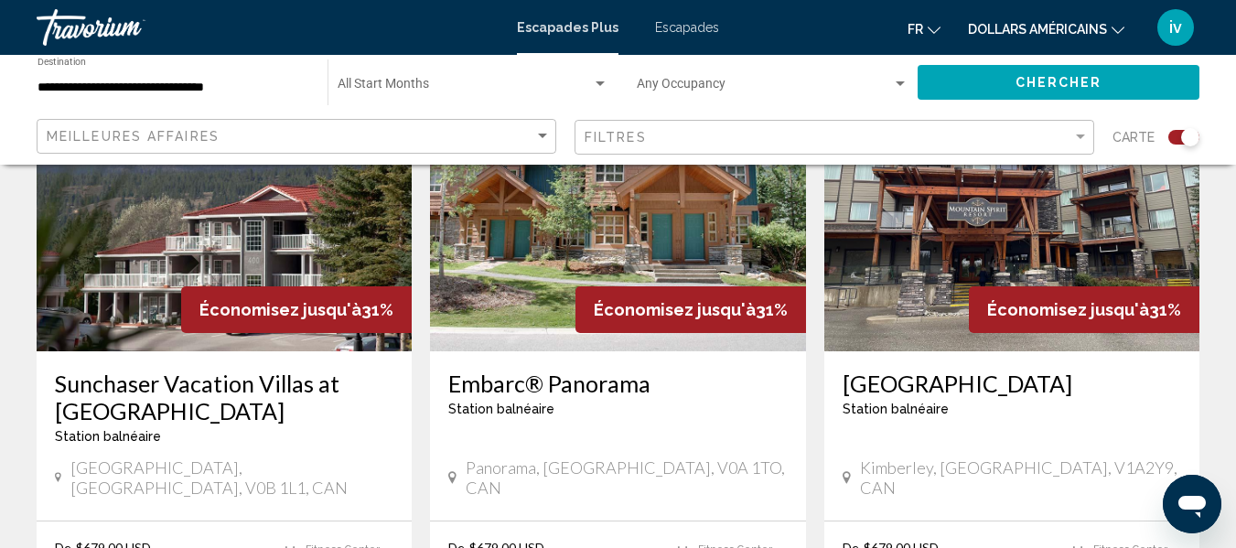
scroll to position [757, 0]
click at [263, 263] on img "Contenu principal" at bounding box center [224, 204] width 375 height 293
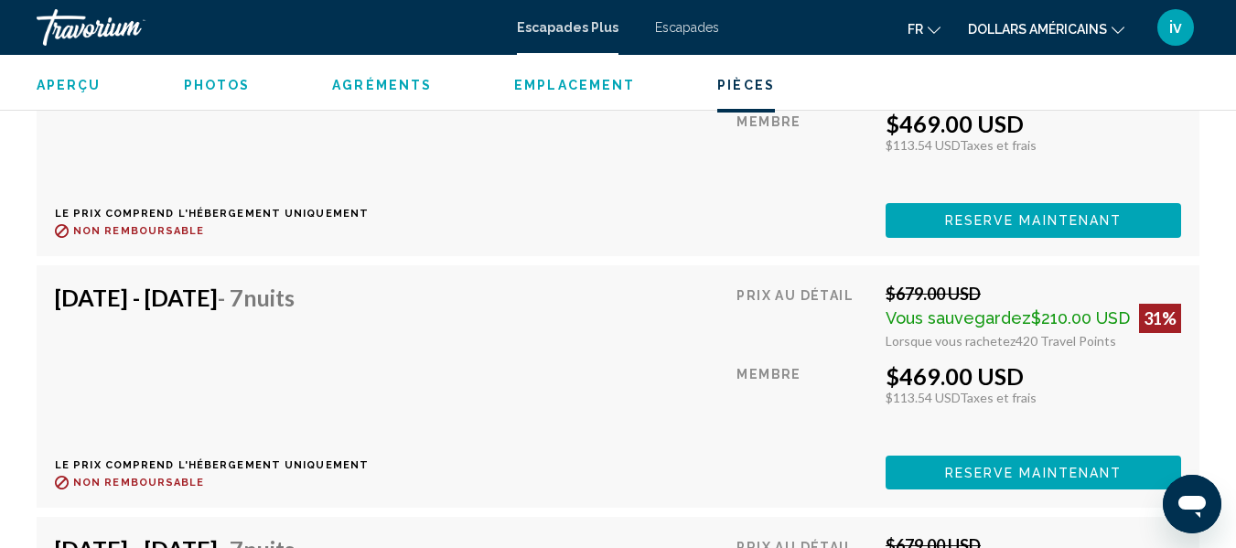
scroll to position [10420, 0]
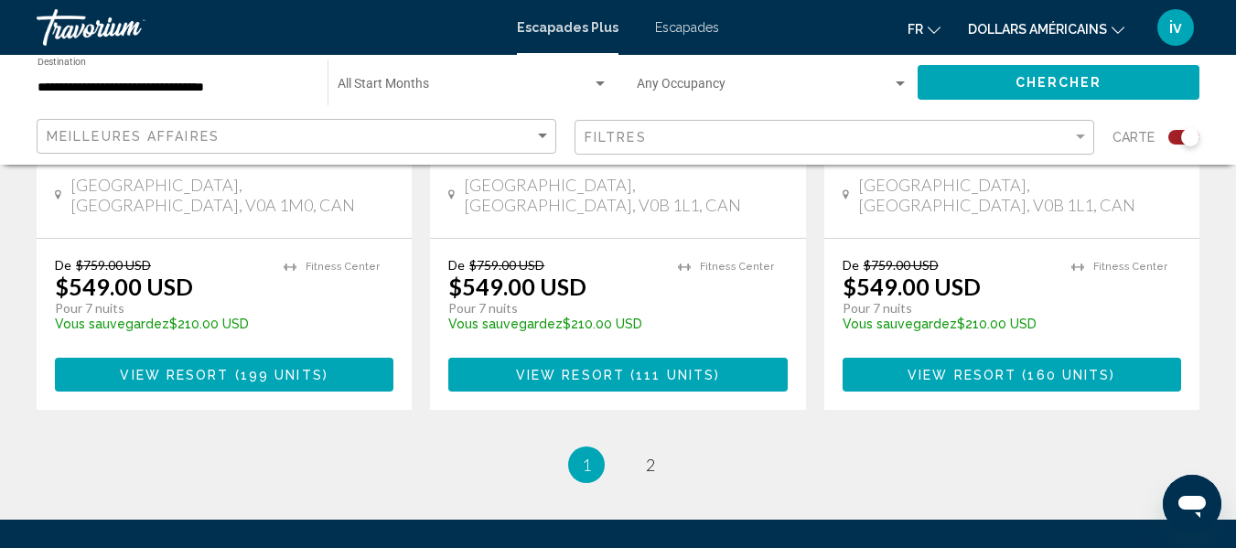
scroll to position [3053, 0]
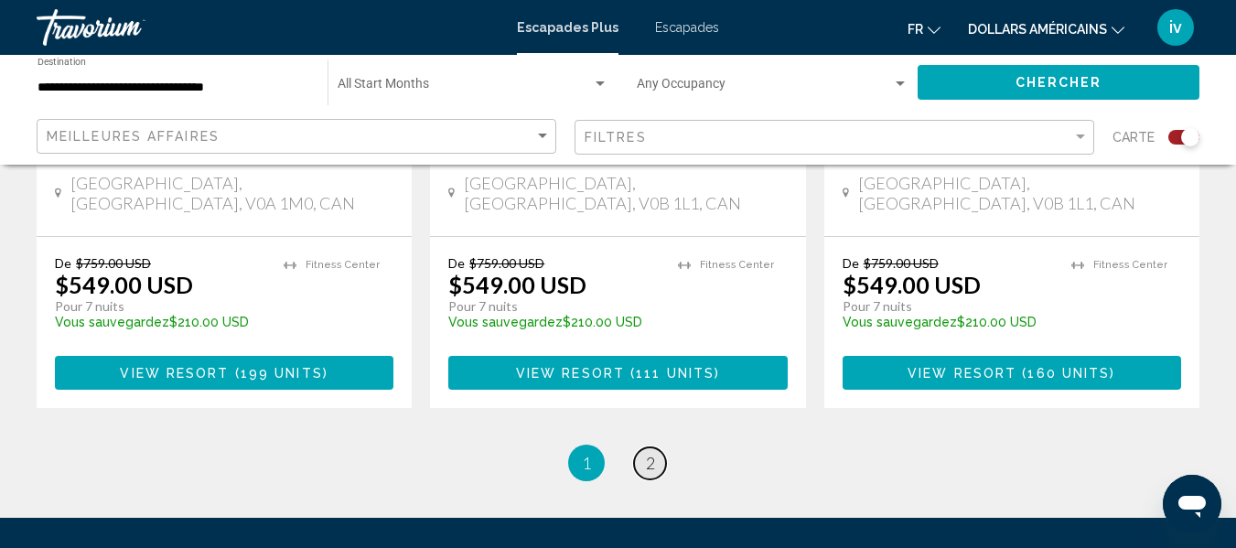
click at [659, 447] on link "page 2" at bounding box center [650, 463] width 32 height 32
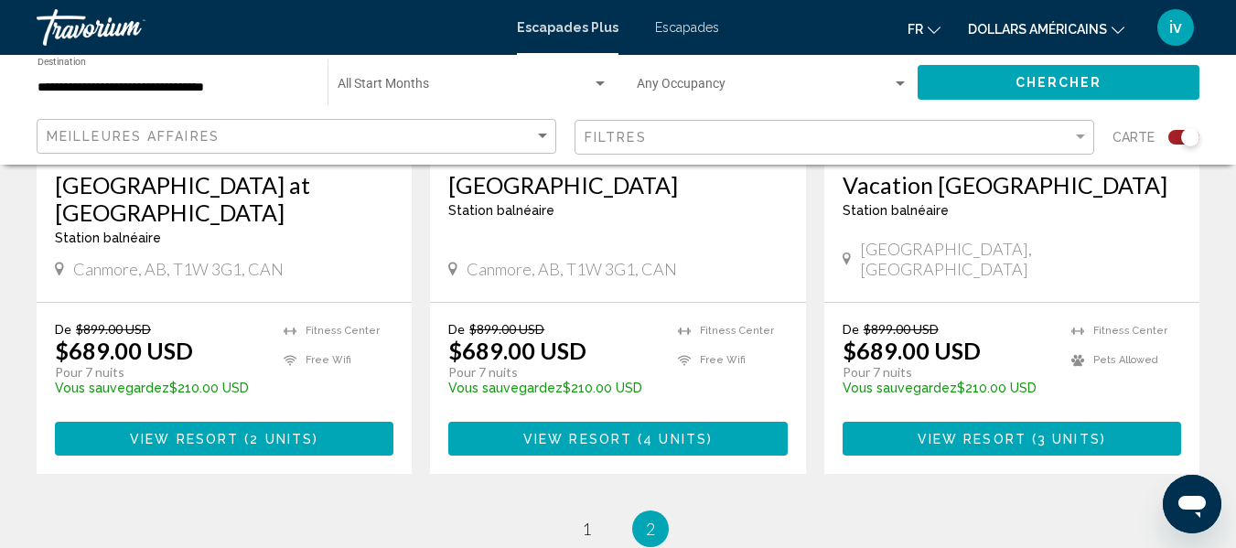
scroll to position [2946, 0]
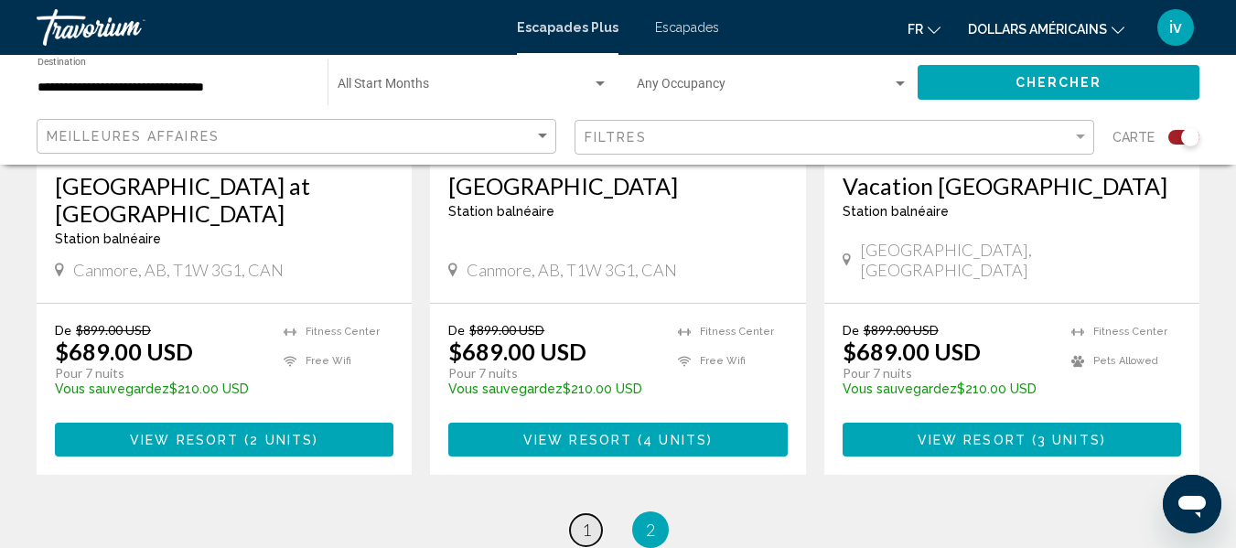
click at [589, 520] on span "1" at bounding box center [586, 530] width 9 height 20
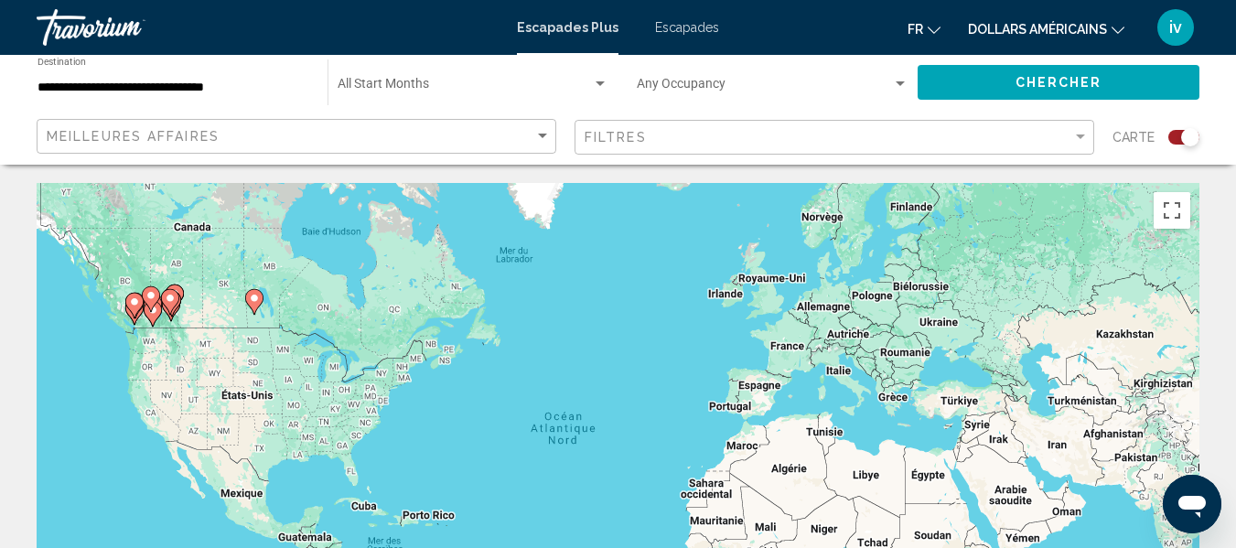
click at [310, 60] on div "**********" at bounding box center [172, 83] width 291 height 50
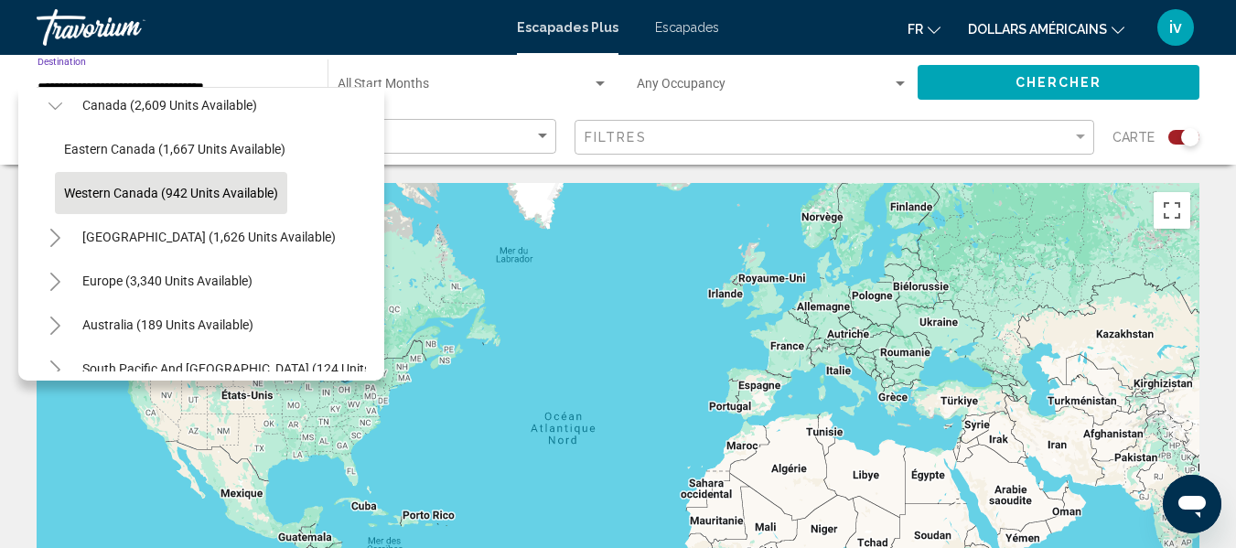
scroll to position [149, 0]
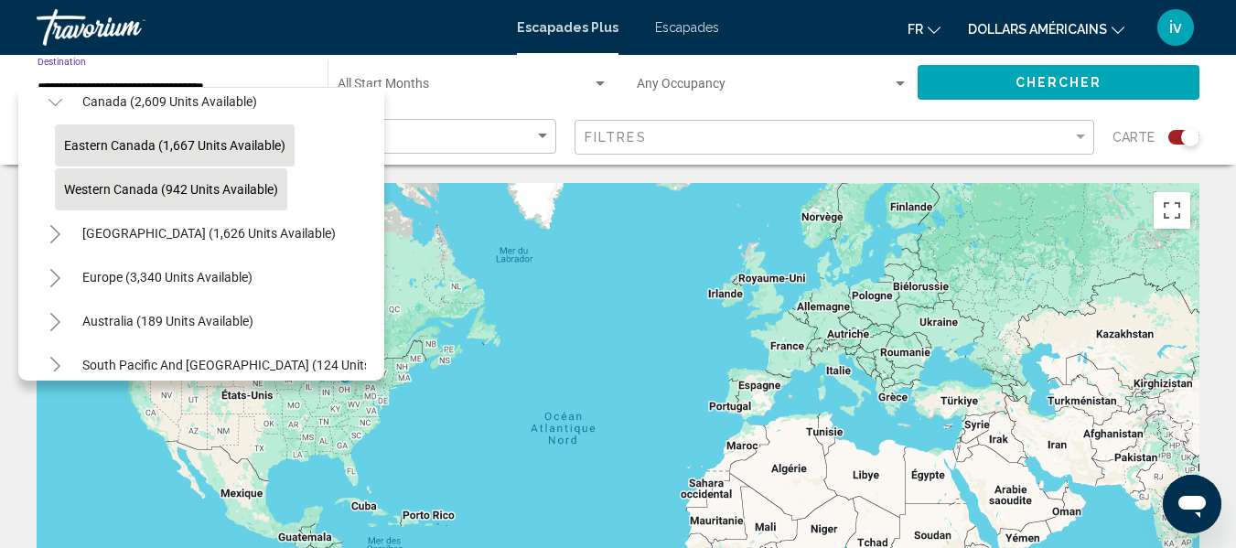
click at [179, 136] on button "Eastern Canada (1,667 units available)" at bounding box center [175, 145] width 240 height 42
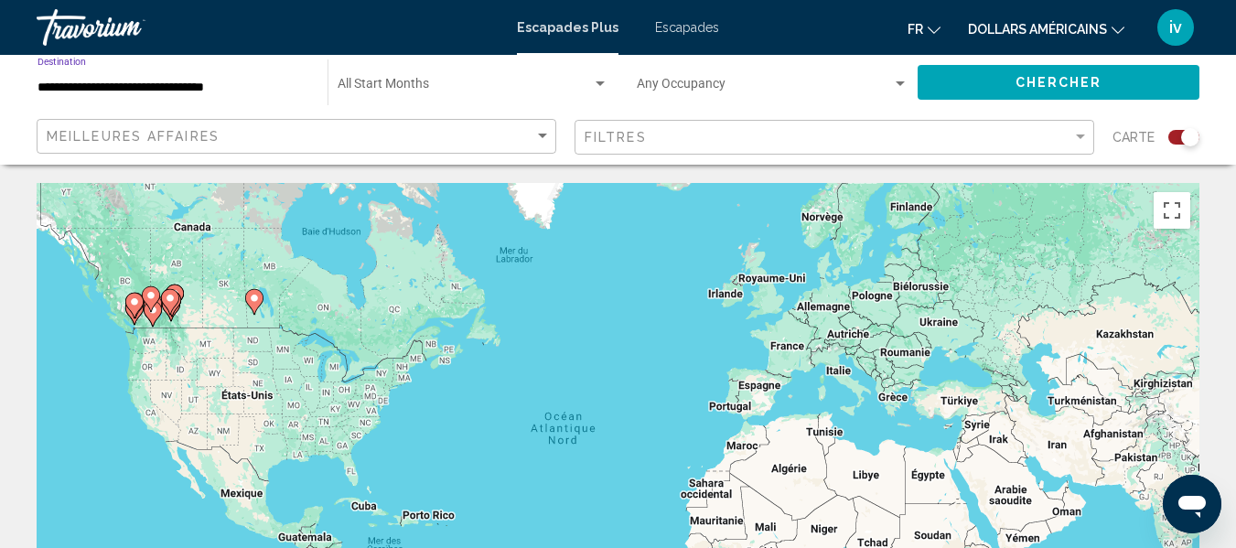
type input "**********"
click at [998, 88] on button "Chercher" at bounding box center [1059, 82] width 282 height 34
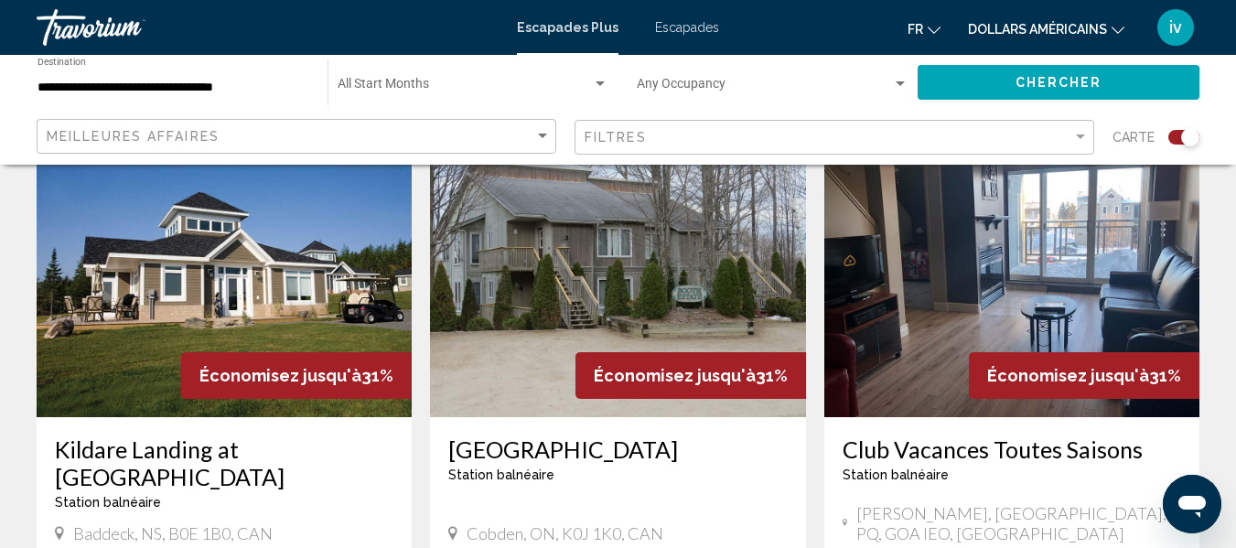
scroll to position [691, 0]
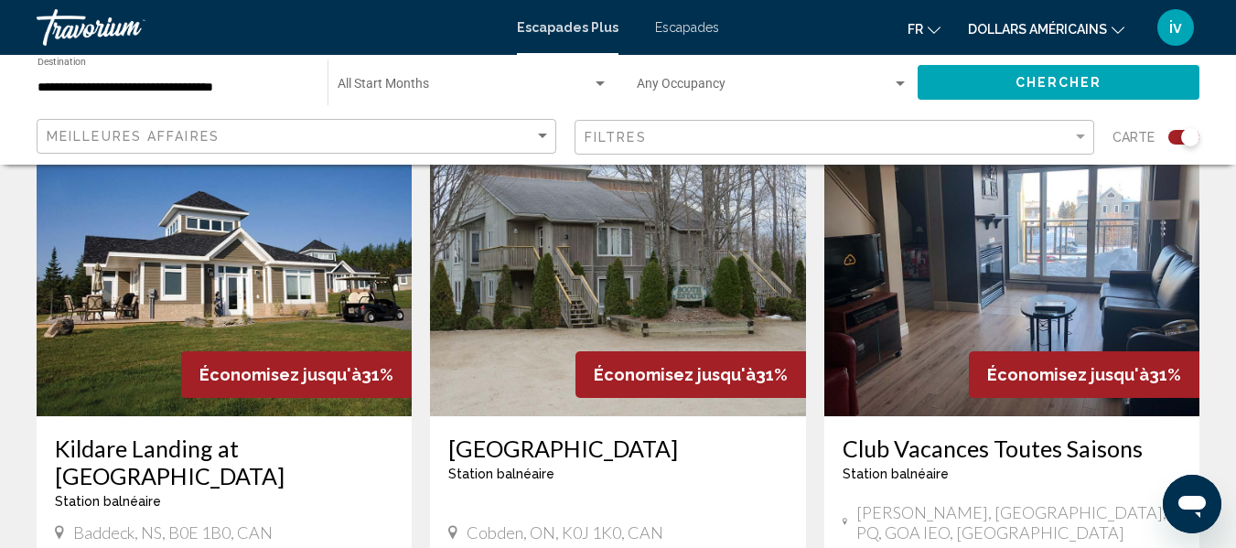
click at [1056, 323] on img "Contenu principal" at bounding box center [1011, 269] width 375 height 293
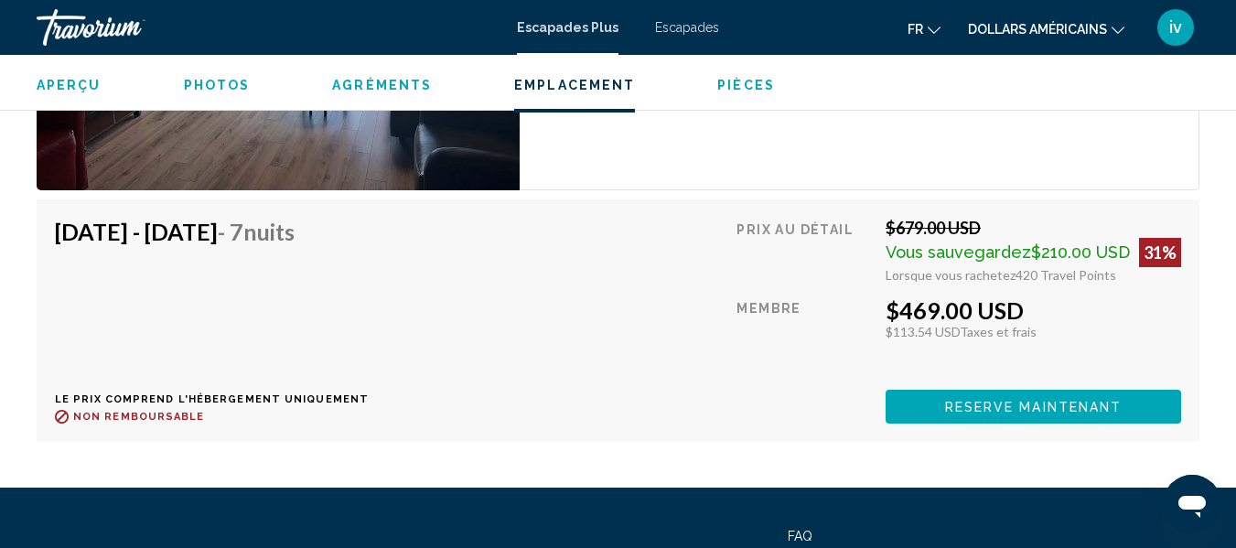
scroll to position [3678, 0]
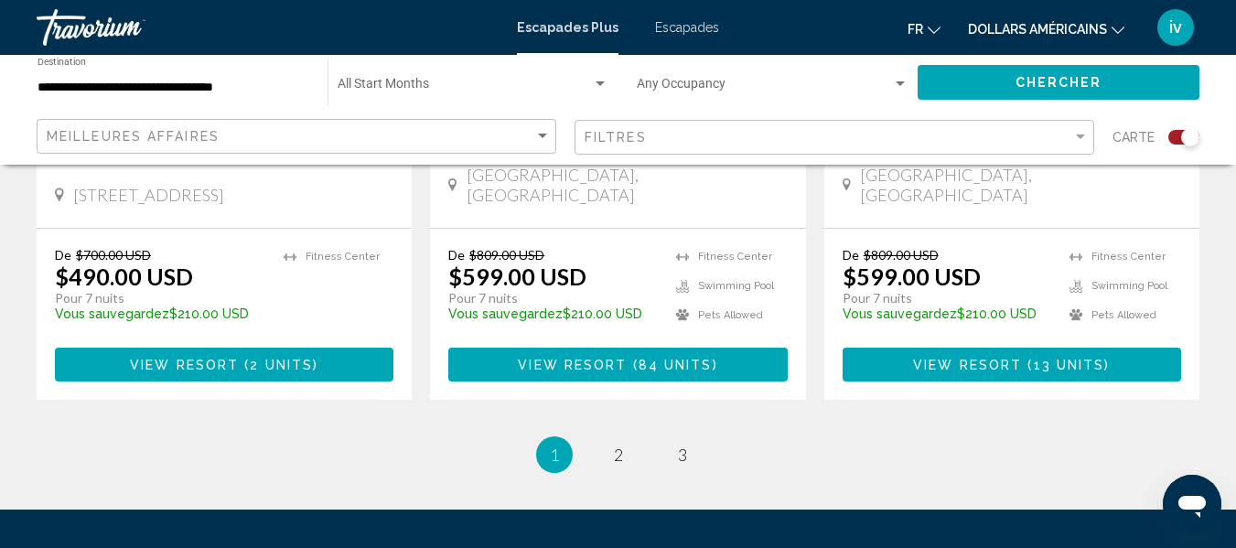
scroll to position [3003, 0]
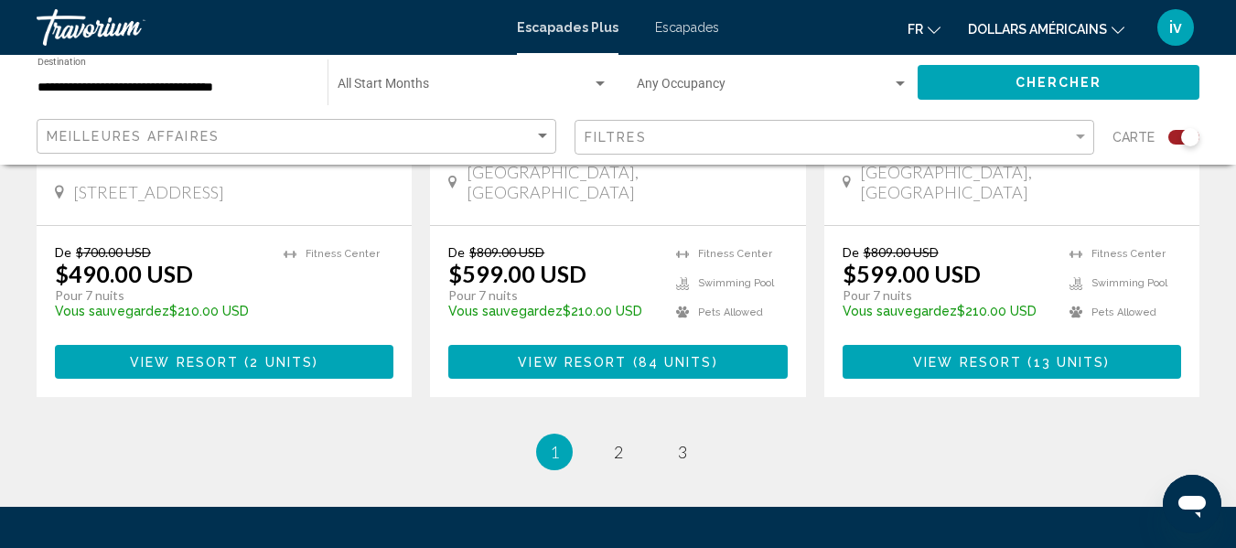
drag, startPoint x: 559, startPoint y: 262, endPoint x: 441, endPoint y: 413, distance: 192.3
click at [441, 434] on ul "1 / 3 You're on page 1 page 2 page 3" at bounding box center [618, 452] width 1163 height 37
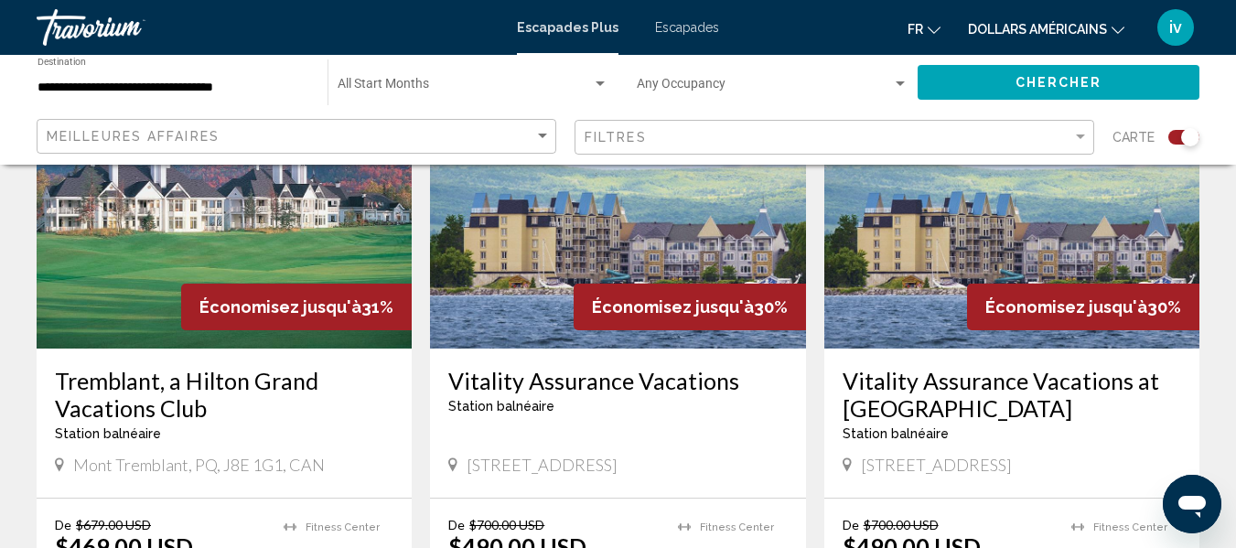
scroll to position [1408, 0]
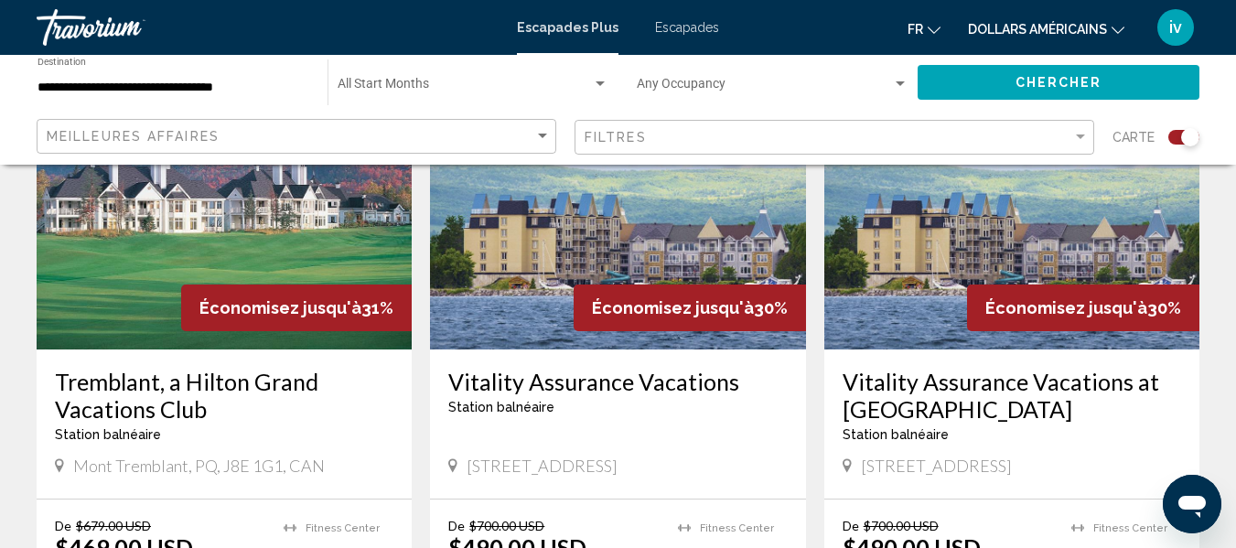
click at [127, 310] on img "Contenu principal" at bounding box center [224, 203] width 375 height 293
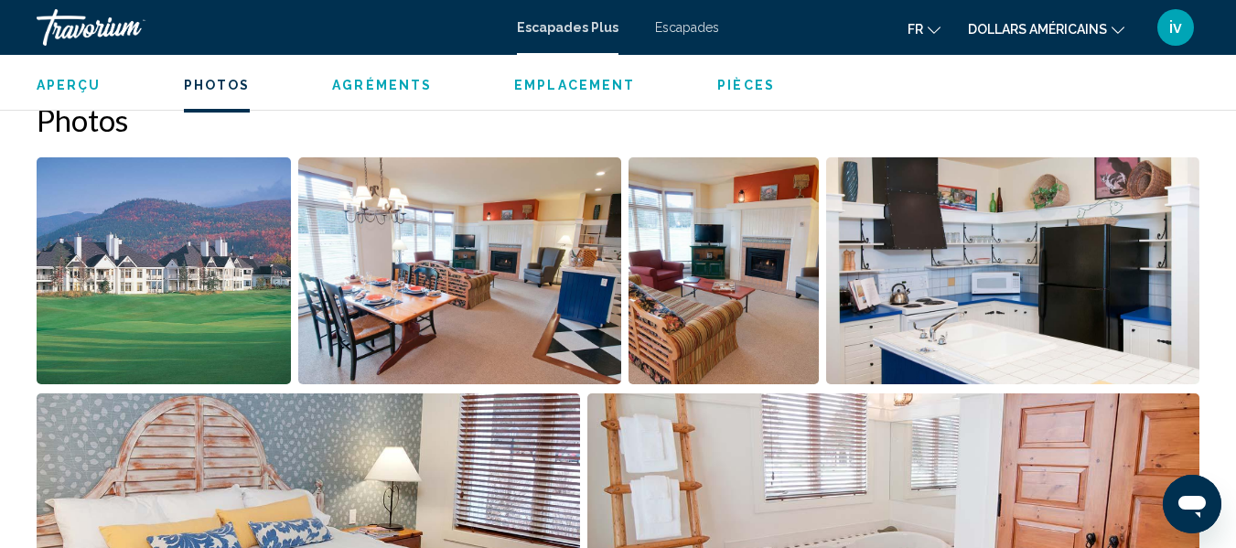
scroll to position [1161, 0]
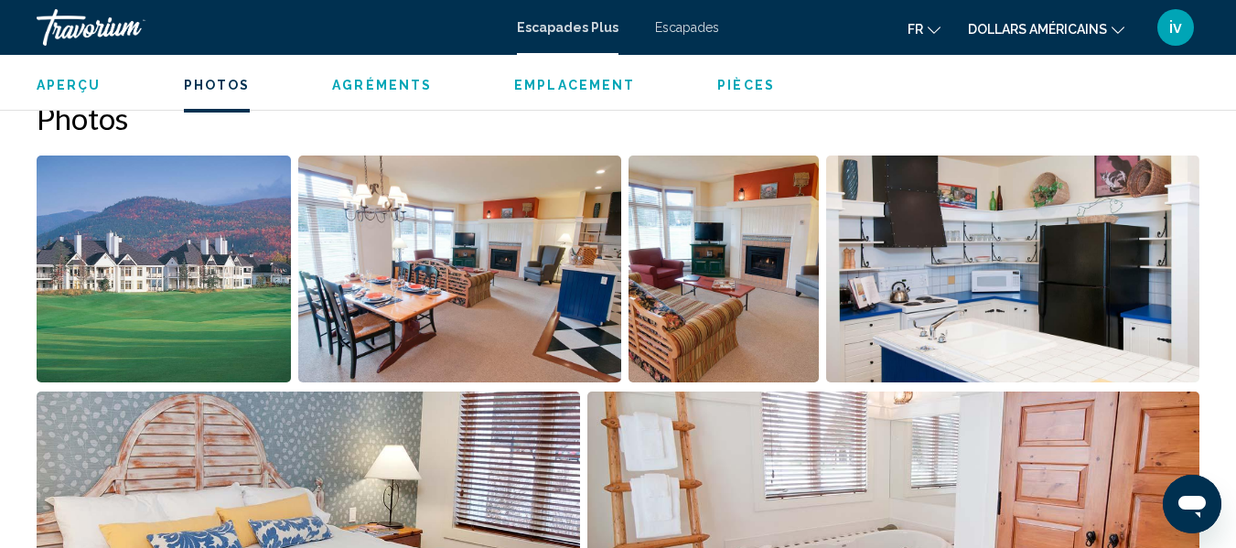
click at [508, 357] on img "Open full-screen image slider" at bounding box center [459, 269] width 323 height 227
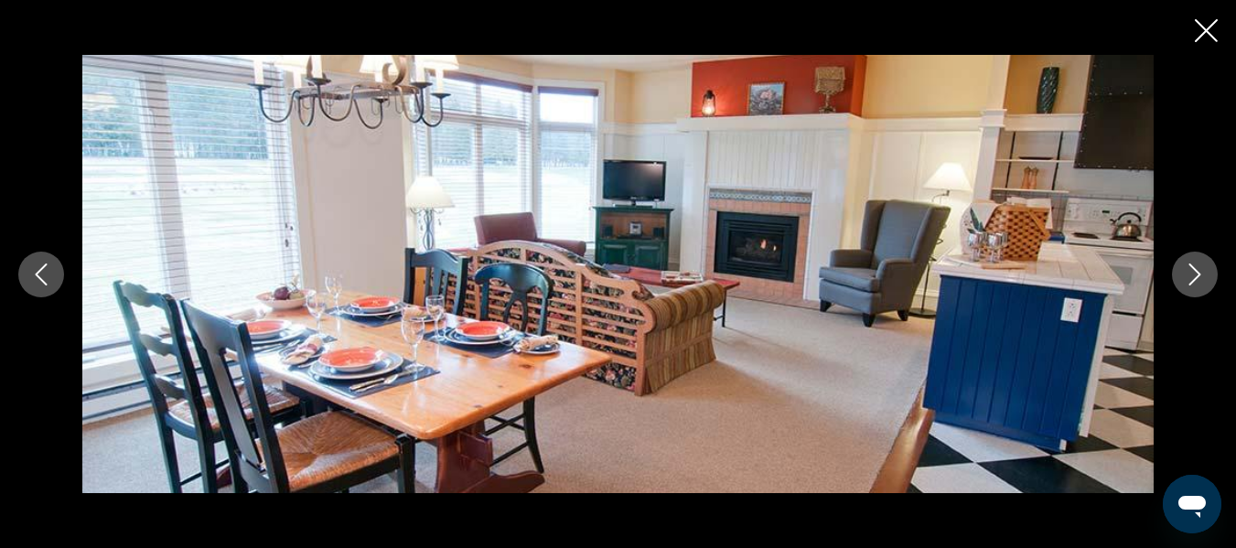
click at [1184, 262] on button "Next image" at bounding box center [1195, 275] width 46 height 46
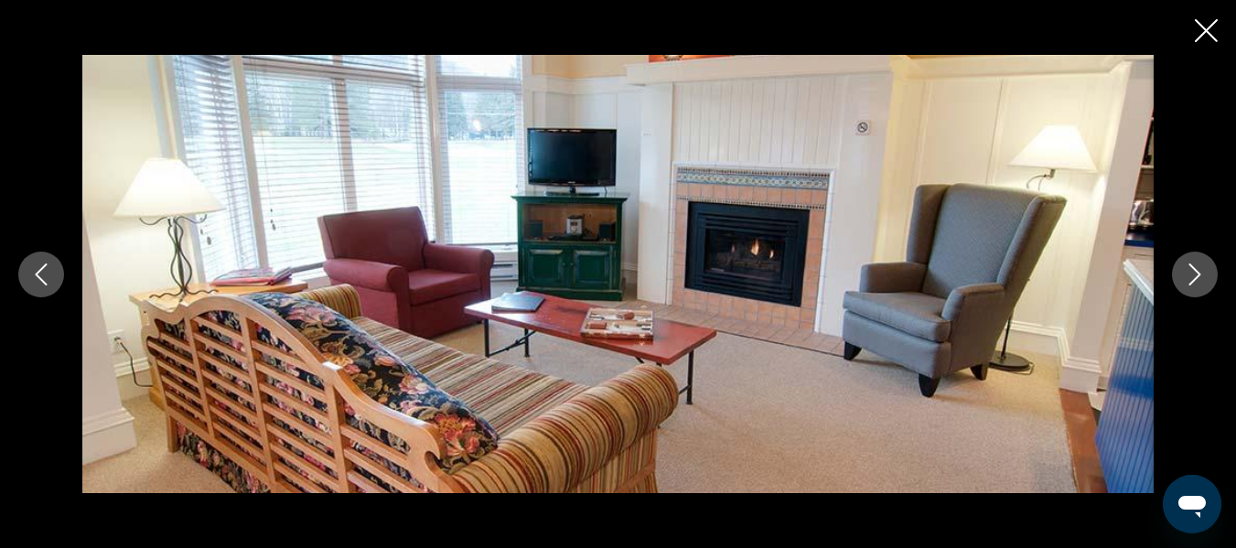
click at [1184, 262] on button "Next image" at bounding box center [1195, 275] width 46 height 46
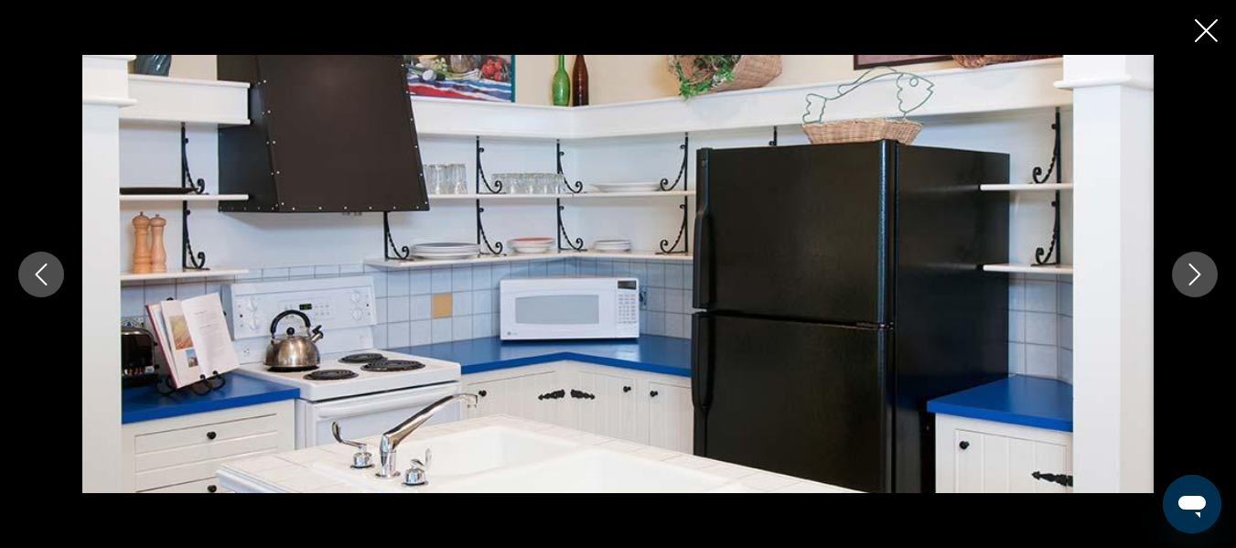
click at [1184, 262] on button "Next image" at bounding box center [1195, 275] width 46 height 46
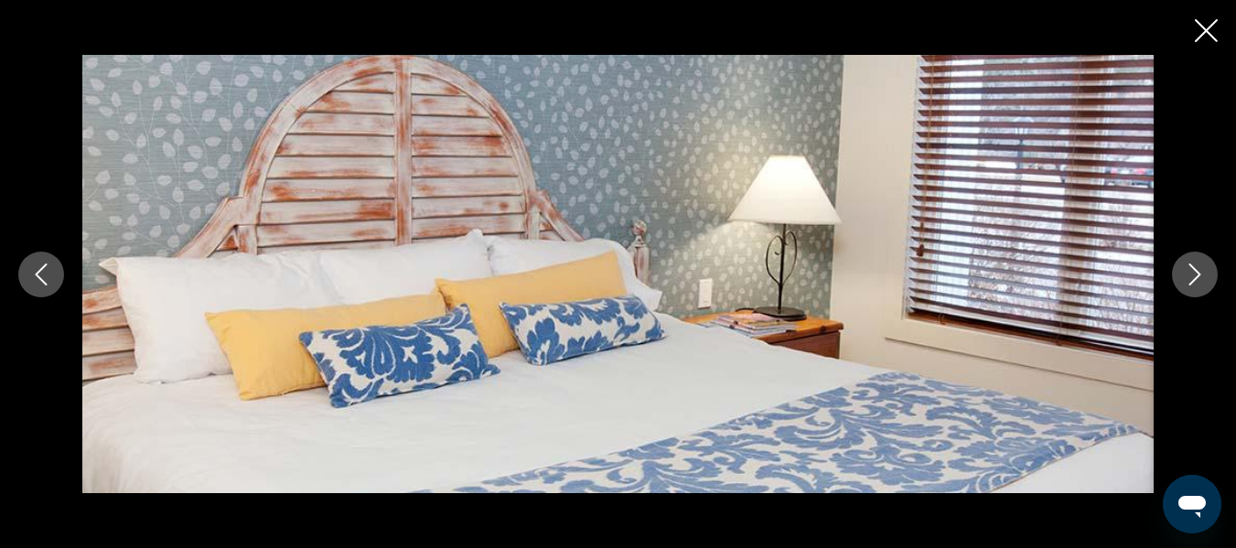
click at [1184, 262] on button "Next image" at bounding box center [1195, 275] width 46 height 46
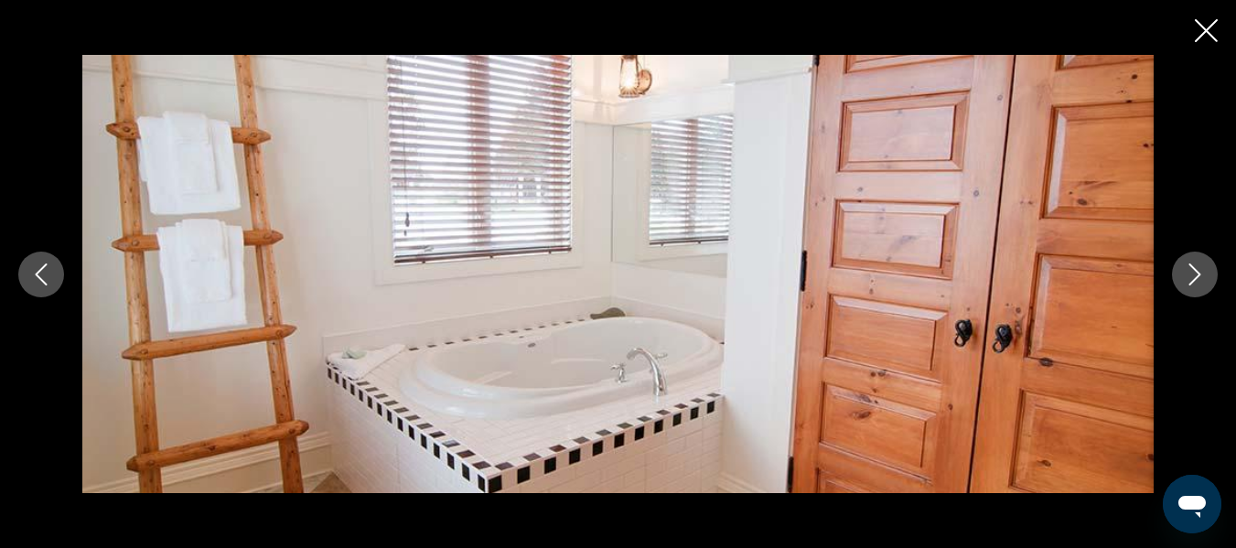
click at [1184, 262] on button "Next image" at bounding box center [1195, 275] width 46 height 46
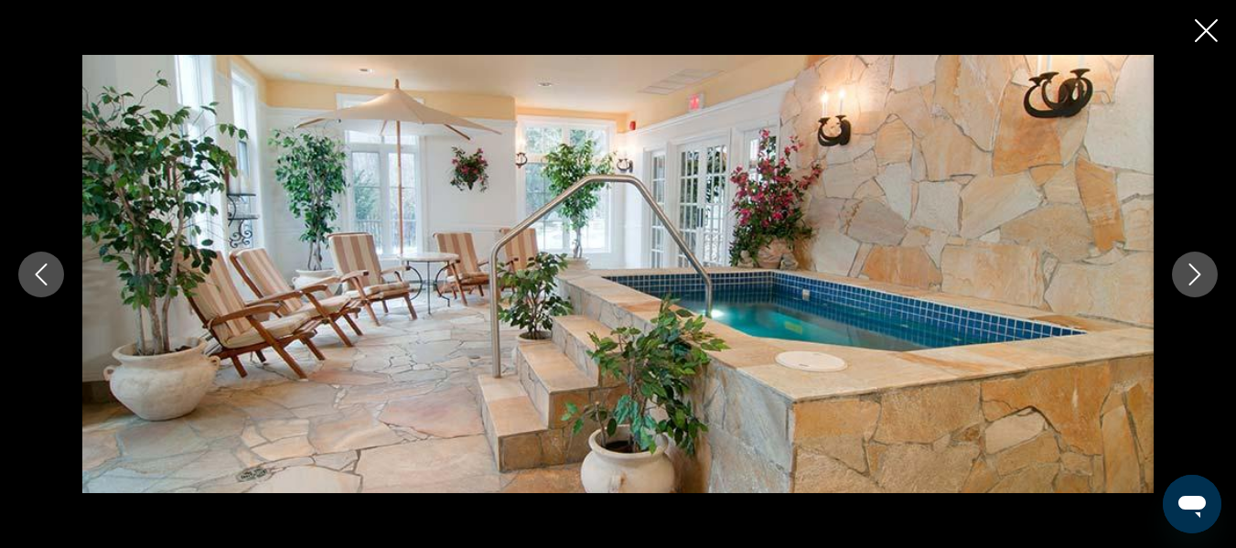
click at [1184, 262] on button "Next image" at bounding box center [1195, 275] width 46 height 46
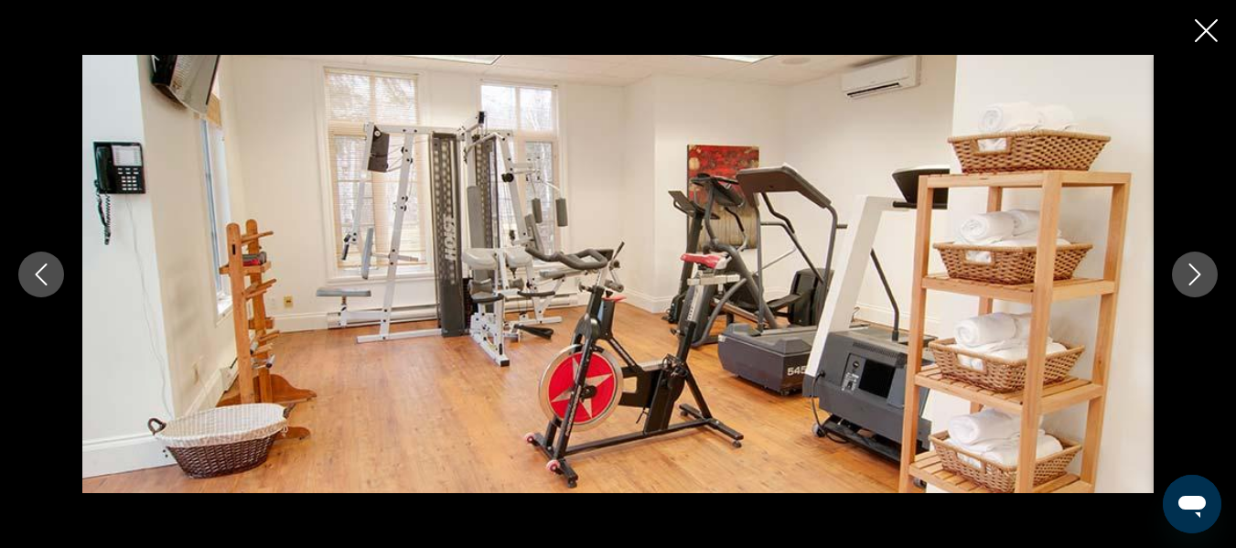
click at [1184, 262] on button "Next image" at bounding box center [1195, 275] width 46 height 46
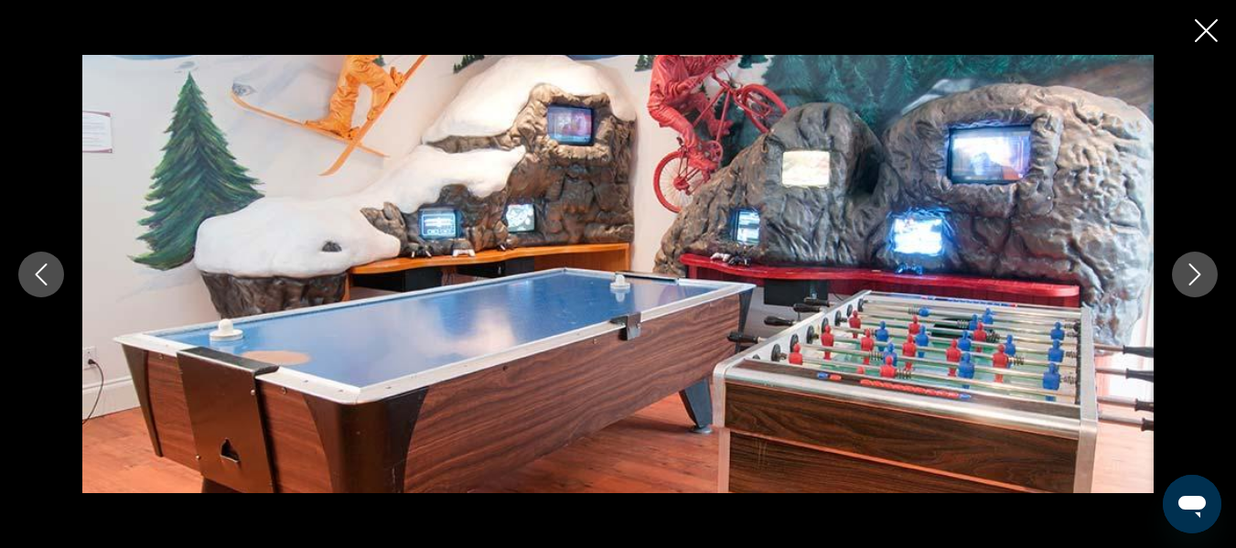
click at [1193, 38] on div "Contenu principal" at bounding box center [618, 274] width 1236 height 548
click at [1209, 28] on icon "Close slideshow" at bounding box center [1206, 30] width 23 height 23
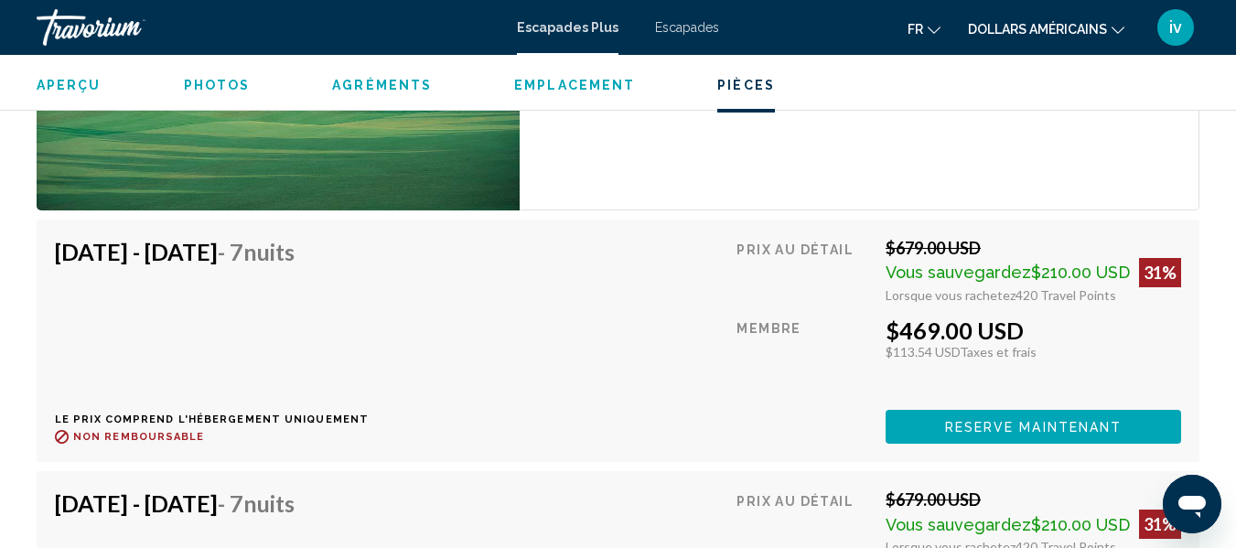
scroll to position [3703, 0]
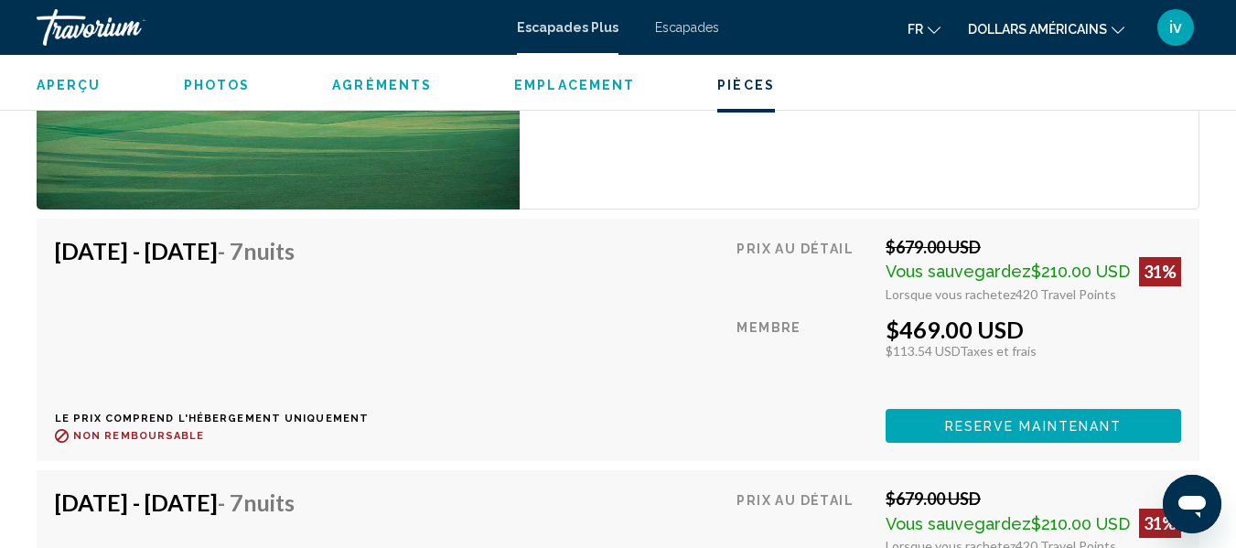
click at [935, 409] on button "Reserve maintenant" at bounding box center [1033, 426] width 295 height 34
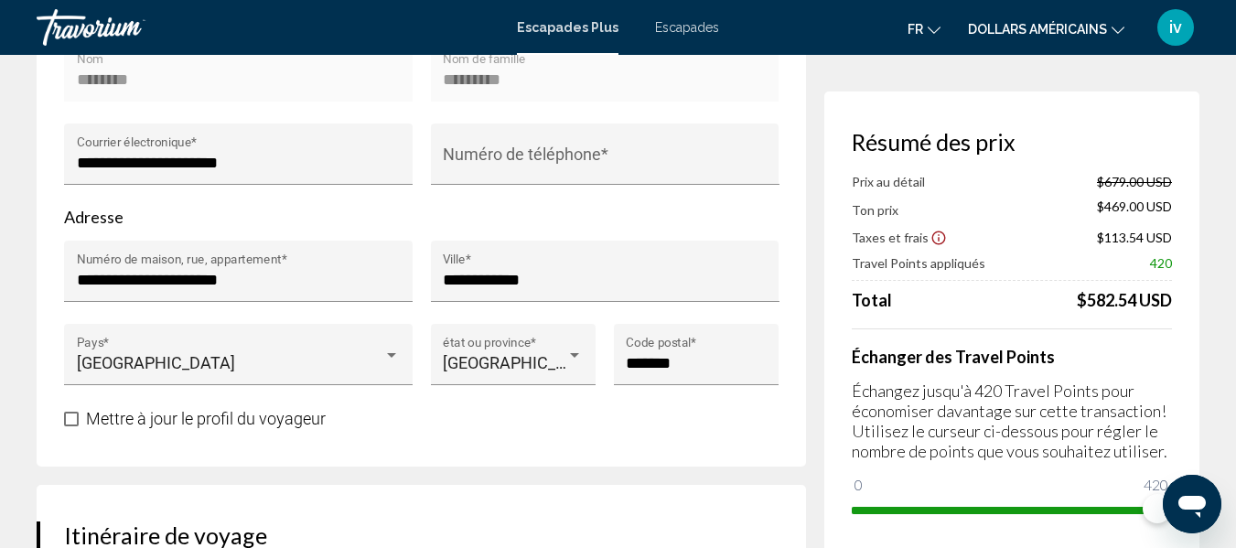
scroll to position [660, 0]
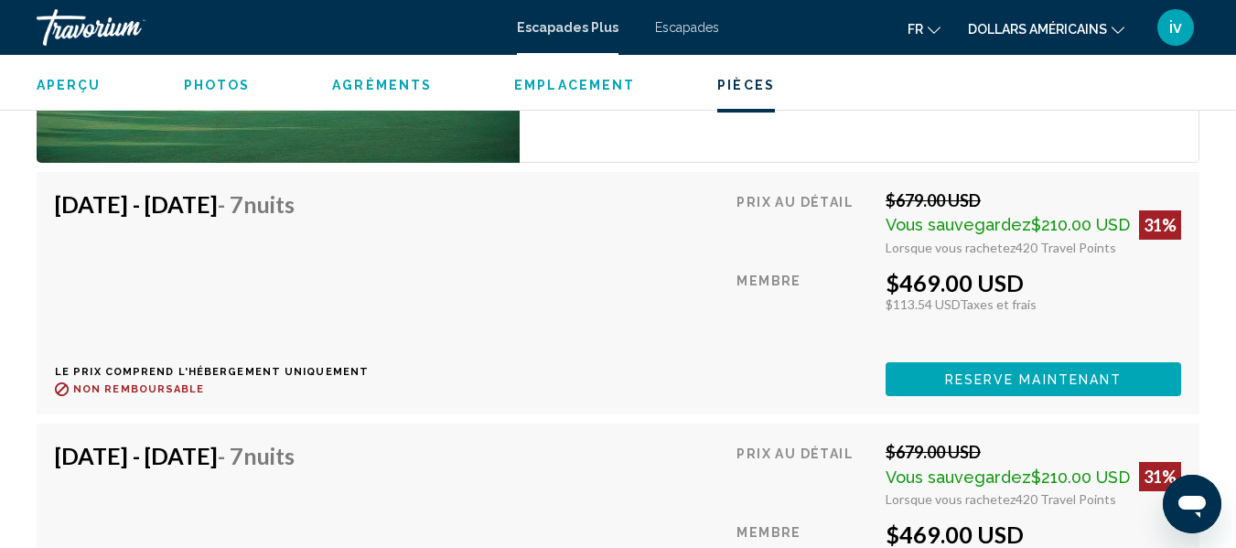
scroll to position [3748, 0]
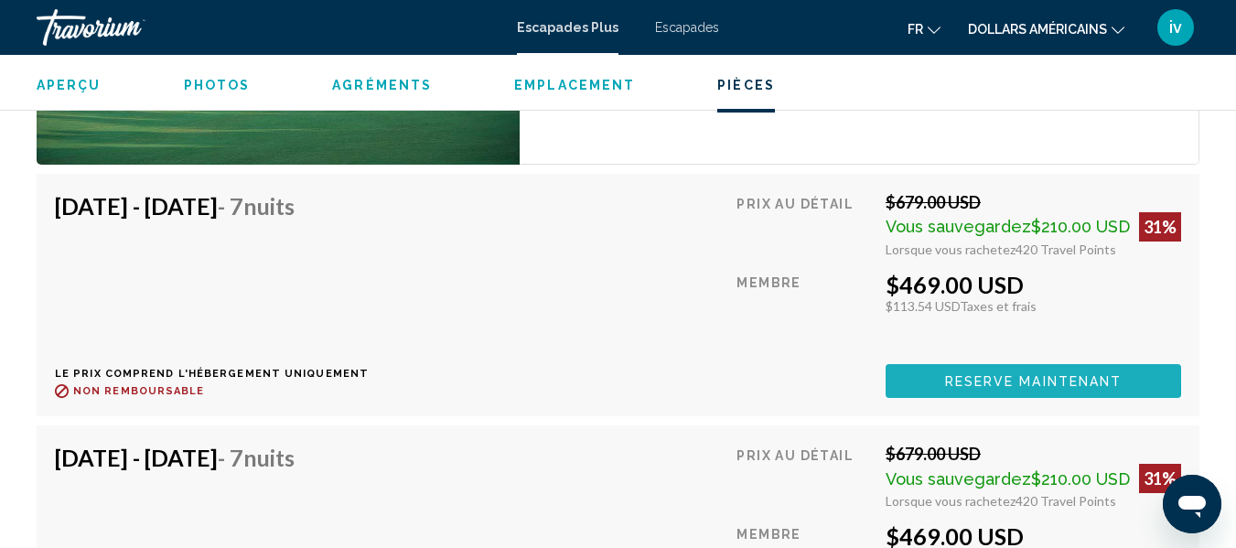
click at [994, 374] on span "Reserve maintenant" at bounding box center [1033, 381] width 177 height 15
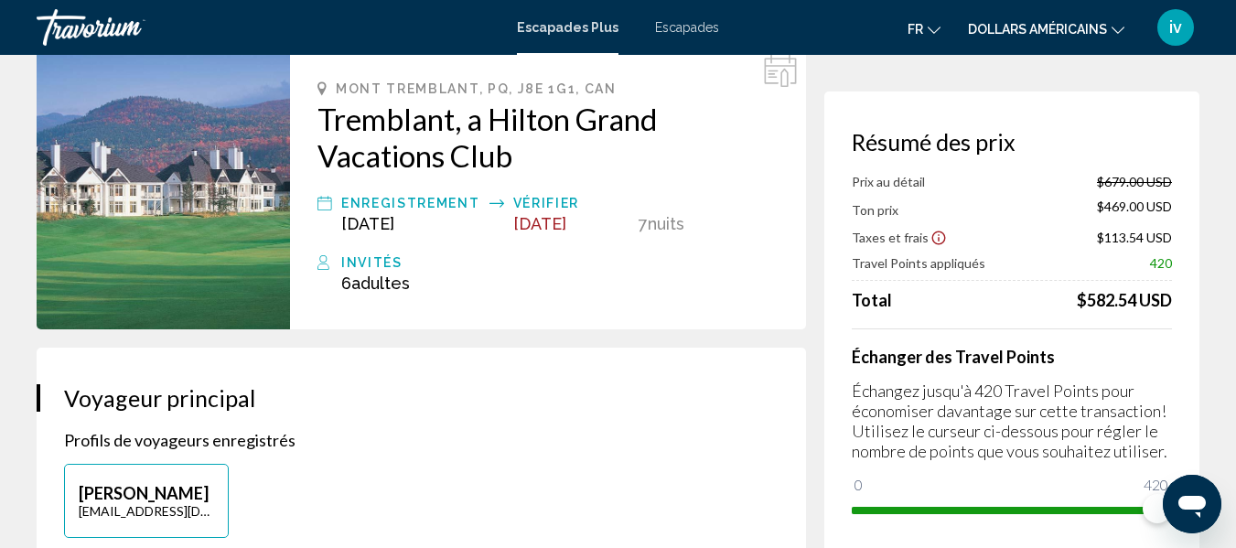
scroll to position [91, 0]
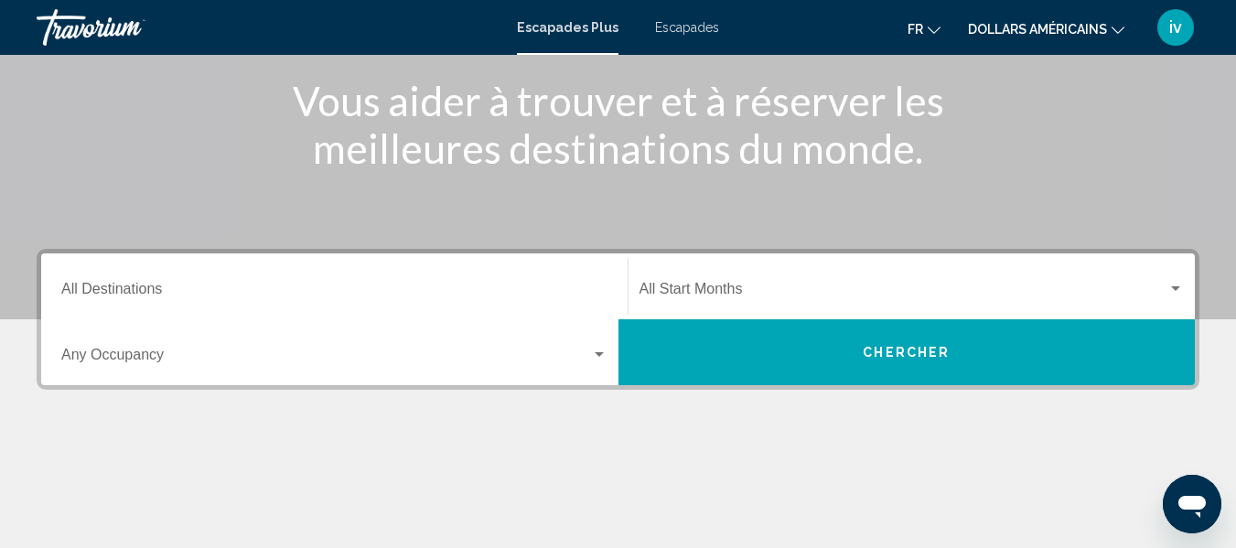
scroll to position [231, 0]
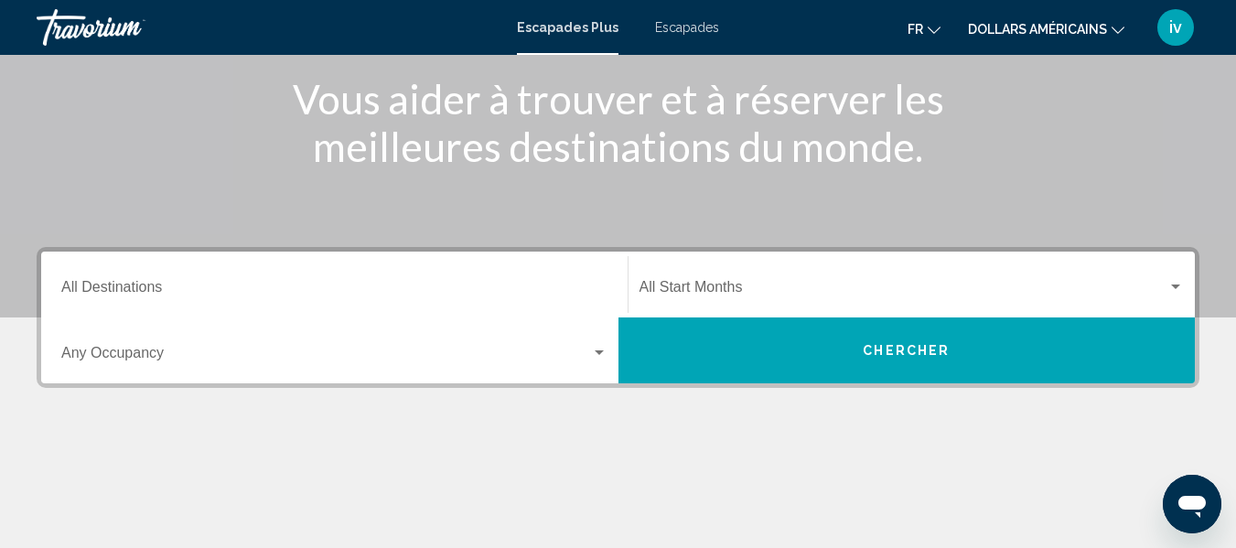
click at [333, 272] on div "Destination All Destinations" at bounding box center [334, 285] width 546 height 58
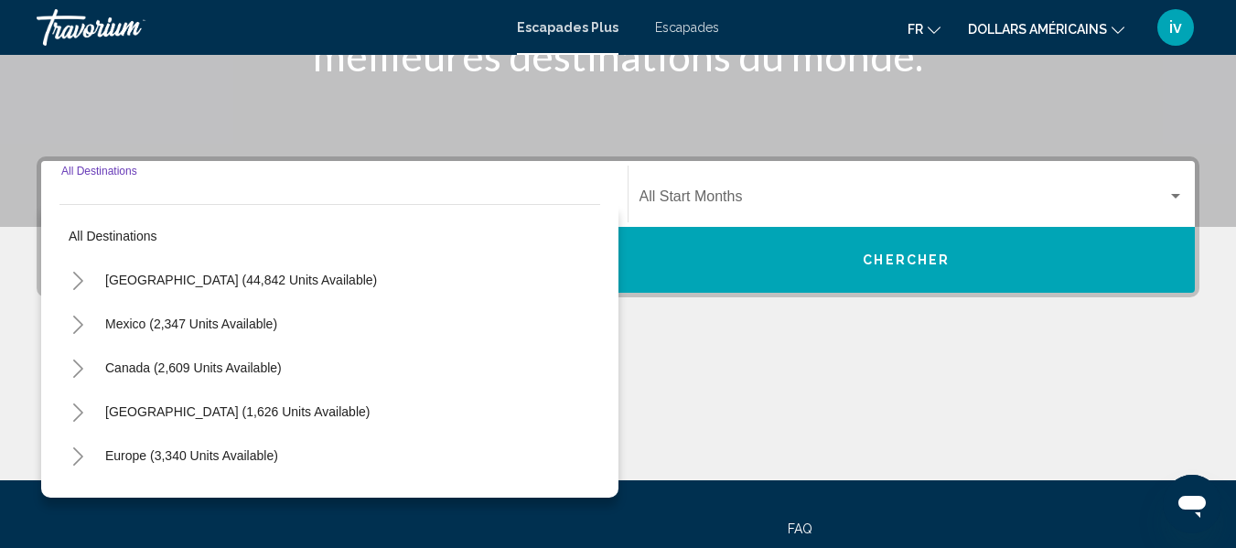
scroll to position [419, 0]
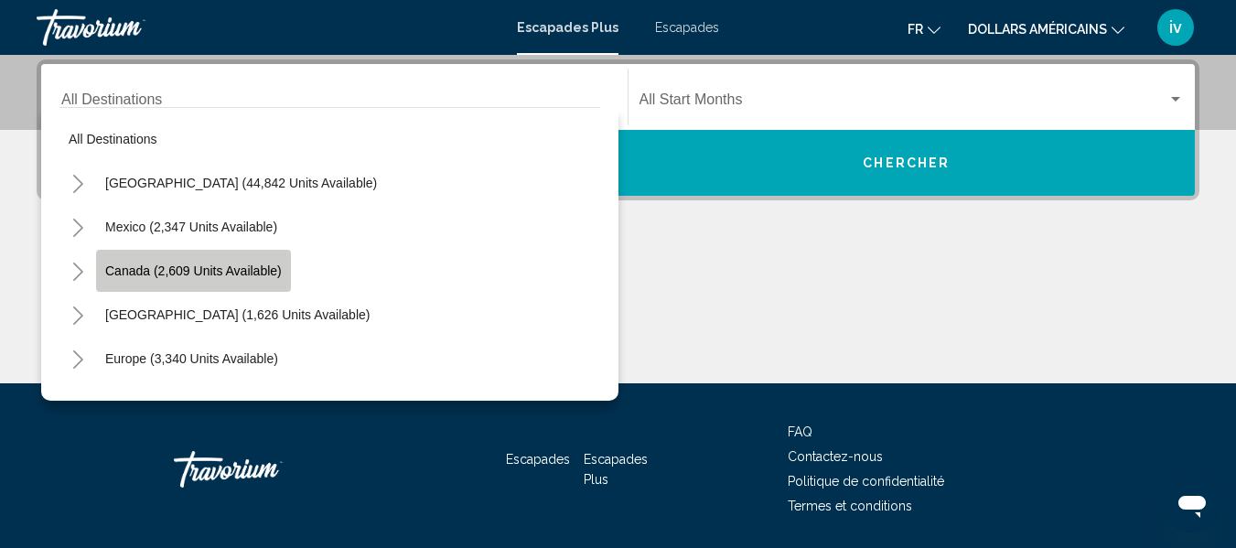
click at [125, 267] on span "Canada (2,609 units available)" at bounding box center [193, 270] width 177 height 15
type input "**********"
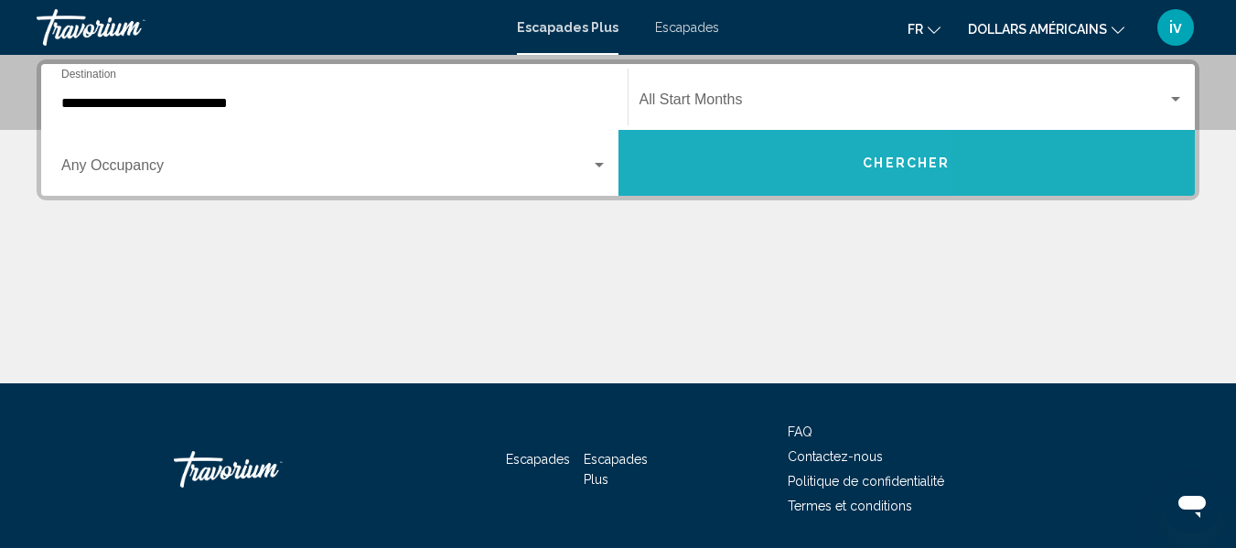
click at [725, 165] on button "Chercher" at bounding box center [906, 163] width 577 height 66
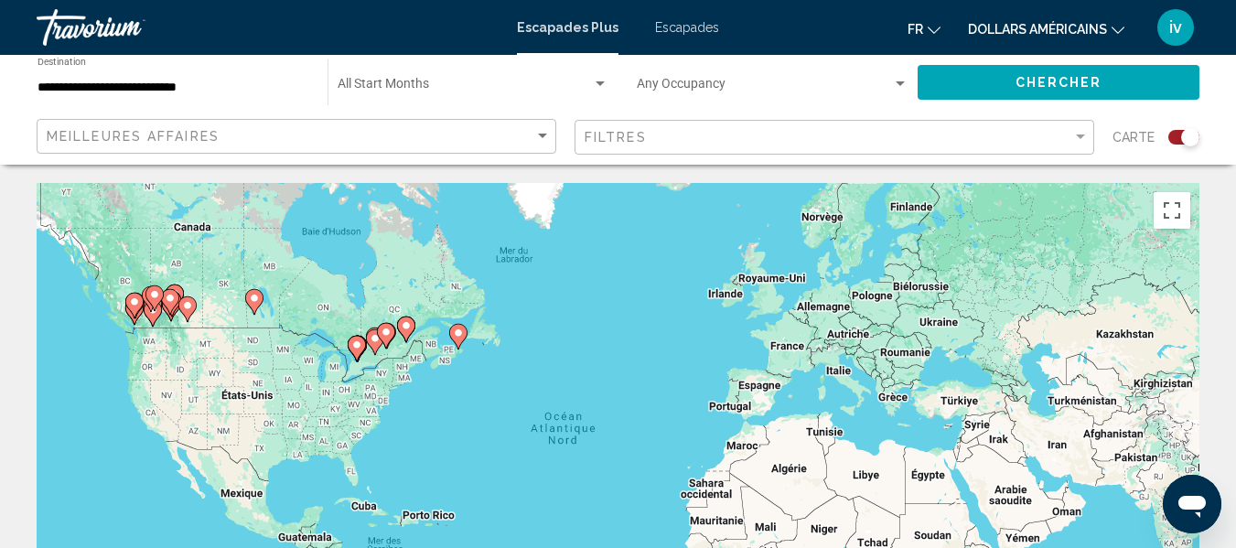
click at [768, 147] on div "Filtres" at bounding box center [837, 138] width 504 height 34
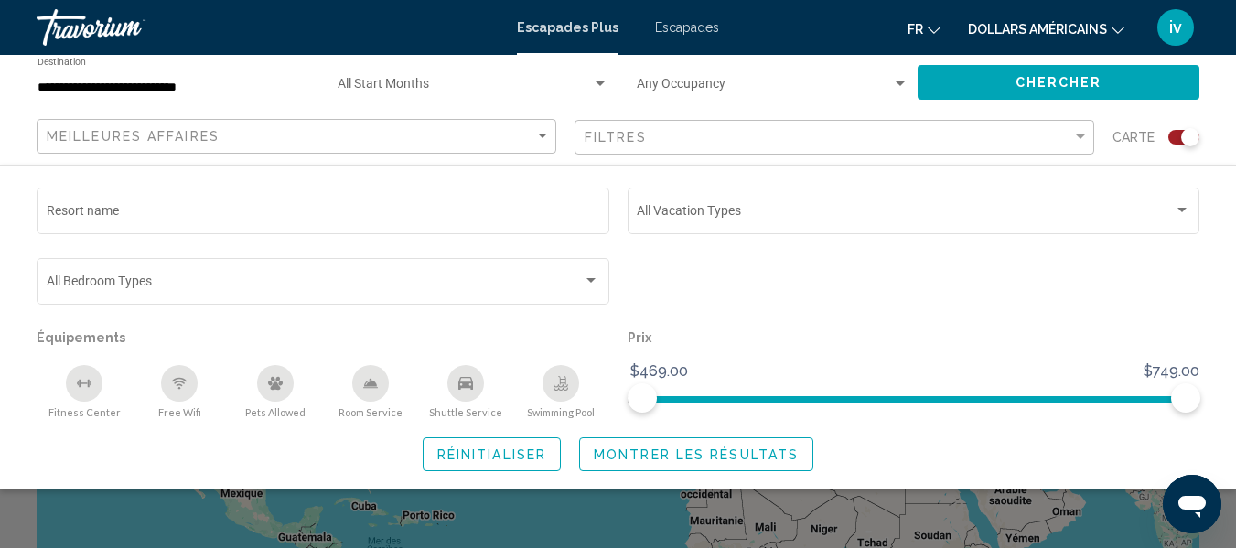
click at [247, 68] on div "**********" at bounding box center [174, 83] width 272 height 50
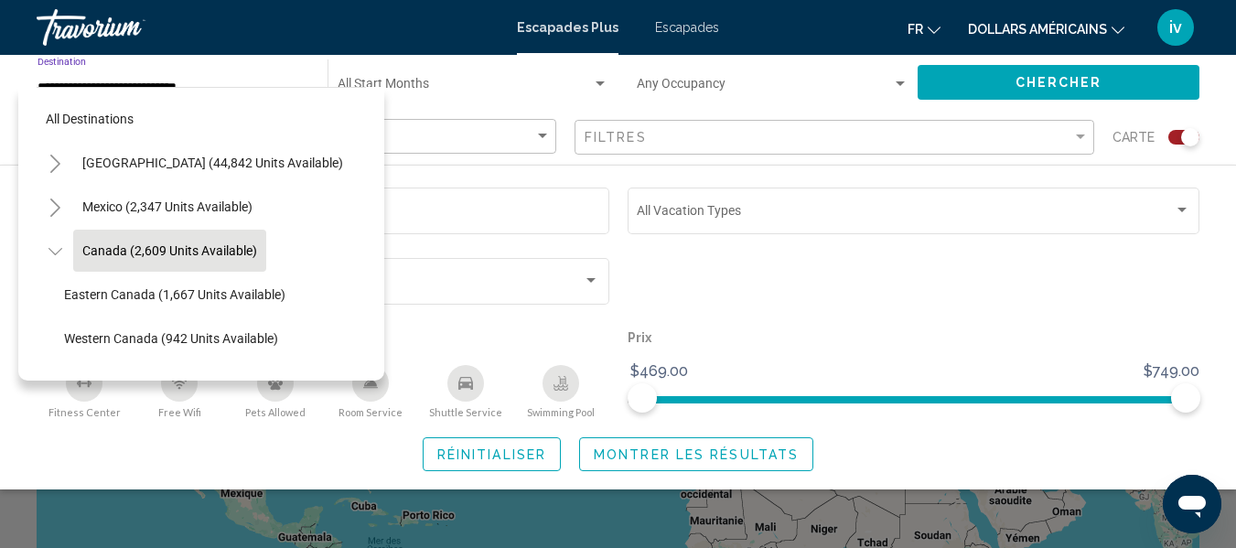
scroll to position [28, 0]
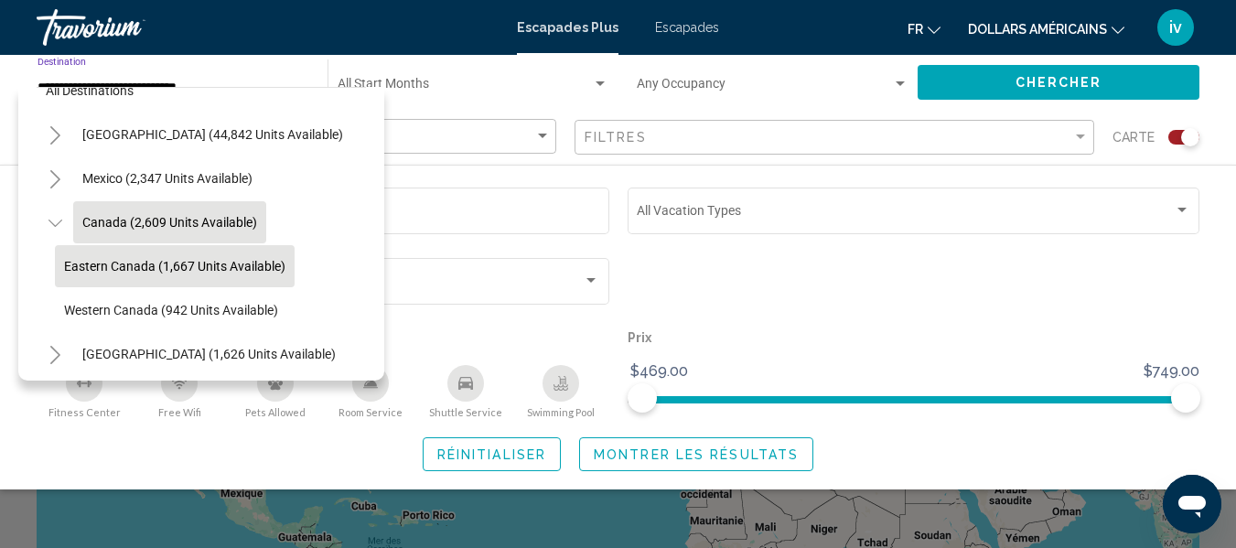
click at [176, 271] on span "Eastern Canada (1,667 units available)" at bounding box center [174, 266] width 221 height 15
type input "**********"
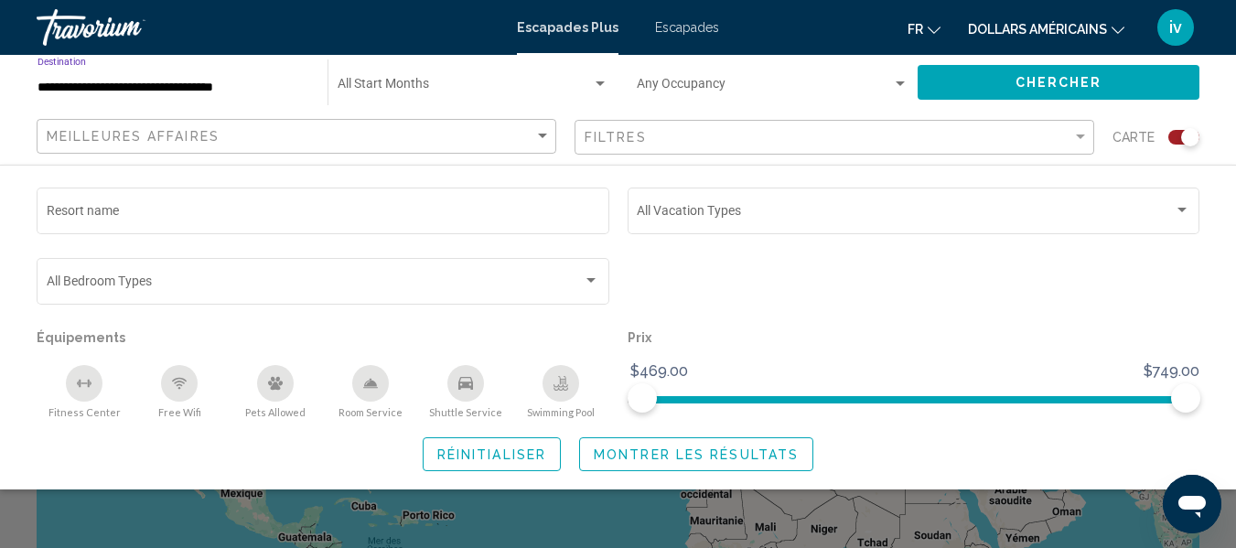
click at [1006, 101] on div "Chercher" at bounding box center [1068, 82] width 300 height 55
click at [1005, 81] on button "Chercher" at bounding box center [1059, 82] width 282 height 34
click at [988, 77] on button "Chercher" at bounding box center [1059, 82] width 282 height 34
click at [698, 471] on button "Montrer les résultats" at bounding box center [696, 454] width 234 height 34
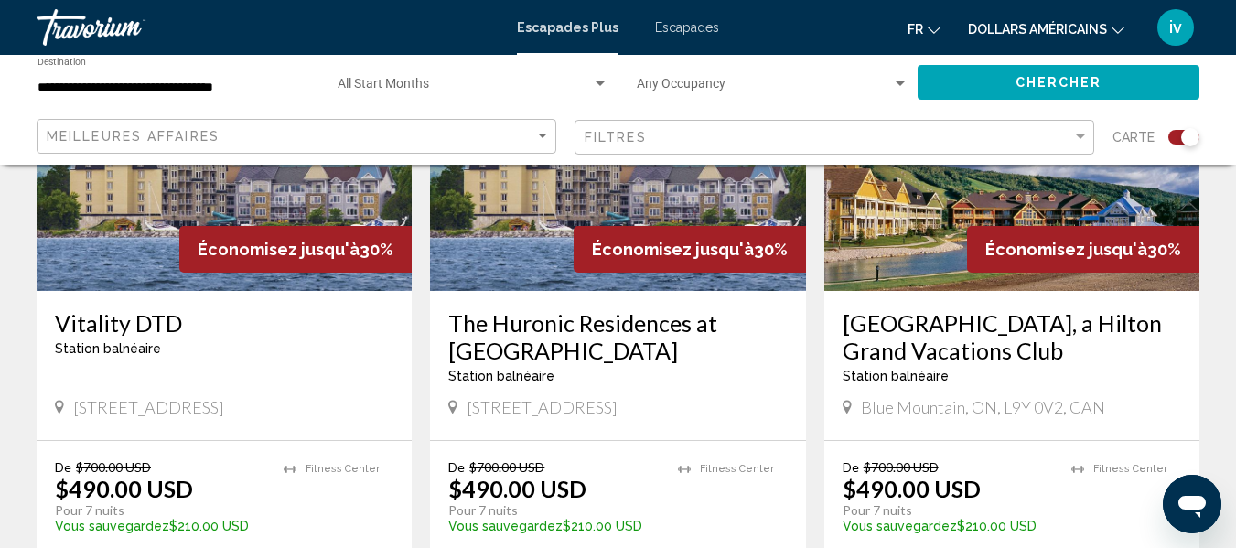
scroll to position [2119, 0]
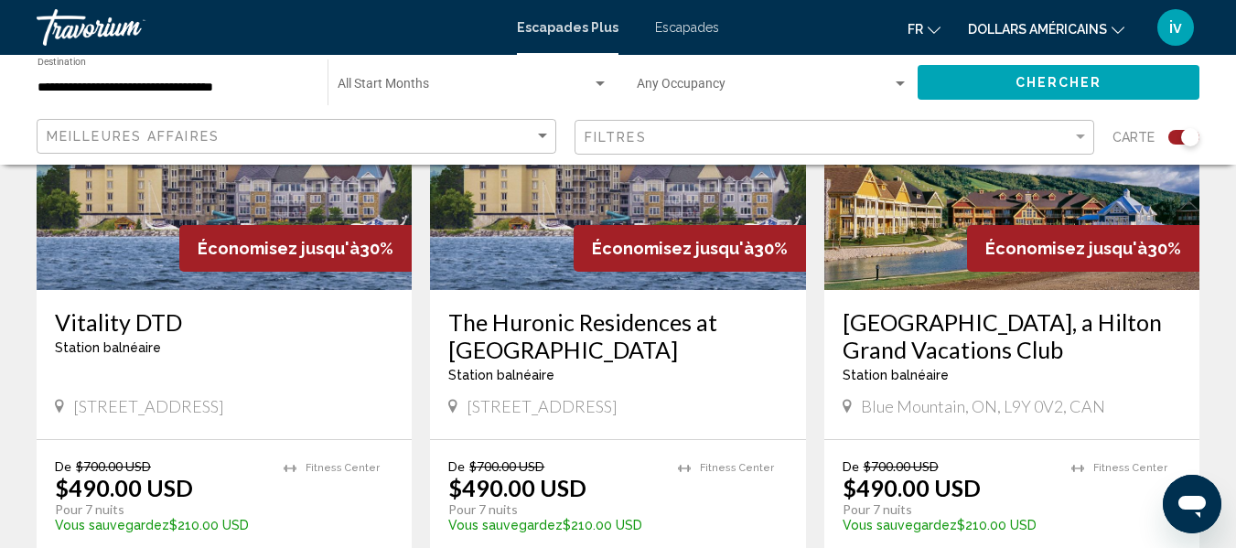
click at [547, 241] on img "Contenu principal" at bounding box center [617, 143] width 375 height 293
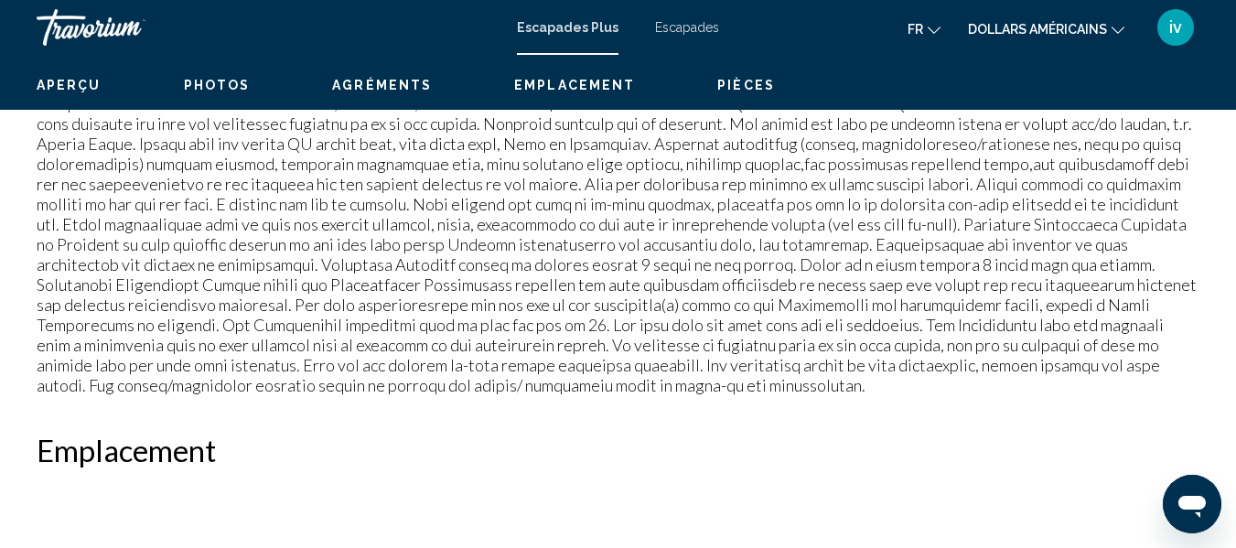
scroll to position [216, 0]
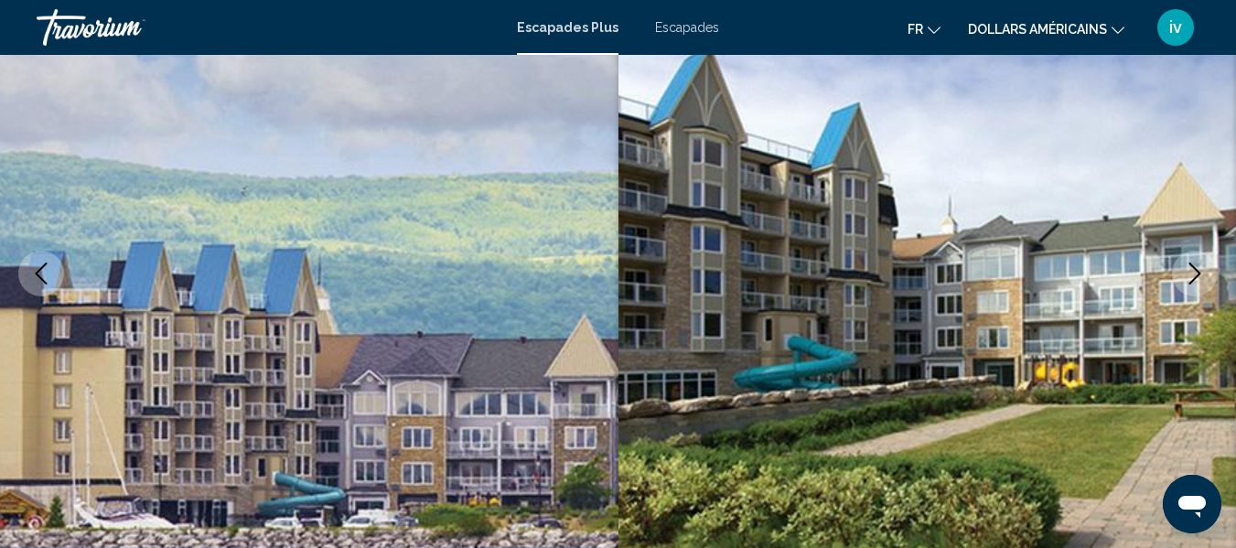
click at [1188, 267] on icon "Next image" at bounding box center [1195, 274] width 22 height 22
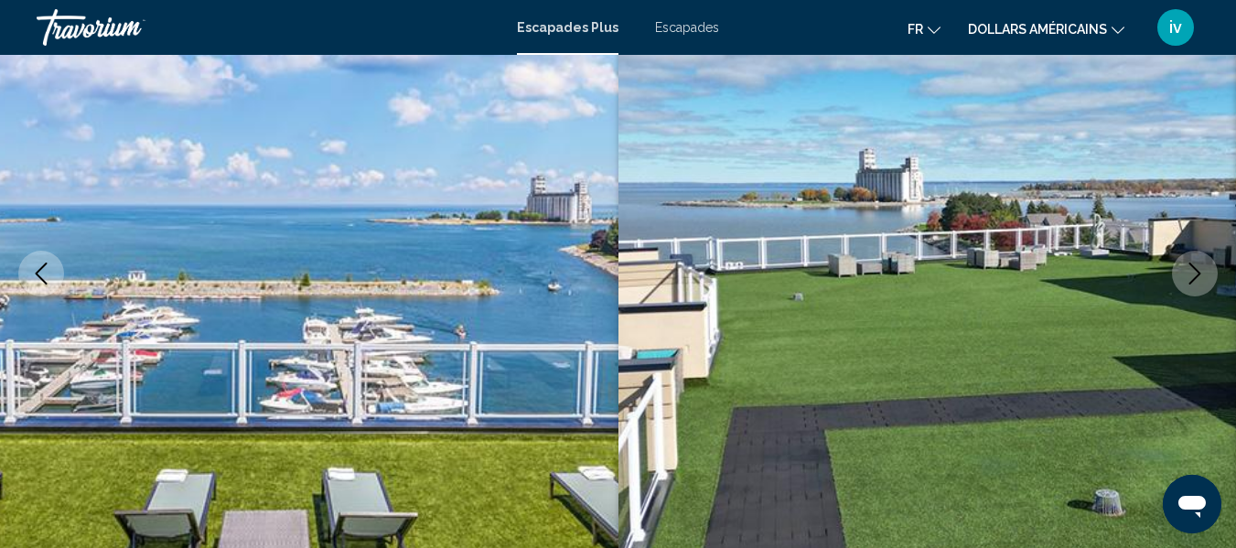
click at [1188, 267] on icon "Next image" at bounding box center [1195, 274] width 22 height 22
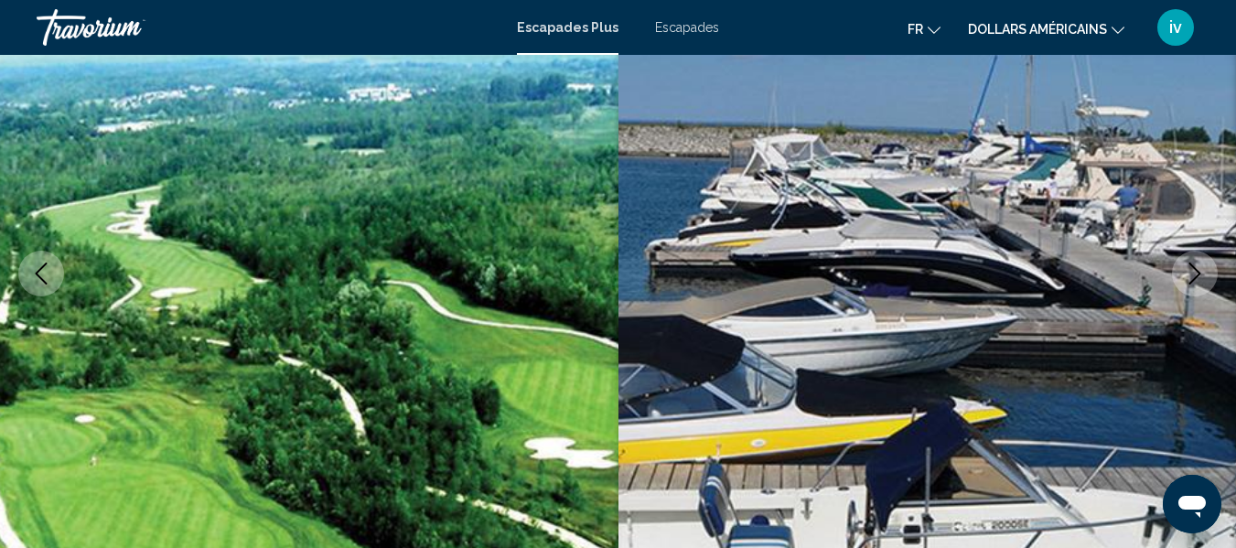
click at [1188, 267] on icon "Next image" at bounding box center [1195, 274] width 22 height 22
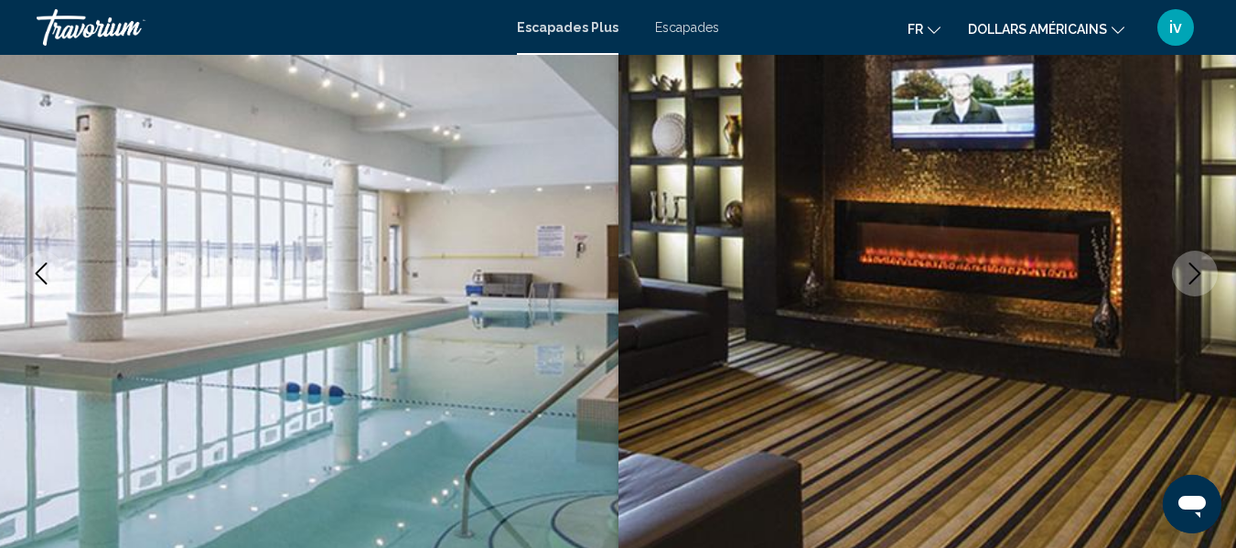
click at [1188, 267] on icon "Next image" at bounding box center [1195, 274] width 22 height 22
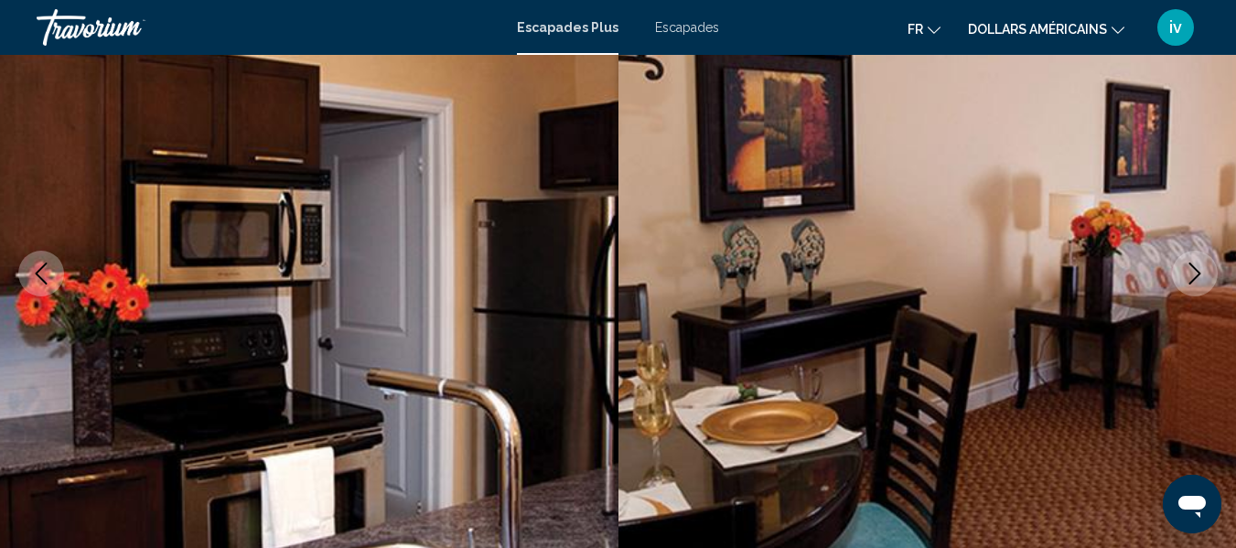
click at [1188, 267] on icon "Next image" at bounding box center [1195, 274] width 22 height 22
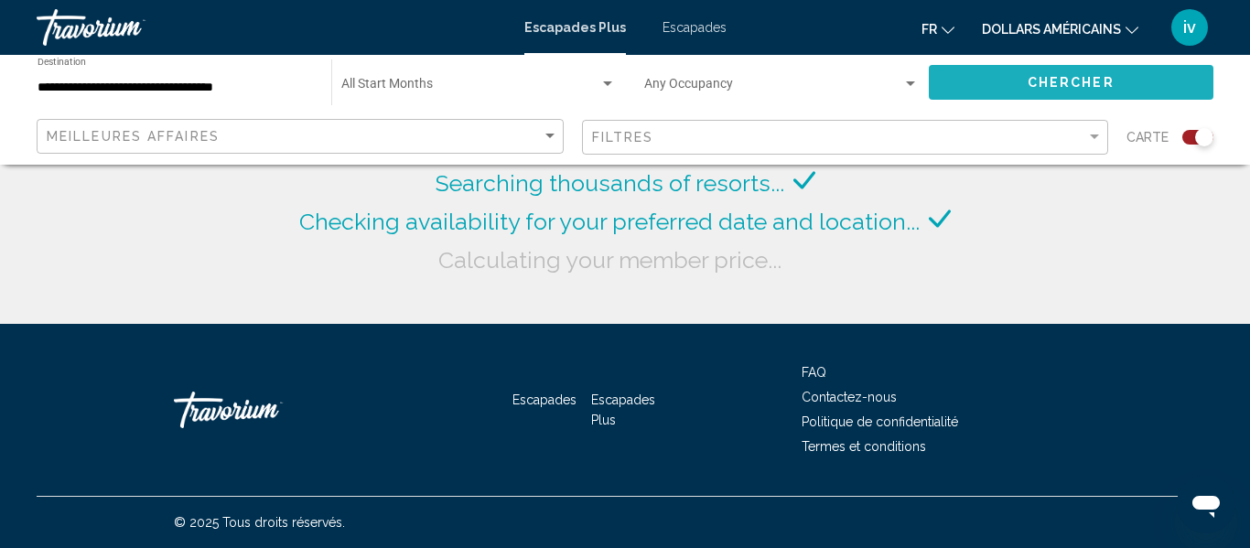
click at [1033, 69] on button "Chercher" at bounding box center [1071, 82] width 285 height 34
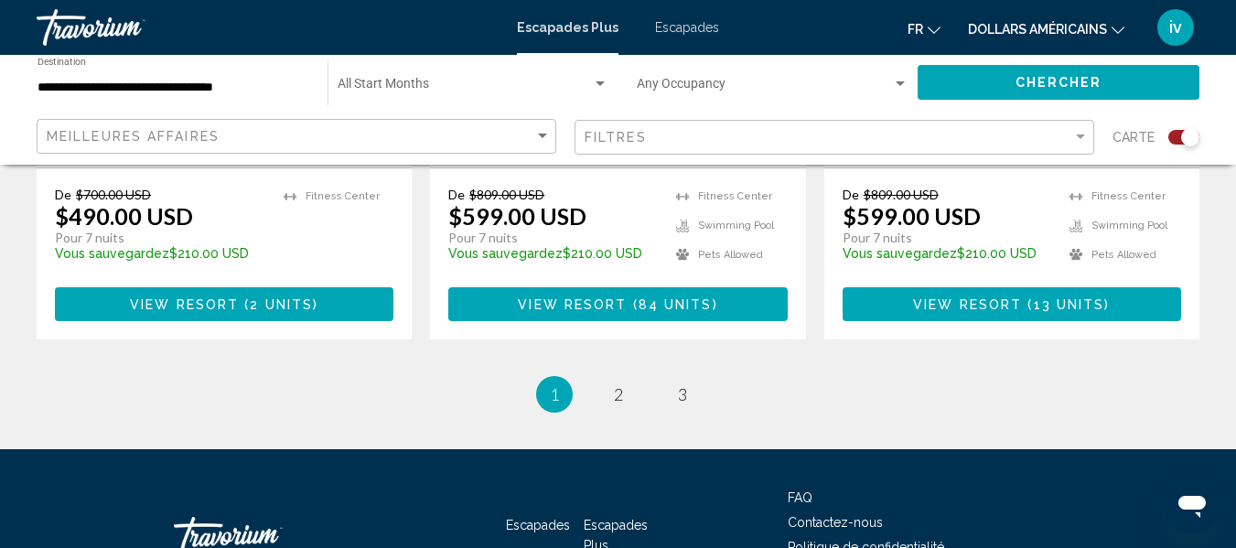
scroll to position [3063, 0]
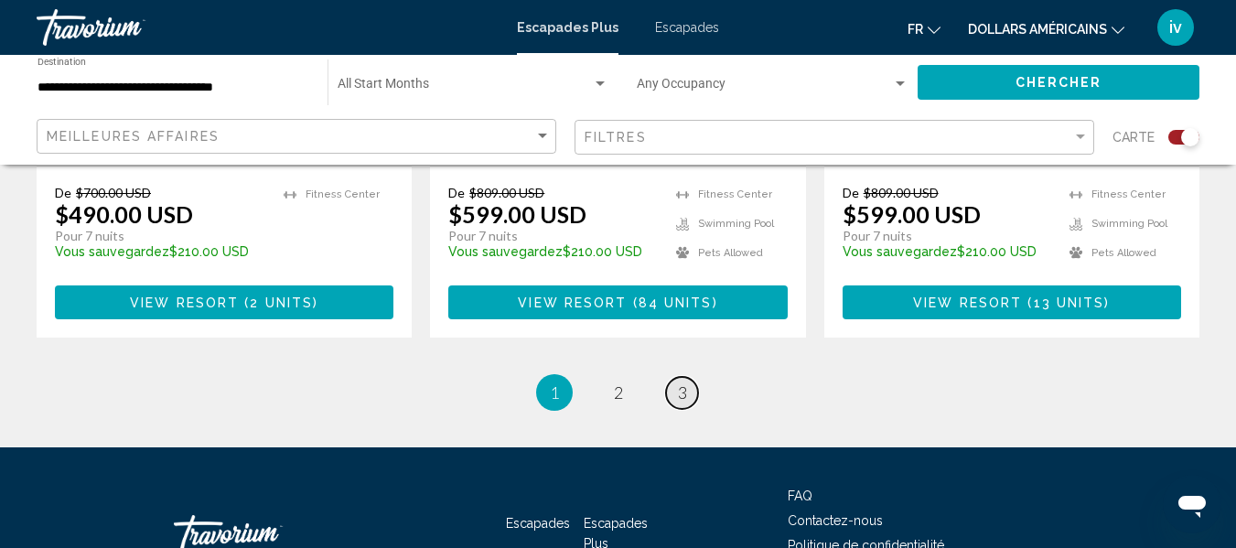
click at [676, 382] on link "page 3" at bounding box center [682, 393] width 32 height 32
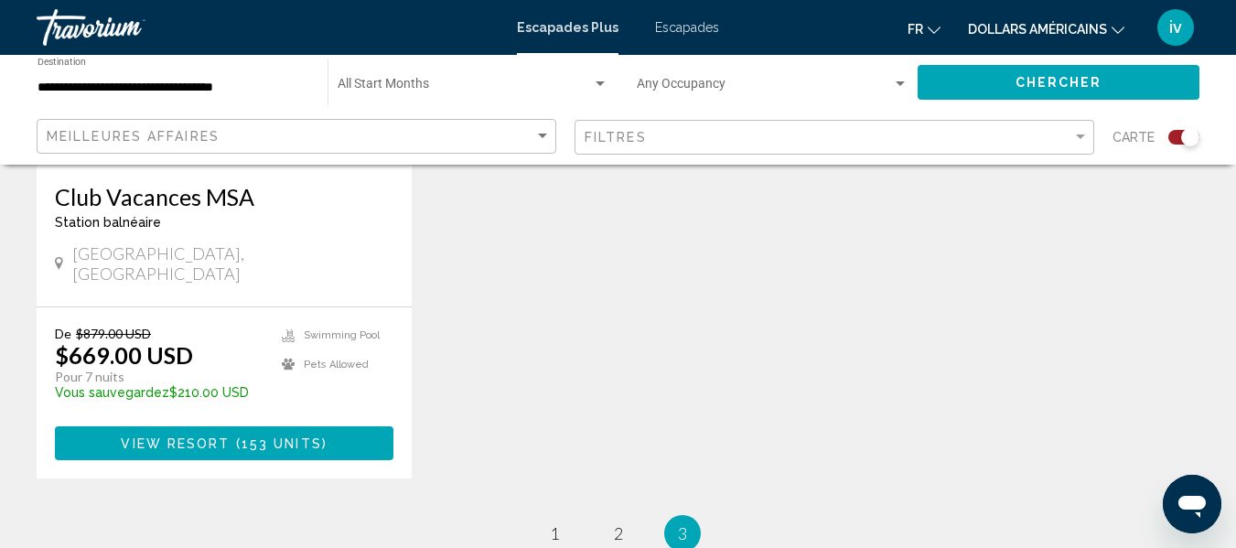
scroll to position [1052, 0]
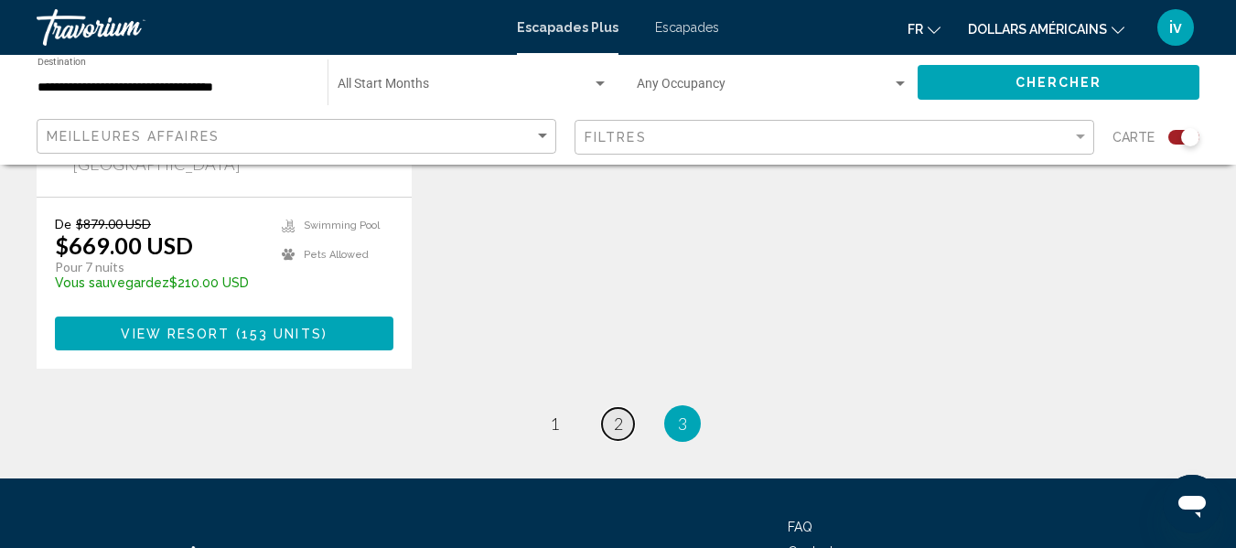
click at [612, 408] on link "page 2" at bounding box center [618, 424] width 32 height 32
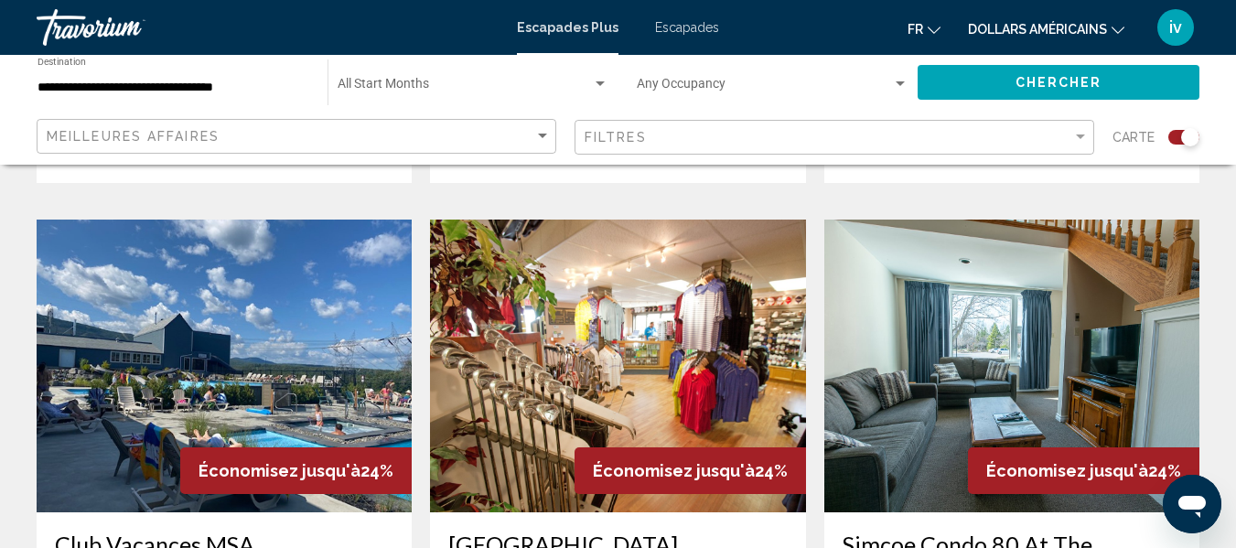
scroll to position [3139, 0]
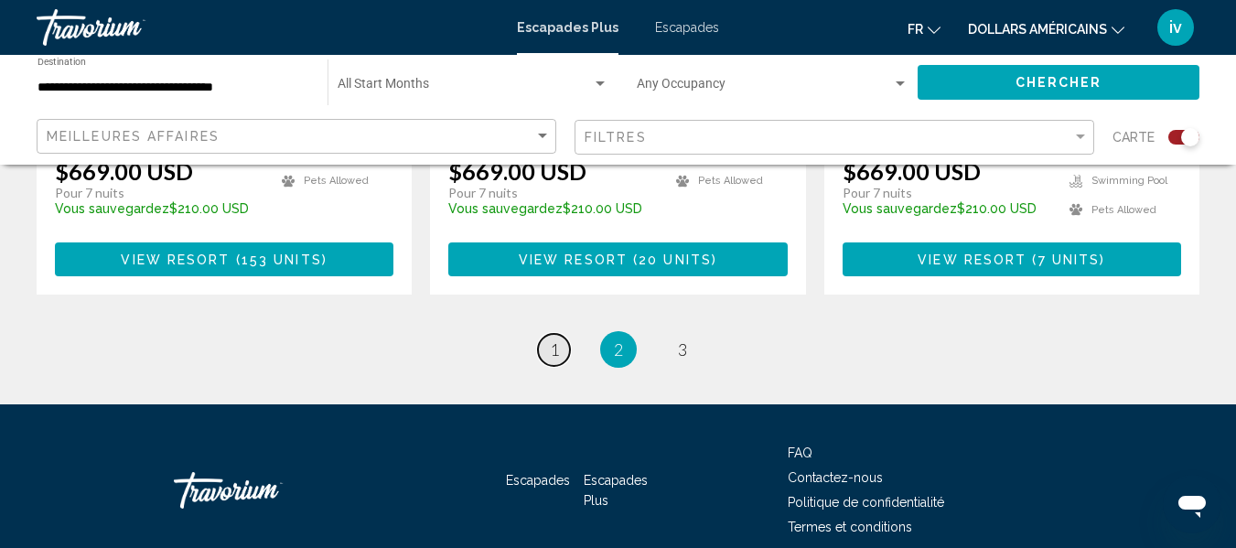
click at [553, 339] on span "1" at bounding box center [554, 349] width 9 height 20
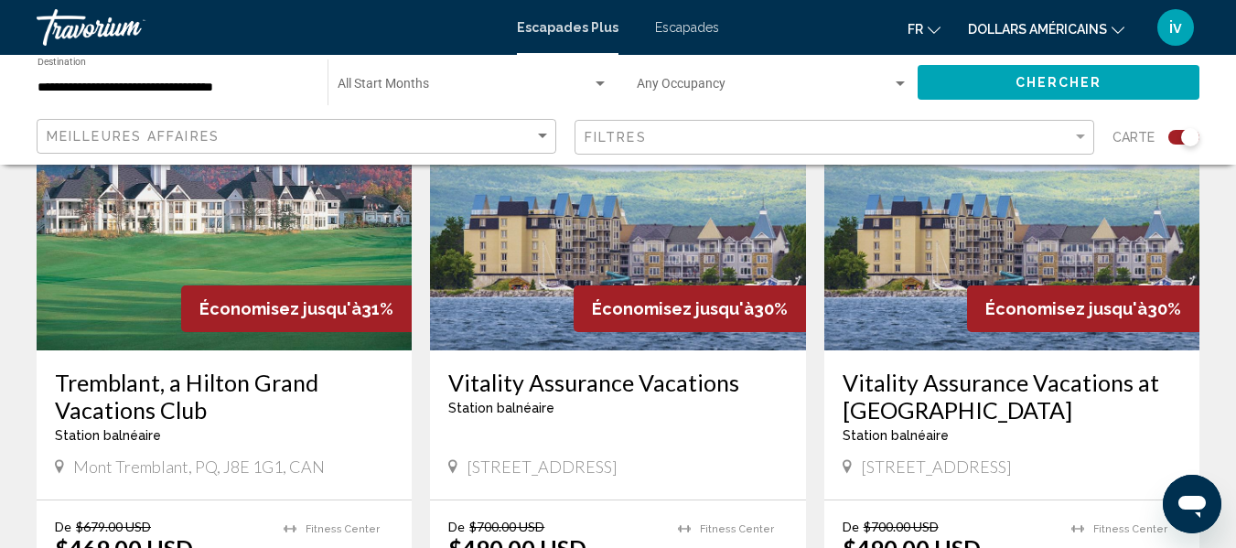
scroll to position [1407, 0]
click at [553, 276] on img "Contenu principal" at bounding box center [617, 204] width 375 height 293
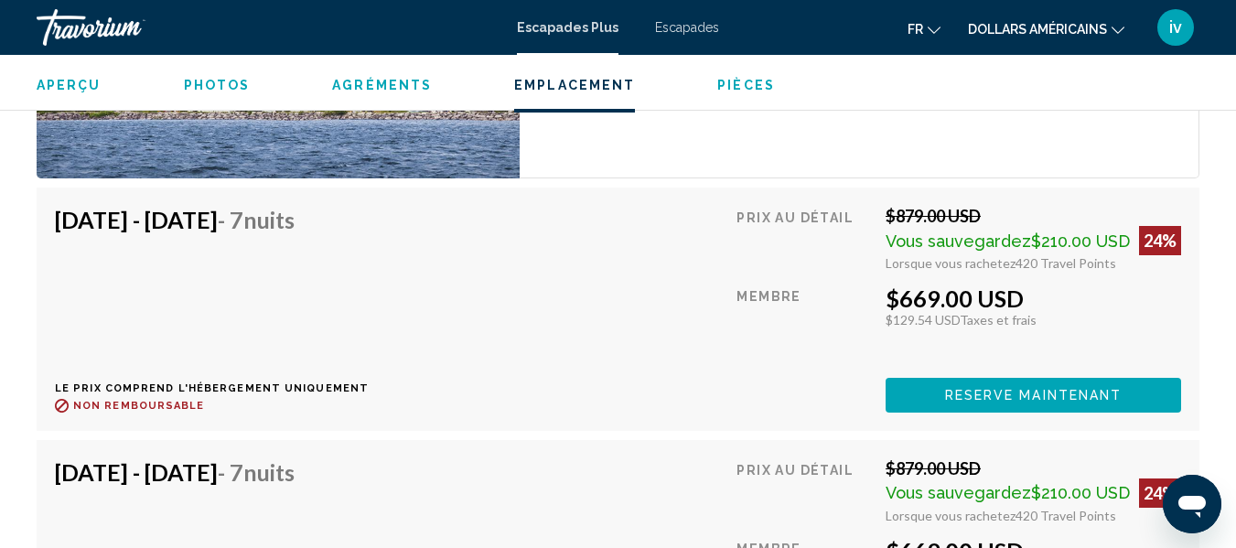
scroll to position [3557, 0]
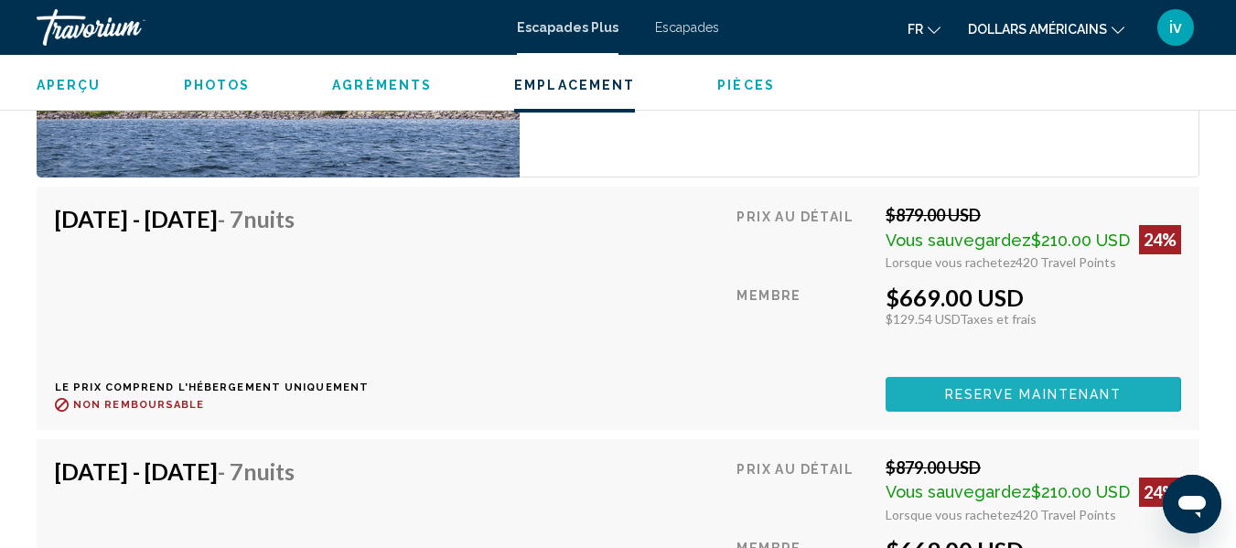
click at [930, 377] on button "Reserve maintenant" at bounding box center [1033, 394] width 295 height 34
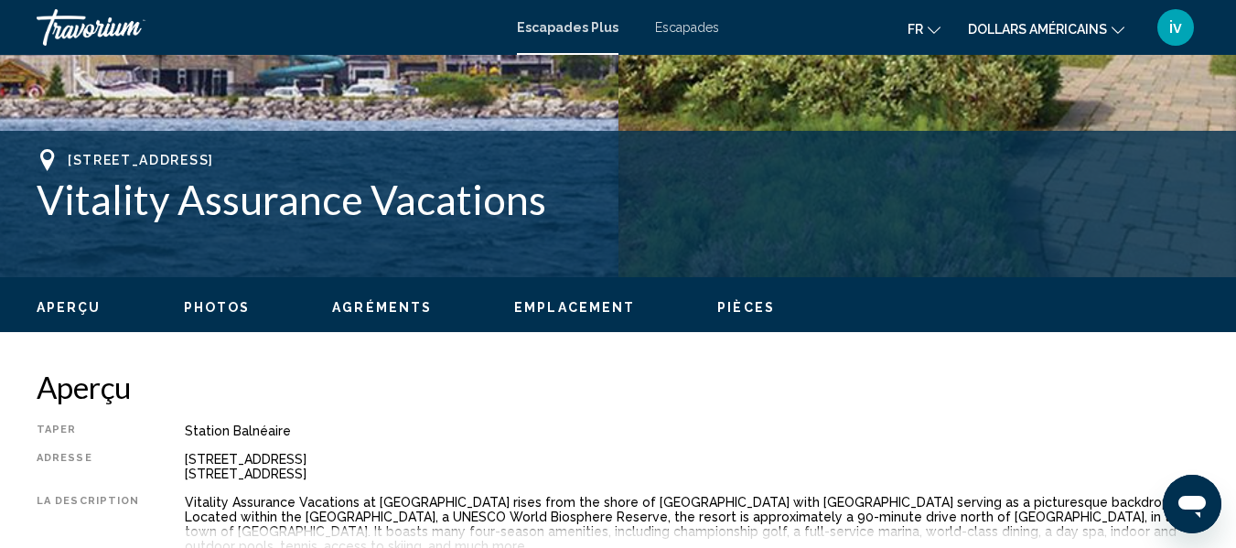
scroll to position [648, 0]
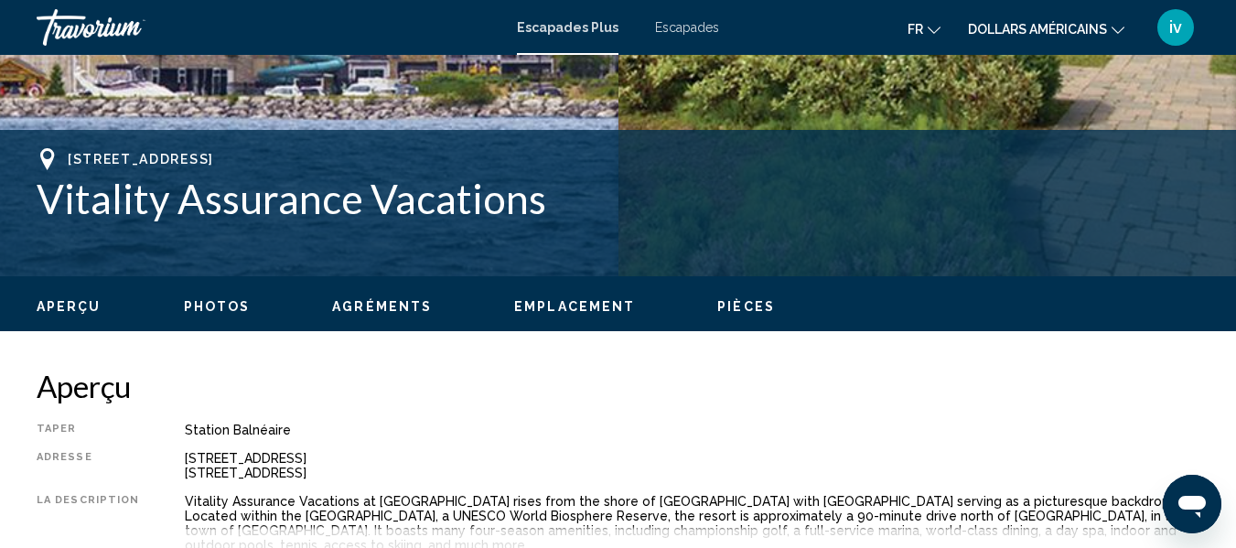
click at [211, 320] on div "Aperçu Photos Agréments Emplacement Pièces Rechercher" at bounding box center [618, 304] width 1236 height 57
click at [209, 307] on span "Photos" at bounding box center [217, 306] width 67 height 15
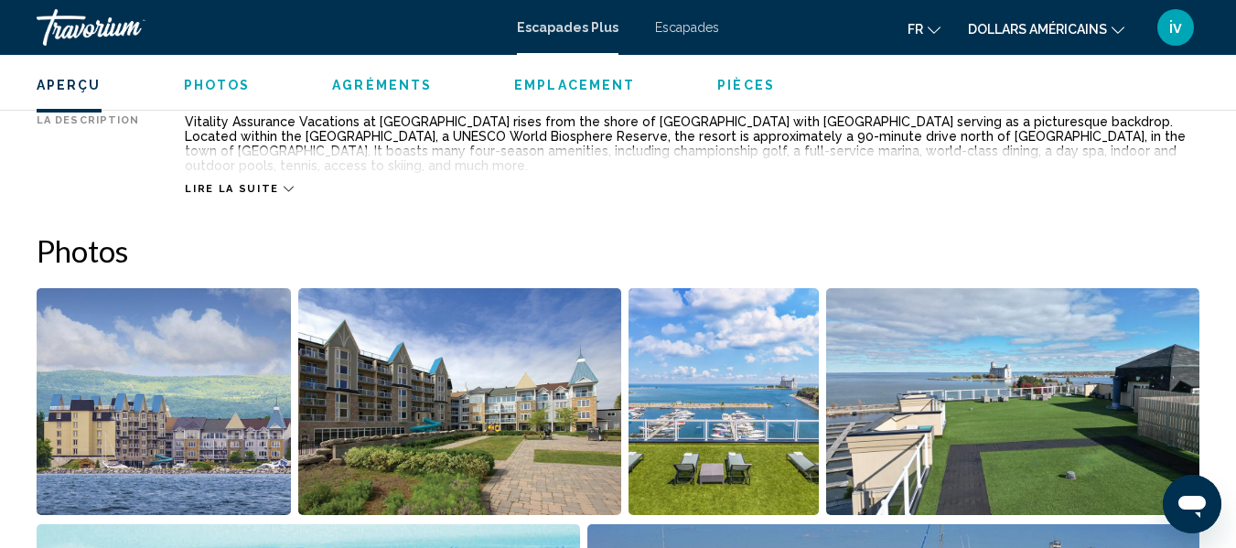
scroll to position [1029, 0]
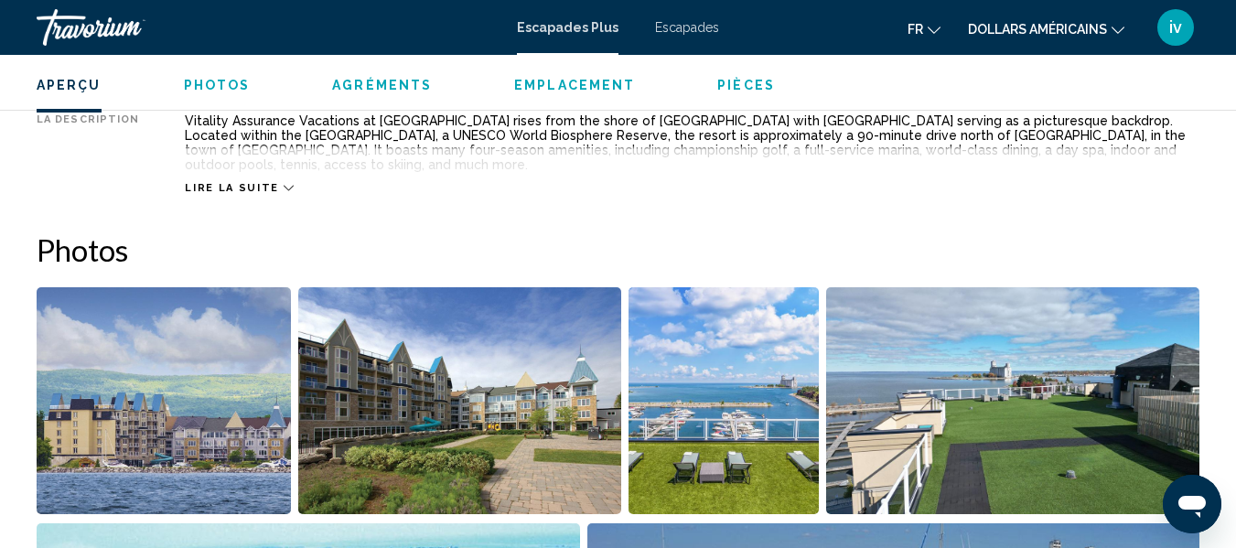
click at [530, 403] on img "Open full-screen image slider" at bounding box center [459, 400] width 323 height 227
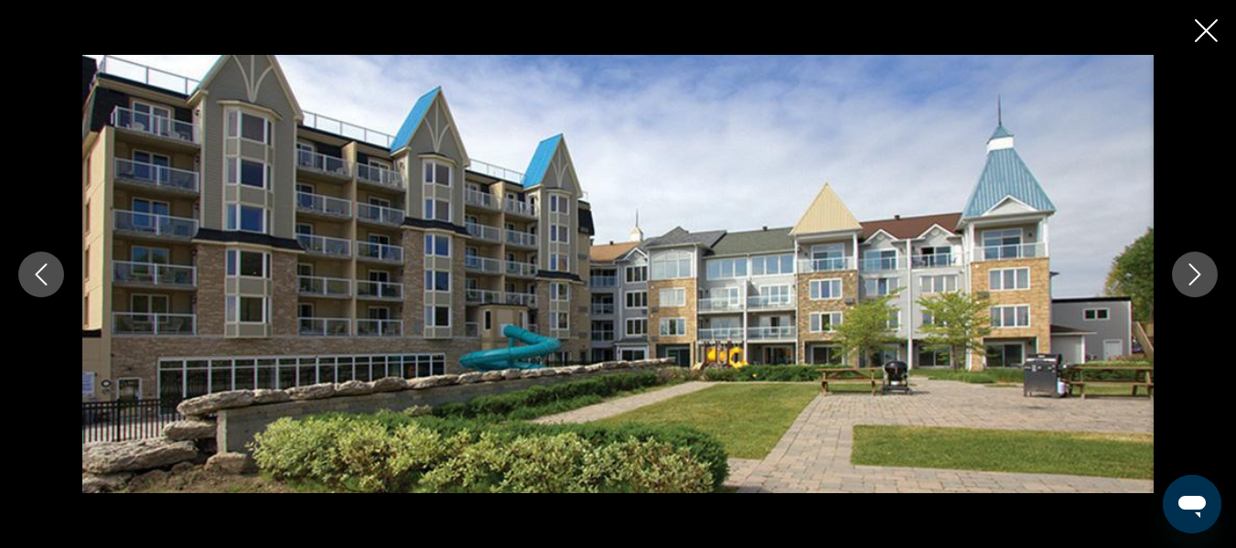
click at [1184, 288] on button "Next image" at bounding box center [1195, 275] width 46 height 46
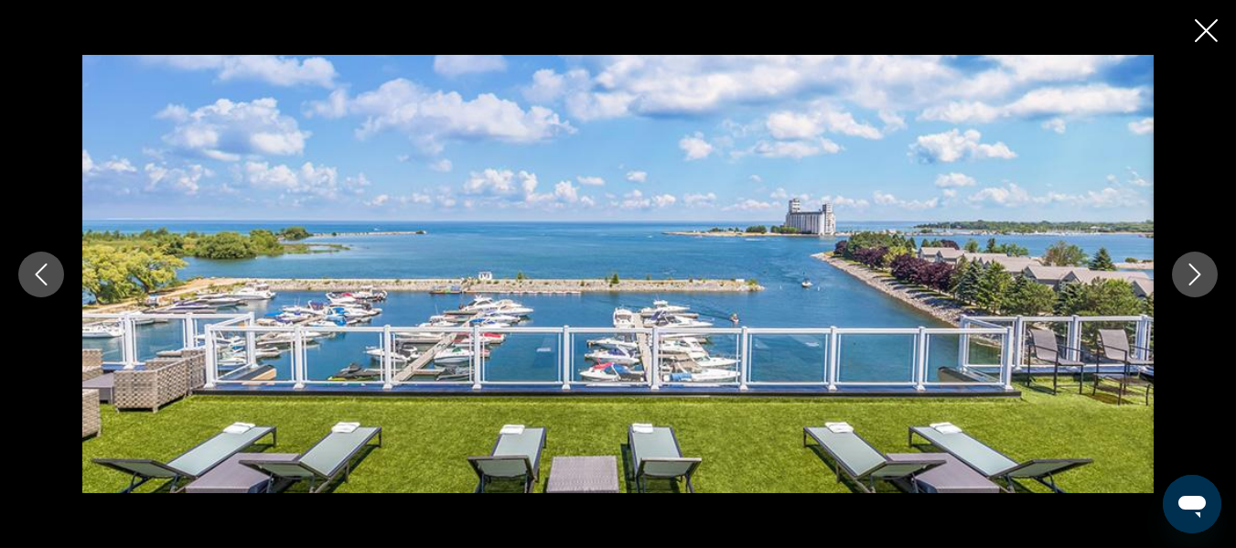
click at [1184, 288] on button "Next image" at bounding box center [1195, 275] width 46 height 46
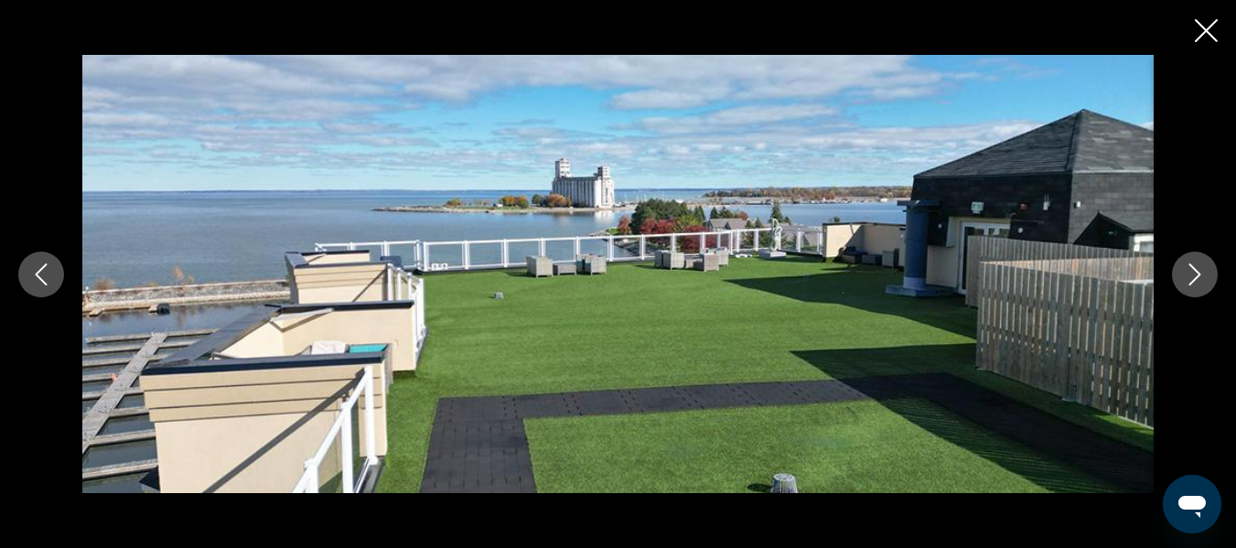
click at [1184, 288] on button "Next image" at bounding box center [1195, 275] width 46 height 46
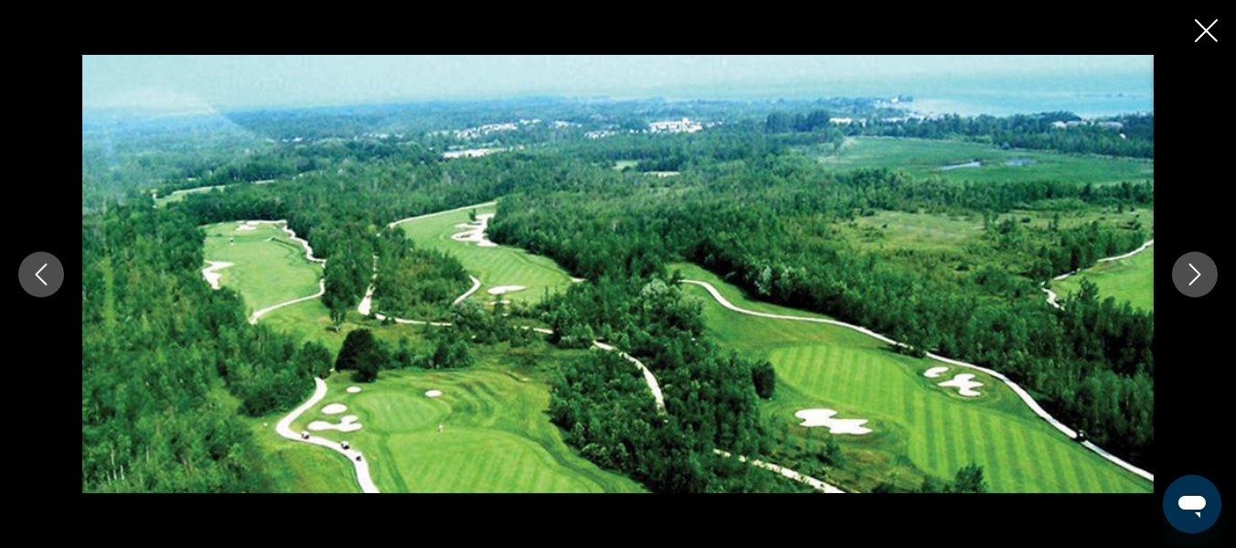
click at [1184, 288] on button "Next image" at bounding box center [1195, 275] width 46 height 46
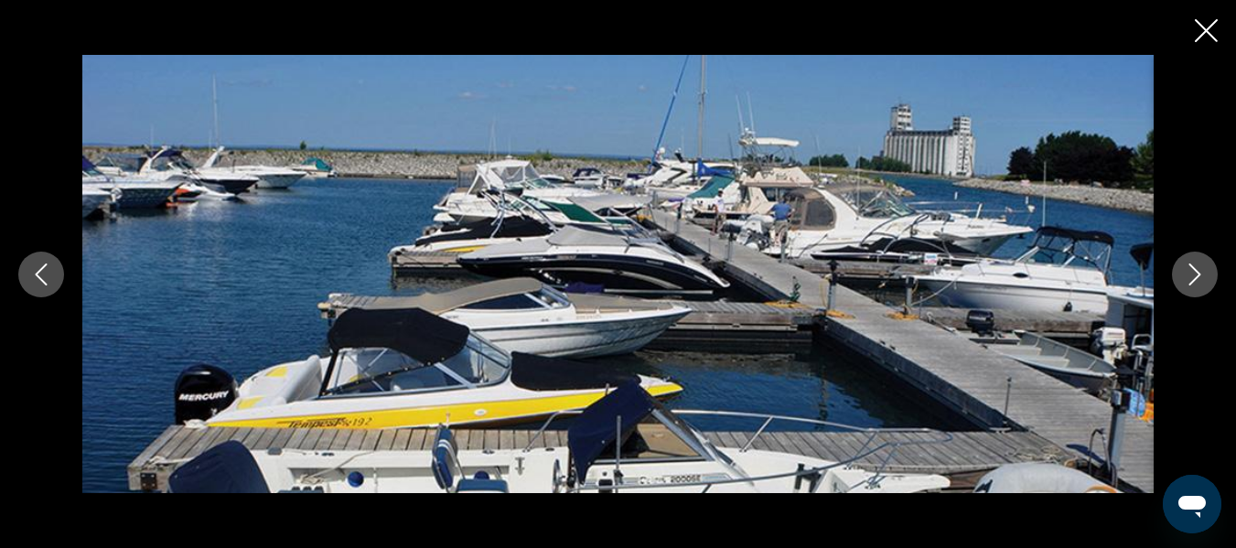
click at [1184, 288] on button "Next image" at bounding box center [1195, 275] width 46 height 46
